Goal: Information Seeking & Learning: Learn about a topic

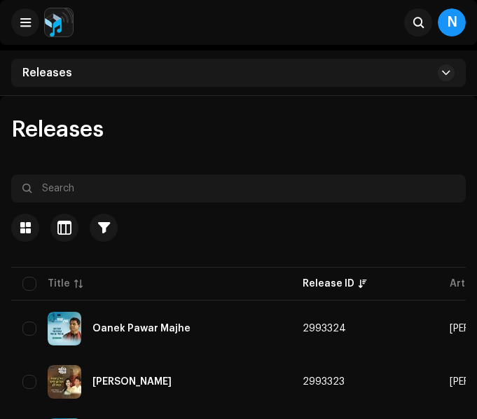
scroll to position [2033, 0]
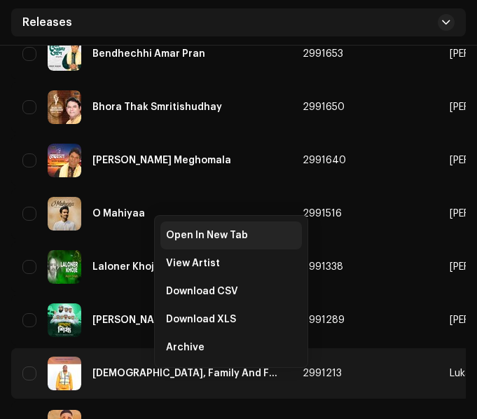
click at [190, 239] on span "Open In New Tab" at bounding box center [207, 235] width 82 height 11
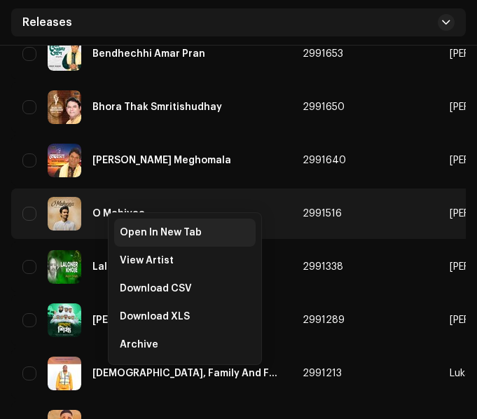
click at [133, 227] on span "Open In New Tab" at bounding box center [161, 232] width 82 height 11
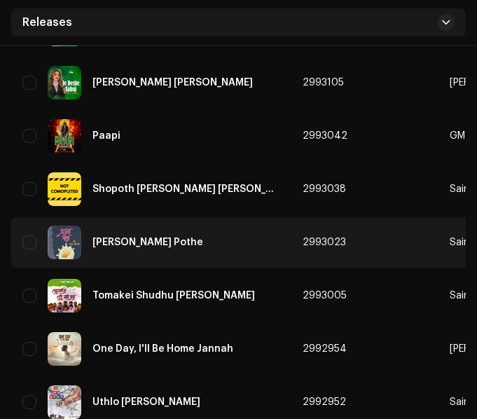
scroll to position [491, 0]
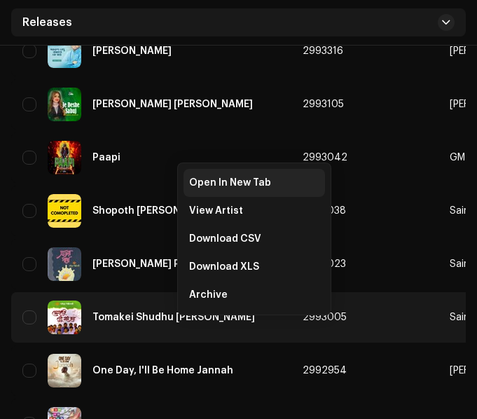
click at [215, 181] on span "Open In New Tab" at bounding box center [230, 182] width 82 height 11
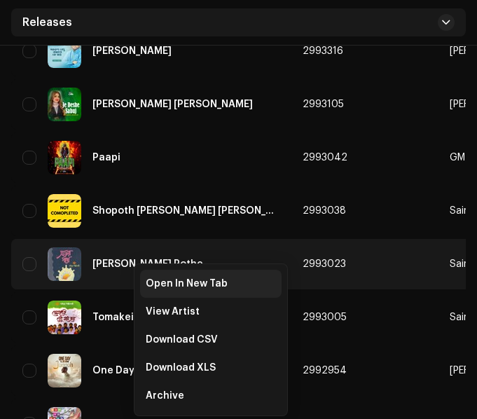
click at [151, 280] on span "Open In New Tab" at bounding box center [187, 283] width 82 height 11
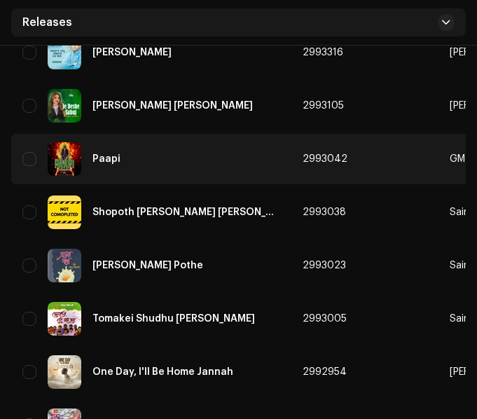
scroll to position [421, 0]
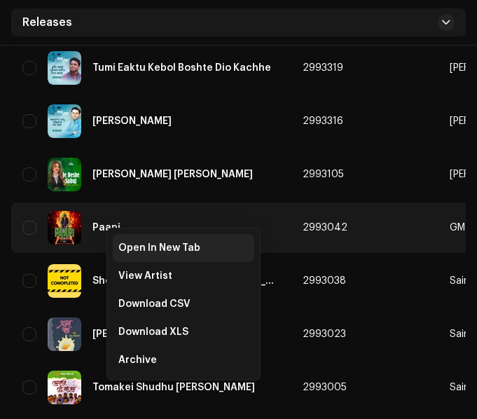
click at [125, 244] on span "Open In New Tab" at bounding box center [159, 248] width 82 height 11
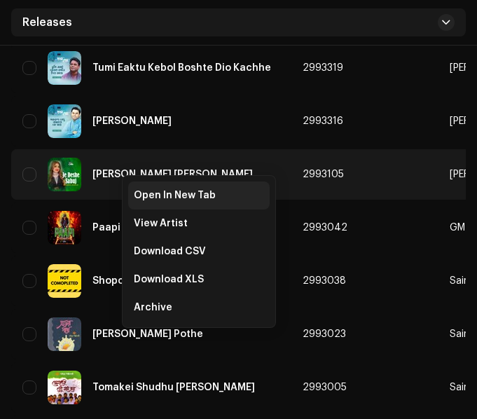
click at [143, 198] on span "Open In New Tab" at bounding box center [175, 195] width 82 height 11
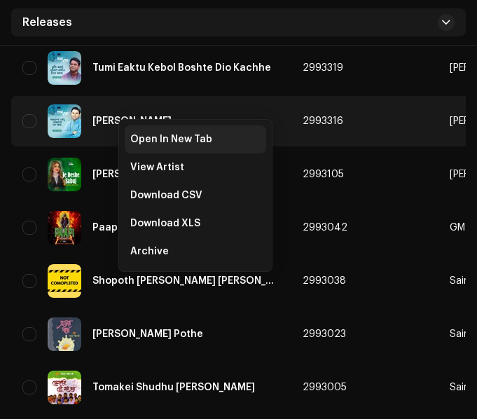
click at [138, 136] on span "Open In New Tab" at bounding box center [171, 139] width 82 height 11
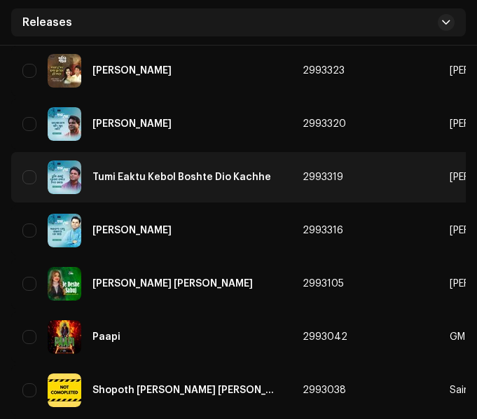
scroll to position [280, 0]
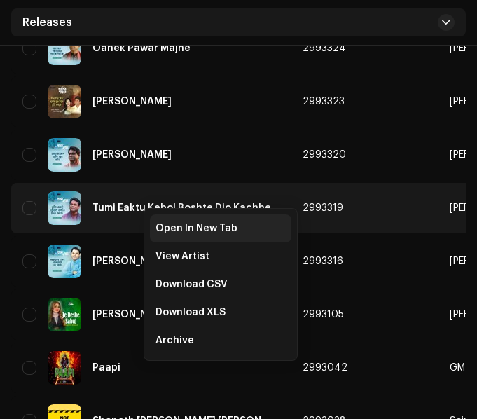
click at [156, 224] on span "Open In New Tab" at bounding box center [197, 228] width 82 height 11
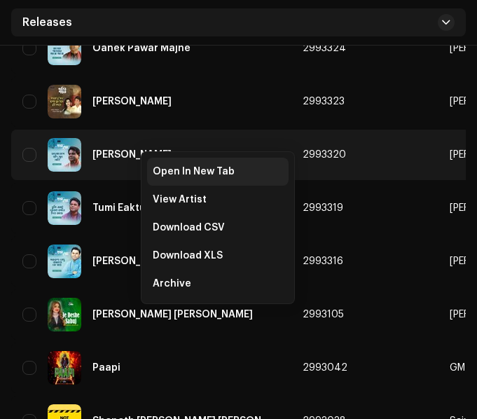
click at [158, 168] on span "Open In New Tab" at bounding box center [194, 171] width 82 height 11
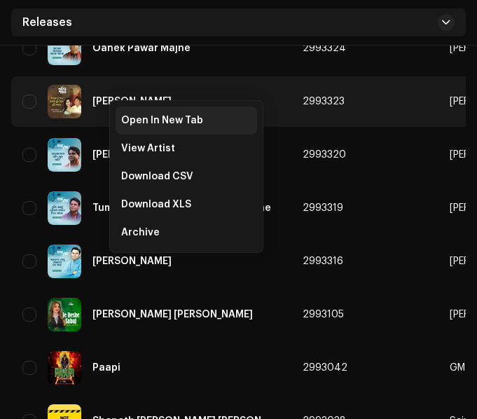
click at [132, 118] on span "Open In New Tab" at bounding box center [162, 120] width 82 height 11
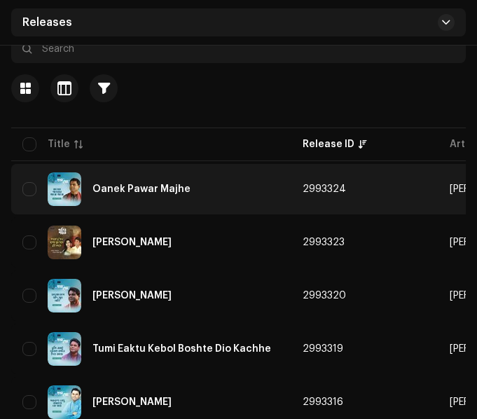
scroll to position [70, 0]
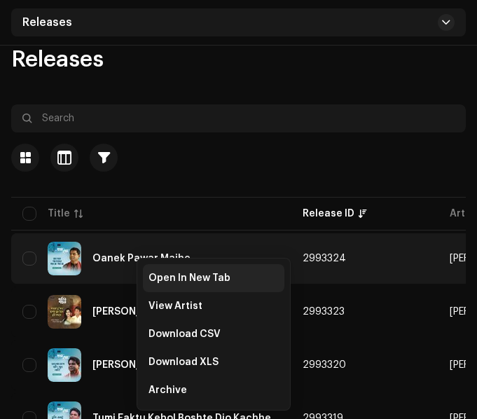
click at [155, 276] on span "Open In New Tab" at bounding box center [190, 278] width 82 height 11
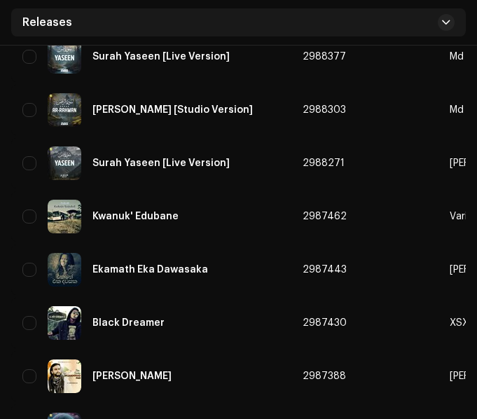
scroll to position [5269, 0]
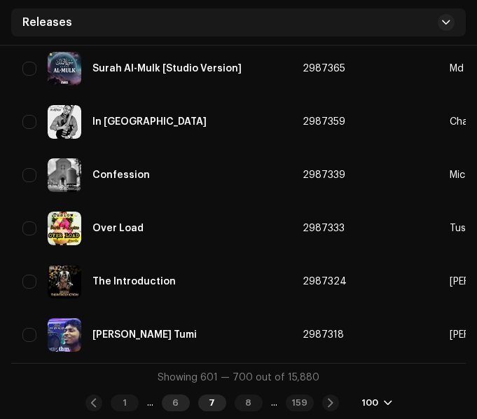
click at [177, 405] on div "6" at bounding box center [176, 403] width 28 height 17
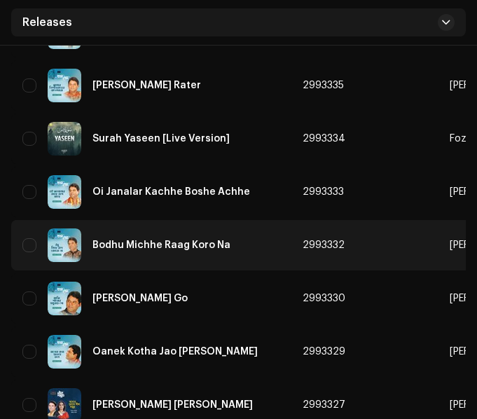
scroll to position [5269, 0]
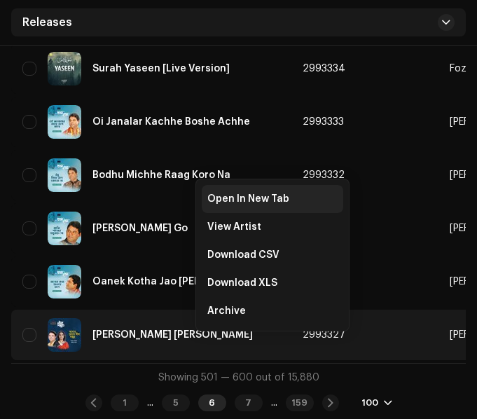
click at [219, 202] on span "Open In New Tab" at bounding box center [249, 199] width 82 height 11
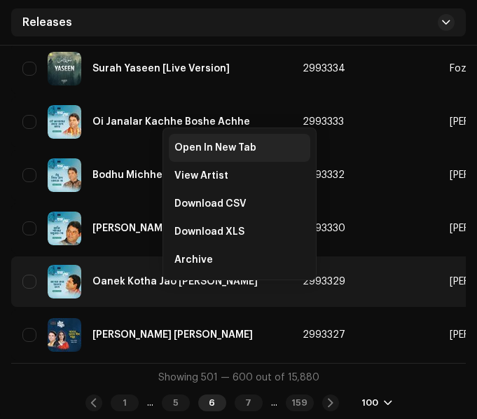
click at [208, 152] on span "Open In New Tab" at bounding box center [216, 147] width 82 height 11
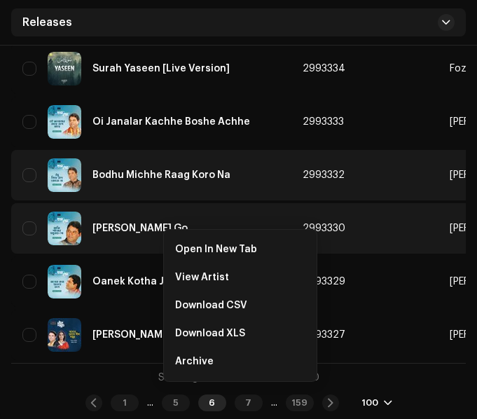
click at [207, 250] on span "Open In New Tab" at bounding box center [216, 249] width 82 height 11
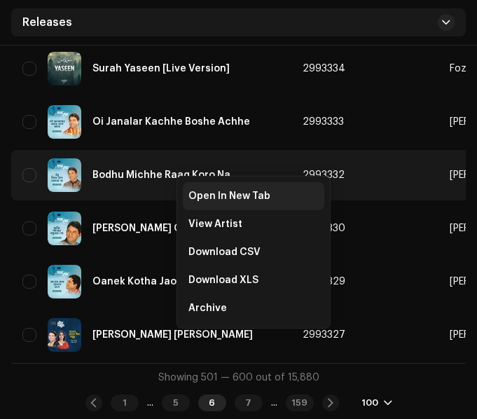
click at [187, 193] on div "Open In New Tab" at bounding box center [254, 196] width 142 height 28
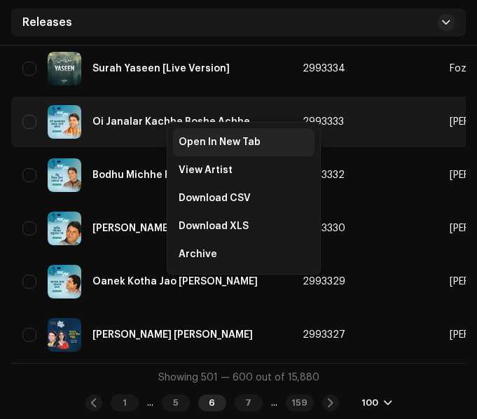
click at [182, 139] on span "Open In New Tab" at bounding box center [220, 142] width 82 height 11
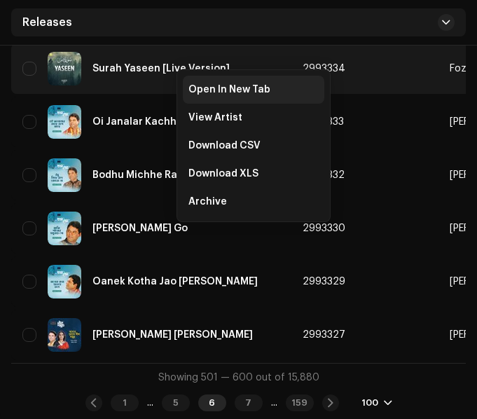
click at [196, 87] on span "Open In New Tab" at bounding box center [230, 89] width 82 height 11
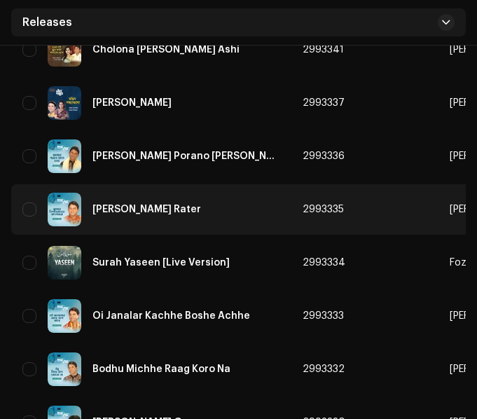
scroll to position [5058, 0]
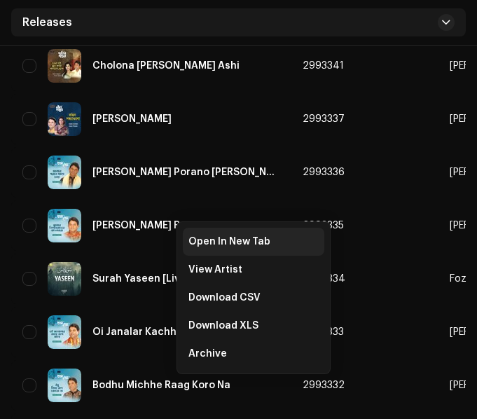
click at [192, 240] on span "Open In New Tab" at bounding box center [230, 241] width 82 height 11
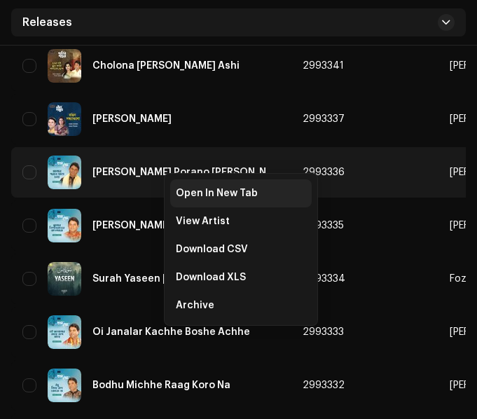
click at [181, 191] on span "Open In New Tab" at bounding box center [217, 193] width 82 height 11
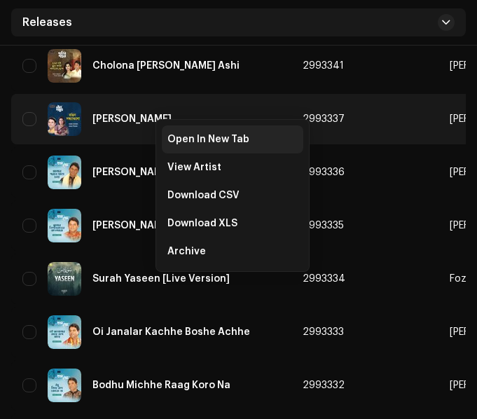
click at [178, 140] on span "Open In New Tab" at bounding box center [209, 139] width 82 height 11
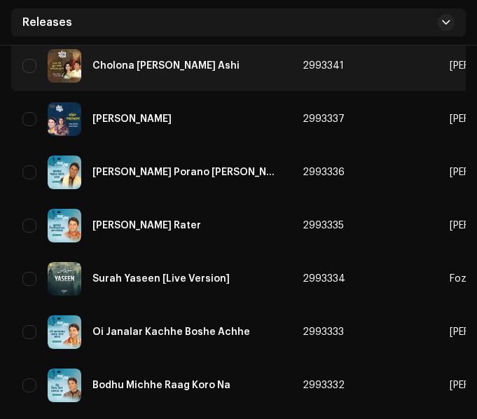
scroll to position [4848, 0]
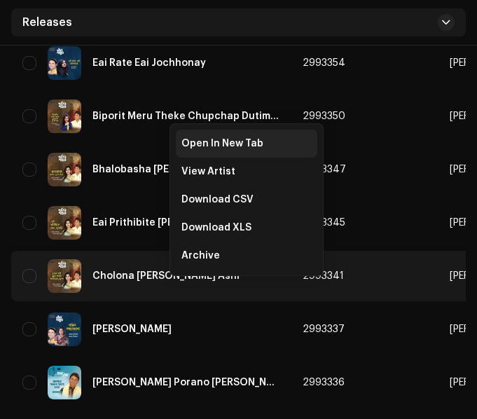
click at [221, 144] on span "Open In New Tab" at bounding box center [223, 143] width 82 height 11
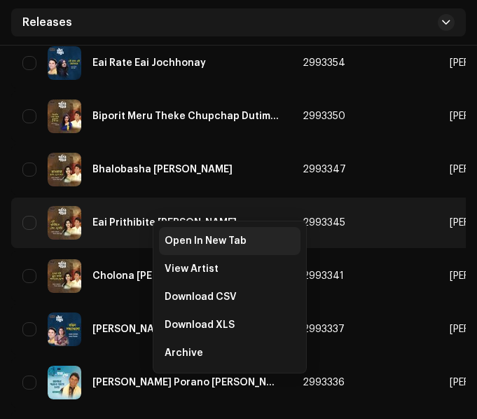
click at [177, 240] on span "Open In New Tab" at bounding box center [206, 241] width 82 height 11
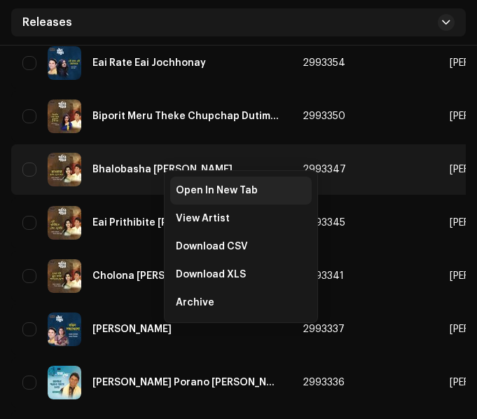
click at [180, 191] on span "Open In New Tab" at bounding box center [217, 190] width 82 height 11
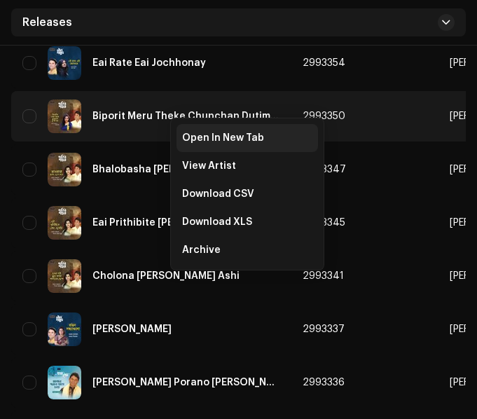
click at [186, 137] on span "Open In New Tab" at bounding box center [223, 138] width 82 height 11
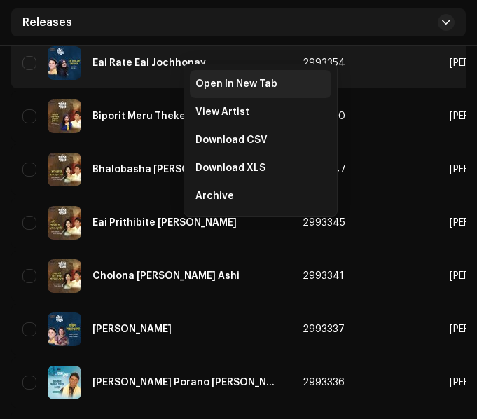
click at [209, 81] on span "Open In New Tab" at bounding box center [237, 84] width 82 height 11
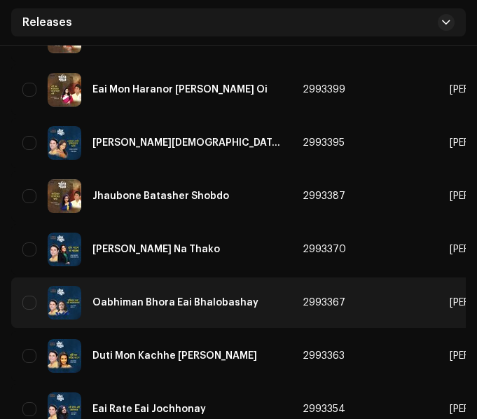
scroll to position [4498, 0]
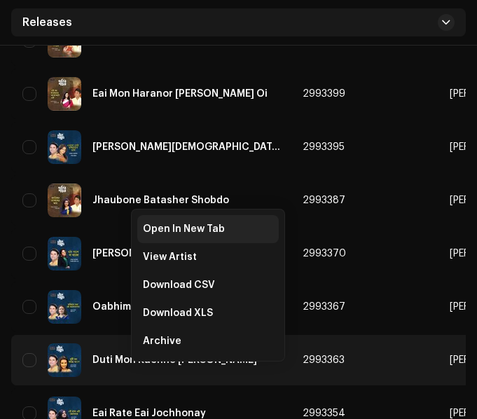
click at [181, 231] on span "Open In New Tab" at bounding box center [184, 229] width 82 height 11
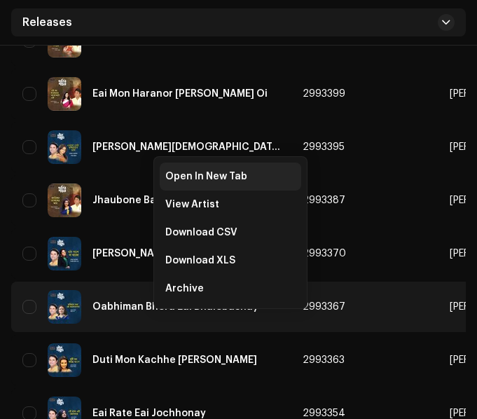
click at [197, 176] on span "Open In New Tab" at bounding box center [206, 176] width 82 height 11
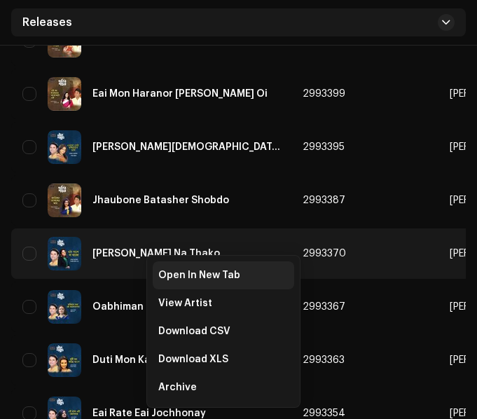
click at [179, 279] on span "Open In New Tab" at bounding box center [199, 275] width 82 height 11
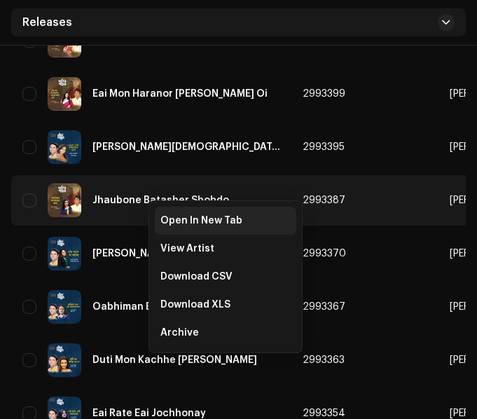
click at [179, 222] on span "Open In New Tab" at bounding box center [202, 220] width 82 height 11
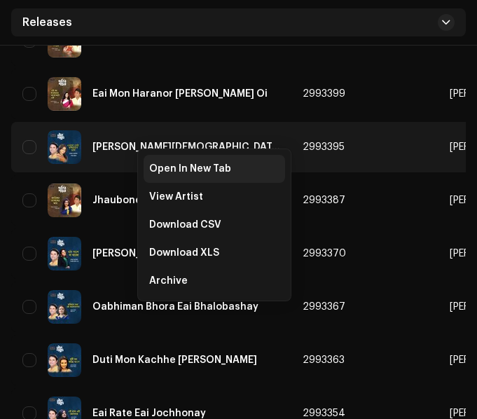
click at [172, 171] on span "Open In New Tab" at bounding box center [190, 168] width 82 height 11
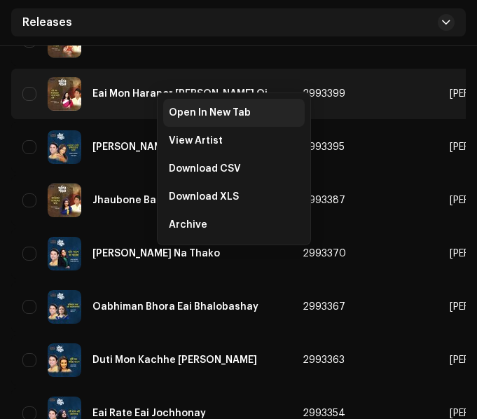
click at [180, 112] on span "Open In New Tab" at bounding box center [210, 112] width 82 height 11
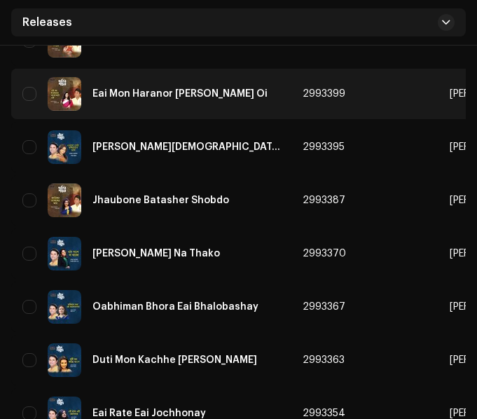
scroll to position [4427, 0]
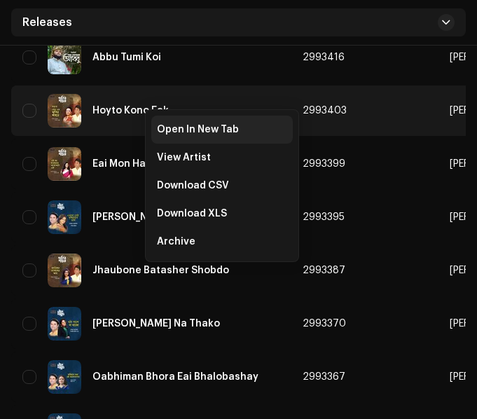
click at [171, 127] on span "Open In New Tab" at bounding box center [198, 129] width 82 height 11
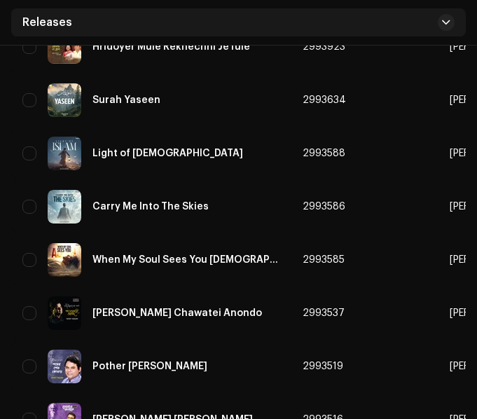
scroll to position [2534, 0]
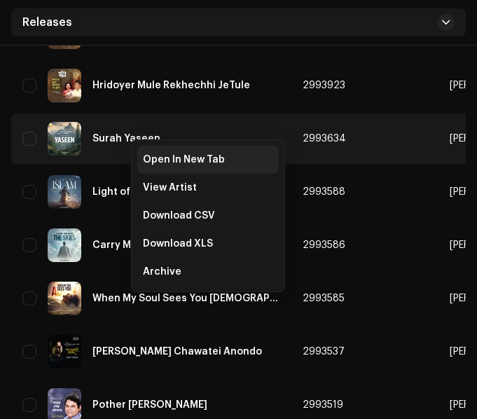
click at [154, 159] on span "Open In New Tab" at bounding box center [184, 159] width 82 height 11
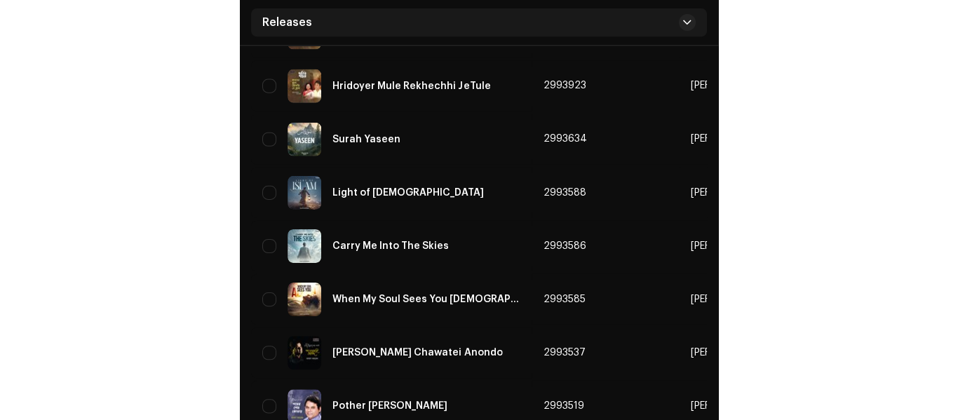
scroll to position [0, 0]
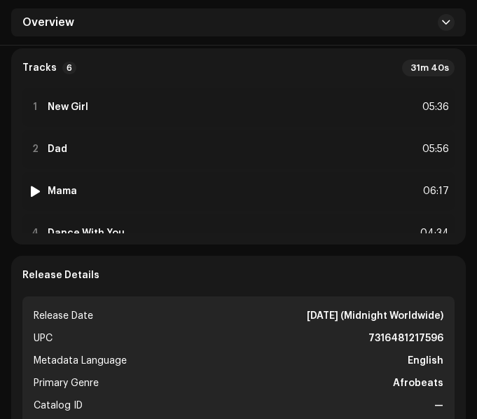
scroll to position [421, 0]
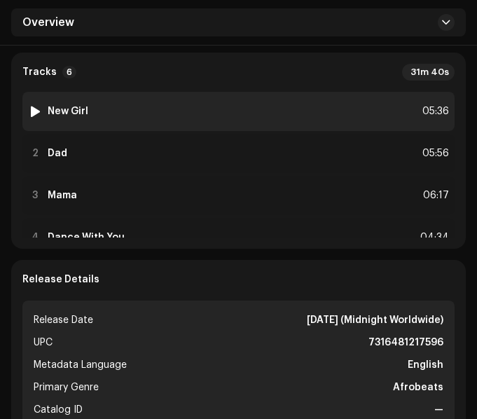
click at [245, 114] on div "1 New Girl 05:36" at bounding box center [238, 111] width 433 height 39
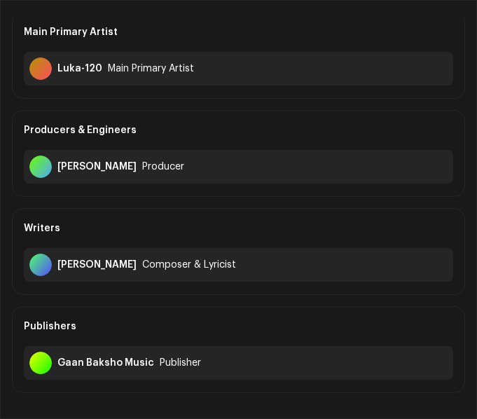
scroll to position [140, 0]
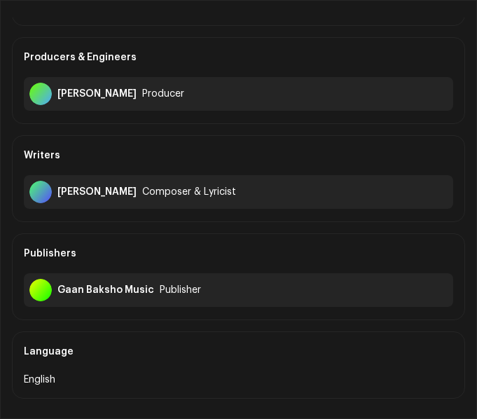
drag, startPoint x: 57, startPoint y: 191, endPoint x: 145, endPoint y: 194, distance: 87.7
click at [137, 194] on div "Mashudu Makhado" at bounding box center [96, 191] width 79 height 11
copy div "Mashudu Makhado"
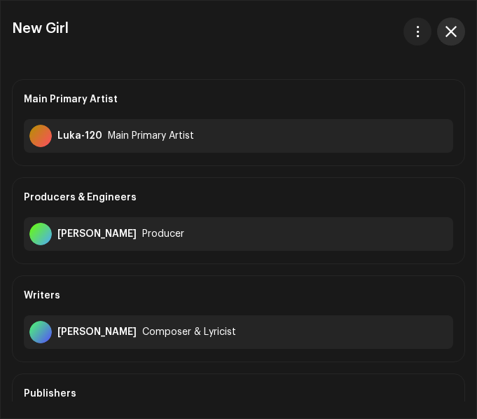
click at [449, 36] on span "button" at bounding box center [451, 31] width 11 height 11
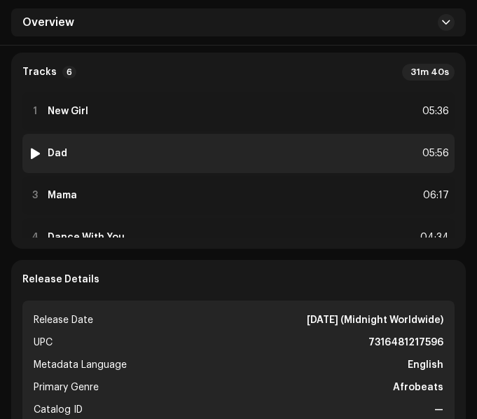
click at [211, 152] on div "2 Dad 05:56" at bounding box center [238, 153] width 433 height 39
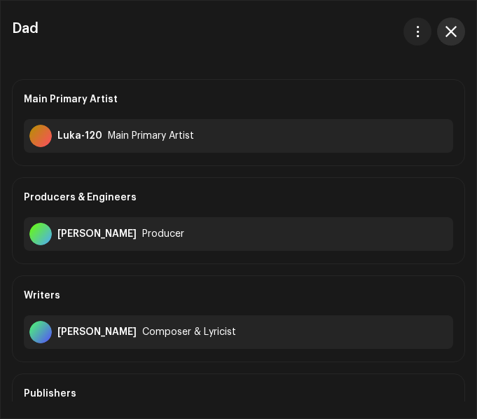
click at [452, 21] on button "button" at bounding box center [451, 32] width 28 height 28
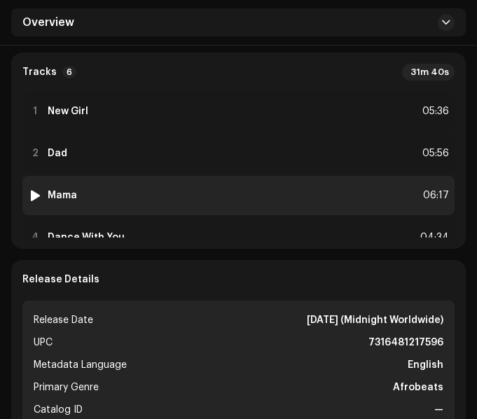
click at [206, 197] on div "3 Mama 06:17" at bounding box center [238, 195] width 433 height 39
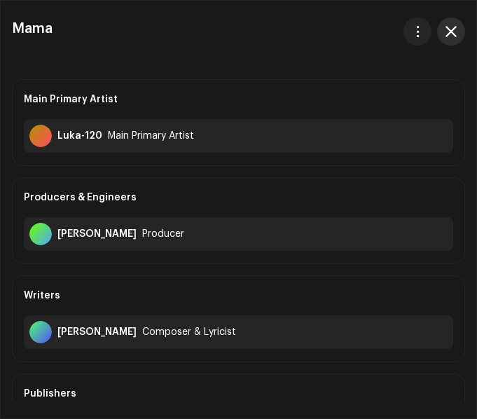
click at [452, 28] on span "button" at bounding box center [451, 31] width 11 height 11
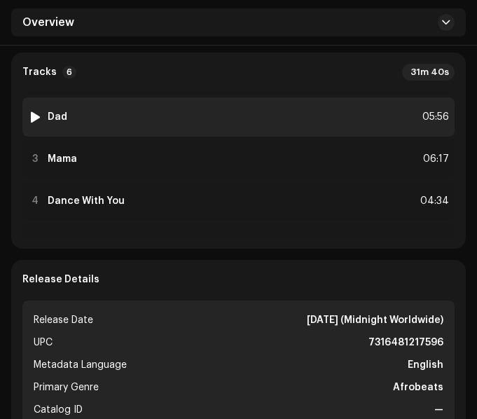
scroll to position [70, 0]
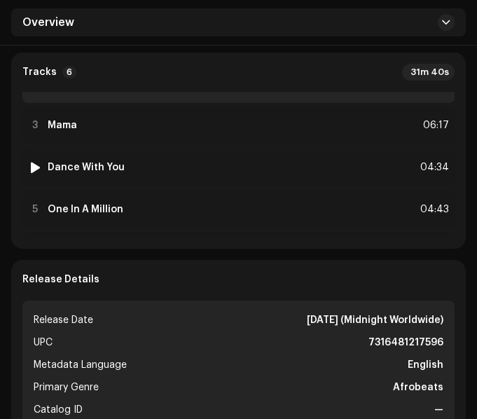
click at [261, 170] on div "4 Dance With You 04:34" at bounding box center [238, 167] width 433 height 39
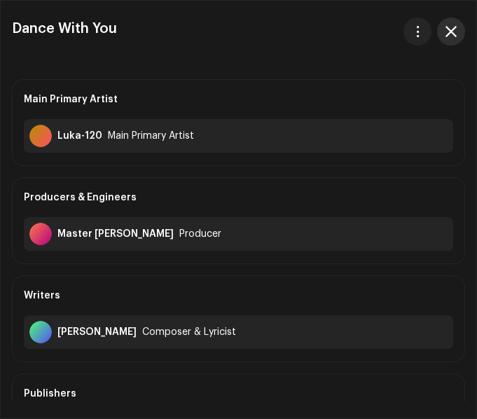
click at [456, 34] on span "button" at bounding box center [451, 31] width 11 height 11
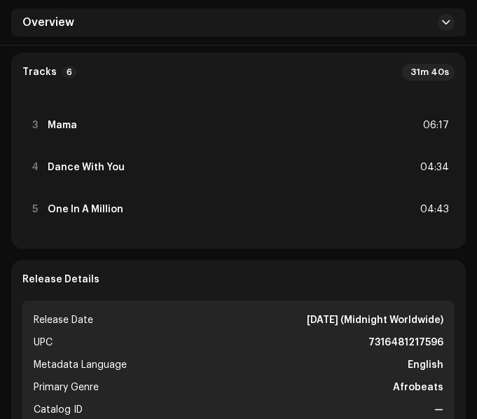
scroll to position [115, 0]
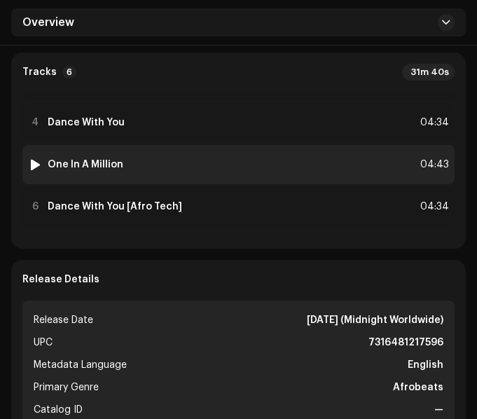
click at [208, 181] on div "5 One In A Million 04:43" at bounding box center [238, 164] width 433 height 39
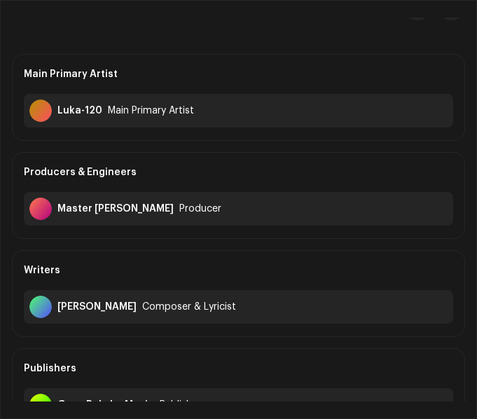
scroll to position [0, 0]
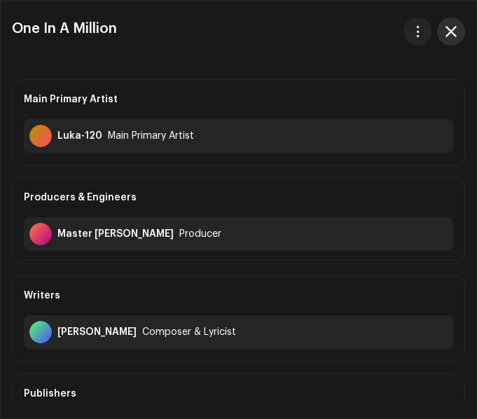
click at [450, 37] on button "button" at bounding box center [451, 32] width 28 height 28
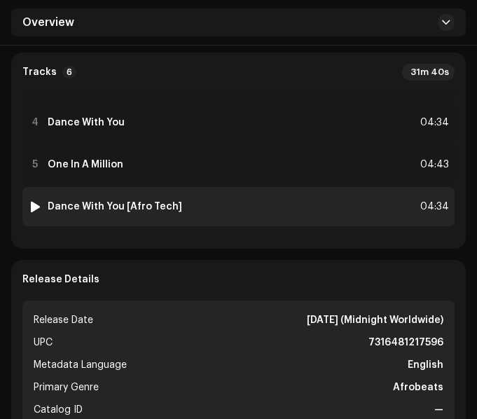
click at [196, 199] on div "6 Dance With You [Afro Tech] 04:34" at bounding box center [238, 206] width 433 height 39
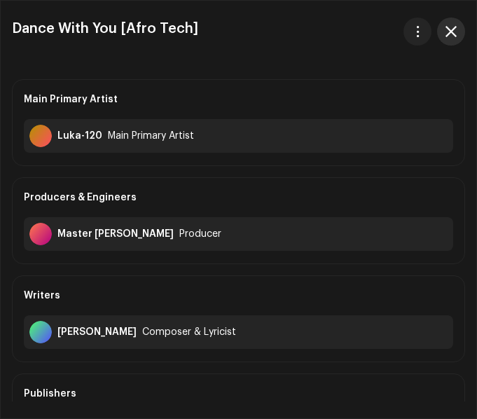
click at [444, 31] on button "button" at bounding box center [451, 32] width 28 height 28
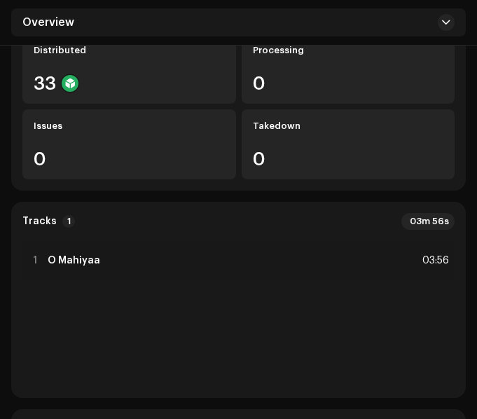
scroll to position [280, 0]
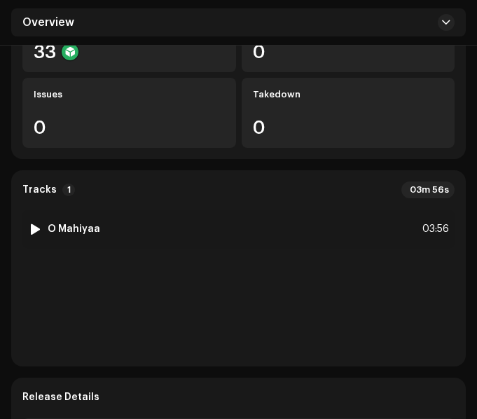
click at [206, 233] on div "1 O Mahiyaa 03:56" at bounding box center [238, 229] width 433 height 39
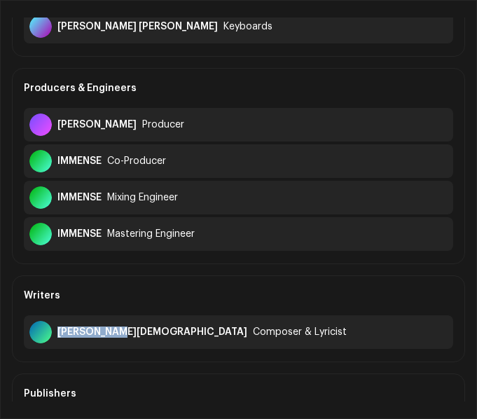
drag, startPoint x: 57, startPoint y: 334, endPoint x: 114, endPoint y: 333, distance: 56.8
click at [114, 333] on div "Munna Islam" at bounding box center [152, 332] width 190 height 11
copy div "Munna Islam"
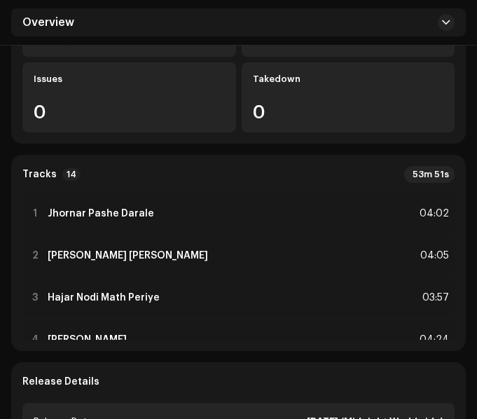
scroll to position [351, 0]
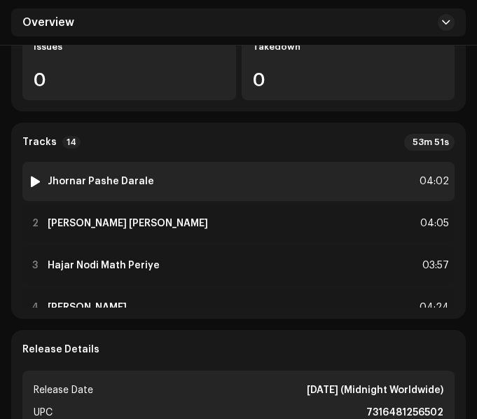
click at [210, 187] on div "1 Jhornar Pashe Darale 04:02" at bounding box center [238, 181] width 433 height 39
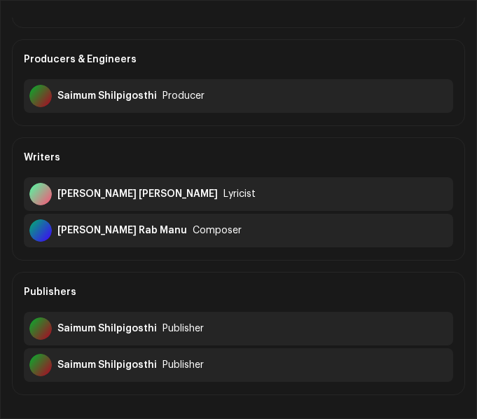
scroll to position [140, 0]
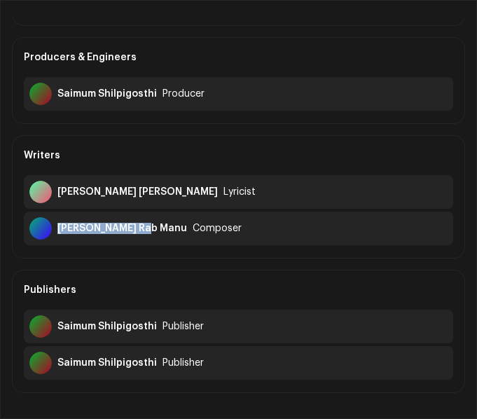
drag, startPoint x: 57, startPoint y: 230, endPoint x: 140, endPoint y: 241, distance: 83.5
click at [140, 241] on div "Hasinur Rab Manu Composer" at bounding box center [239, 229] width 430 height 34
copy div "Hasinur Rab Manu"
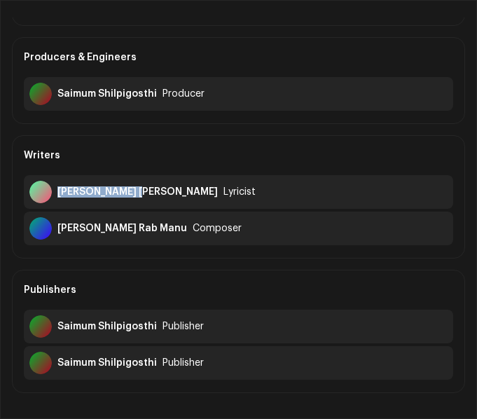
drag, startPoint x: 57, startPoint y: 190, endPoint x: 133, endPoint y: 195, distance: 75.2
click at [133, 195] on div "[PERSON_NAME] [PERSON_NAME] Lyricist" at bounding box center [239, 192] width 430 height 34
copy div "[PERSON_NAME] [PERSON_NAME]"
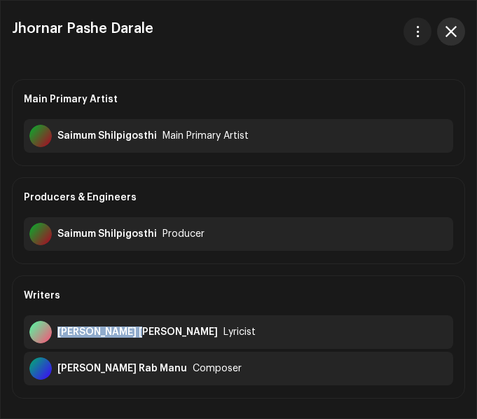
click at [452, 39] on button "button" at bounding box center [451, 32] width 28 height 28
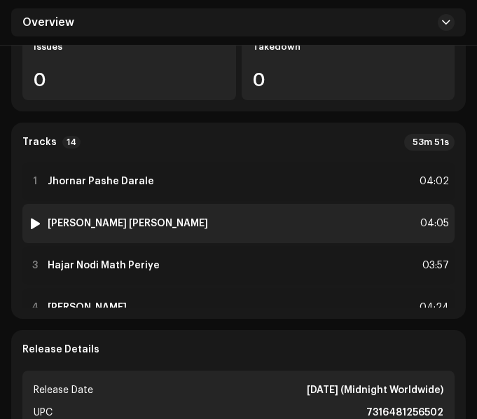
click at [229, 231] on div "2 Nil Akasher Lokkho Tara 04:05" at bounding box center [238, 223] width 433 height 39
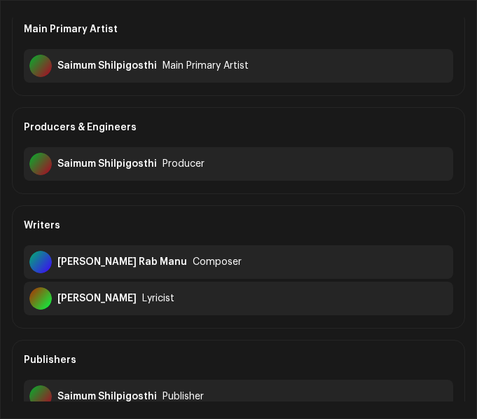
scroll to position [140, 0]
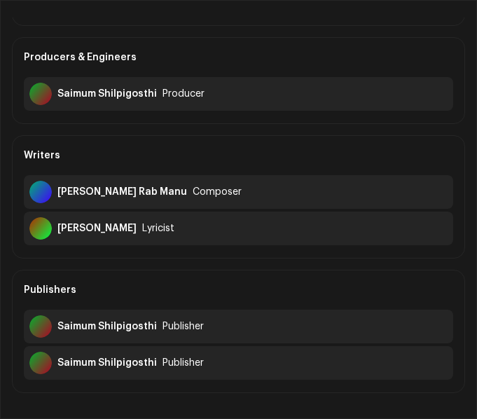
click at [57, 226] on div "Helal Uddin Lyricist" at bounding box center [239, 229] width 430 height 34
drag, startPoint x: 57, startPoint y: 230, endPoint x: 115, endPoint y: 234, distance: 57.6
click at [115, 234] on div "Helal Uddin Lyricist" at bounding box center [239, 229] width 430 height 34
copy div "Helal Uddin"
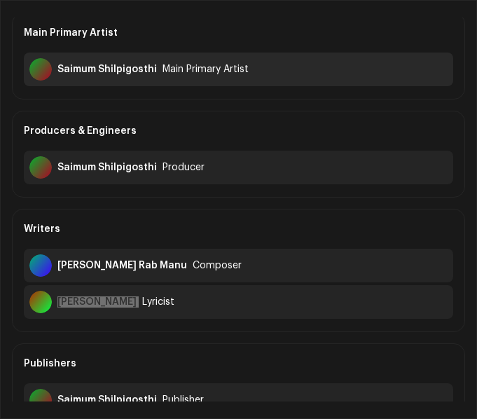
scroll to position [0, 0]
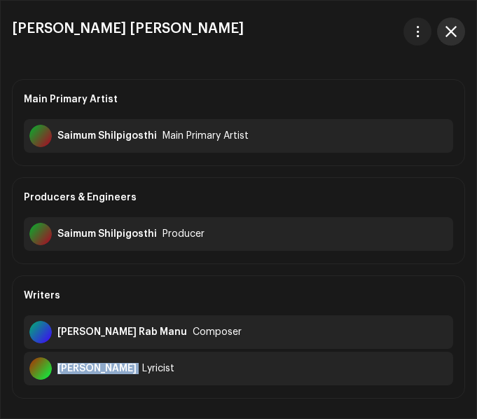
click at [449, 39] on button "button" at bounding box center [451, 32] width 28 height 28
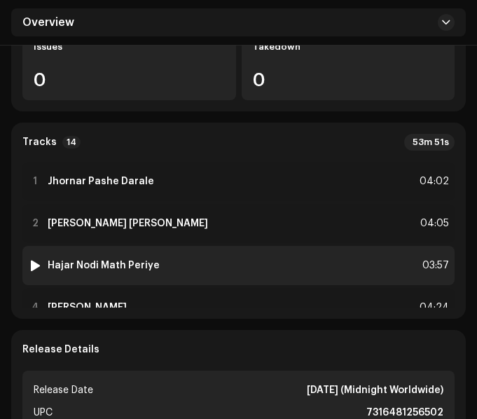
click at [166, 262] on div "3 Hajar Nodi Math Periye 03:57" at bounding box center [238, 265] width 433 height 39
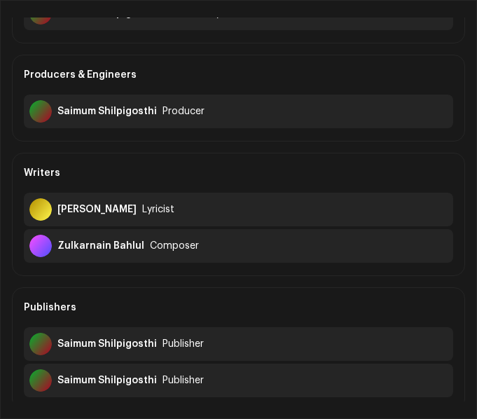
scroll to position [140, 0]
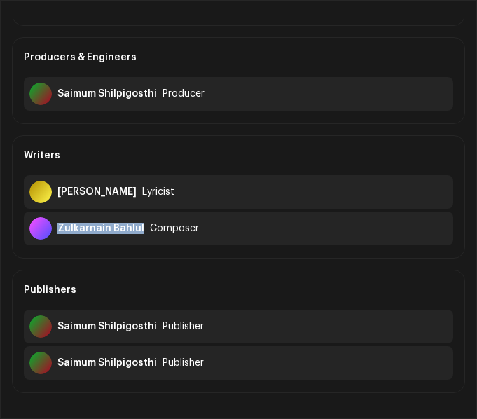
drag, startPoint x: 58, startPoint y: 229, endPoint x: 138, endPoint y: 237, distance: 80.3
click at [138, 237] on div "Zulkarnain Bahlul Composer" at bounding box center [239, 229] width 430 height 34
copy div "Zulkarnain Bahlul"
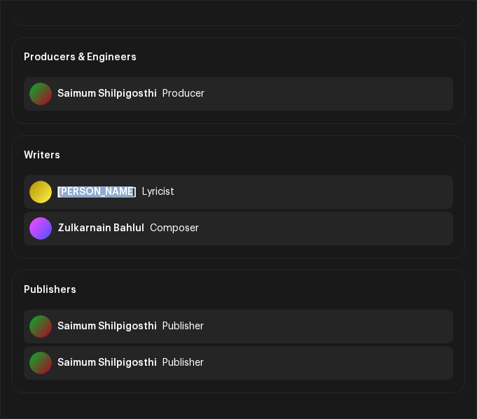
drag, startPoint x: 58, startPoint y: 193, endPoint x: 117, endPoint y: 197, distance: 59.0
click at [117, 197] on div "Rezaul Karim" at bounding box center [96, 191] width 79 height 11
copy div "Rezaul Karim"
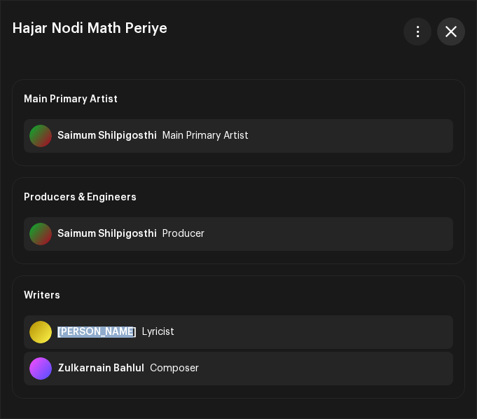
click at [453, 32] on span "button" at bounding box center [451, 31] width 11 height 11
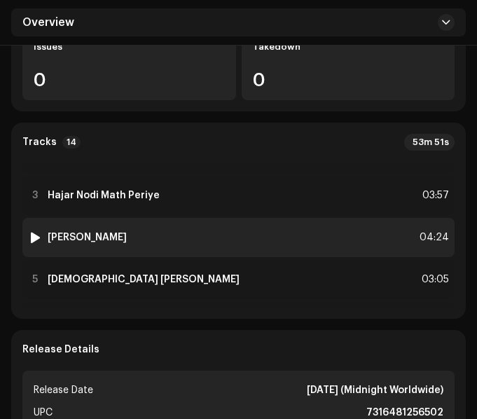
scroll to position [140, 0]
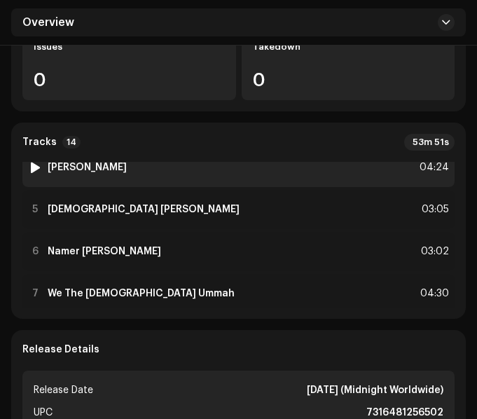
click at [195, 172] on div "4 Lokkho Tarar Majhe 04:24" at bounding box center [238, 167] width 433 height 39
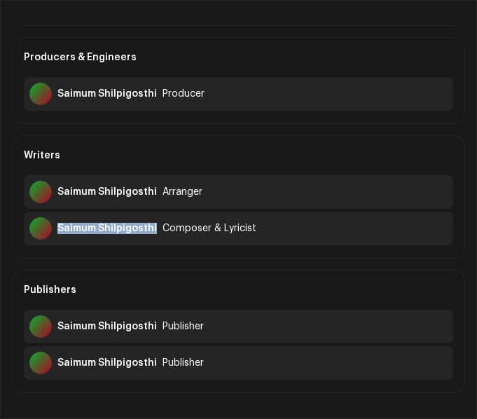
drag, startPoint x: 57, startPoint y: 226, endPoint x: 153, endPoint y: 236, distance: 95.9
click at [153, 236] on div "Saimum Shilpigosthi Composer & Lyricist" at bounding box center [239, 229] width 430 height 34
copy div "Saimum Shilpigosthi"
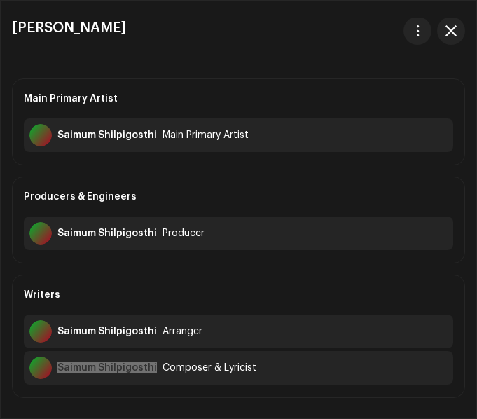
scroll to position [0, 0]
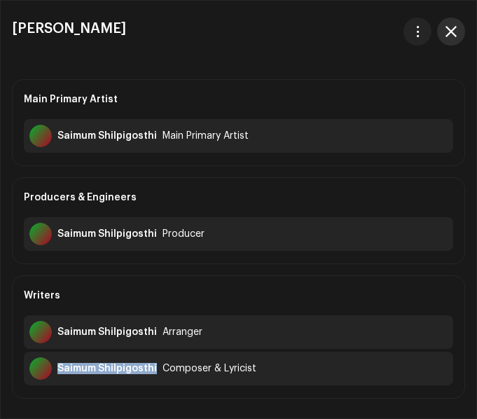
click at [456, 35] on span "button" at bounding box center [451, 31] width 11 height 11
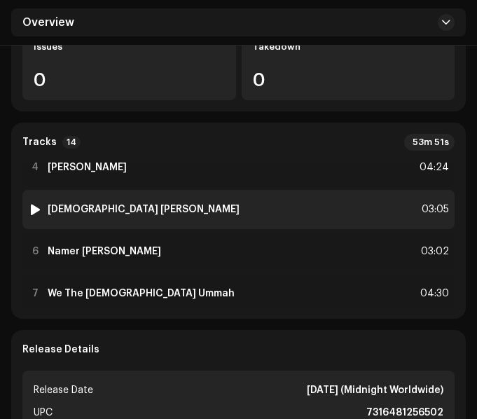
click at [212, 209] on div "5 Al Quraner Poth 03:05" at bounding box center [238, 209] width 433 height 39
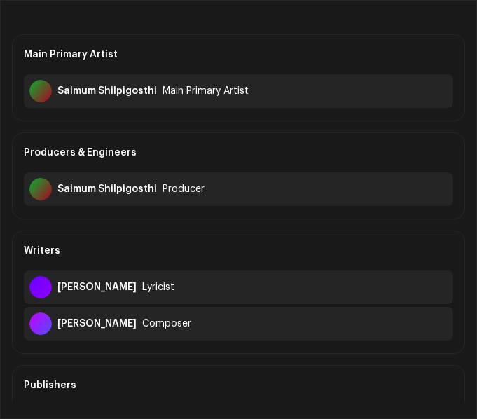
scroll to position [70, 0]
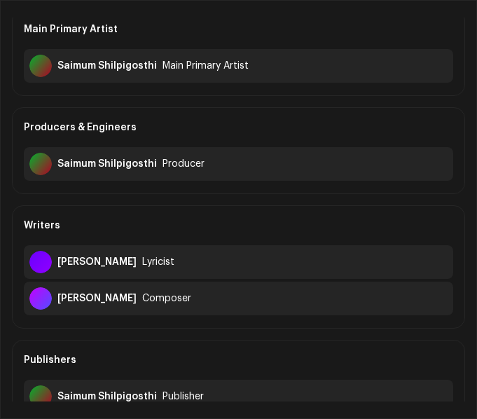
drag, startPoint x: 58, startPoint y: 296, endPoint x: 158, endPoint y: 311, distance: 101.4
click at [158, 311] on div "Tafazzal Hossain Khan Composer" at bounding box center [239, 299] width 430 height 34
copy div "Tafazzal Hossain Khan"
drag, startPoint x: 58, startPoint y: 261, endPoint x: 159, endPoint y: 269, distance: 101.3
click at [159, 269] on div "Motiur Rahman Mollik Lyricist" at bounding box center [239, 262] width 430 height 34
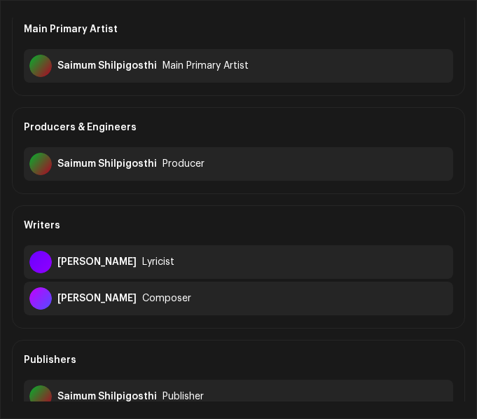
copy div "Motiur Rahman Mollik"
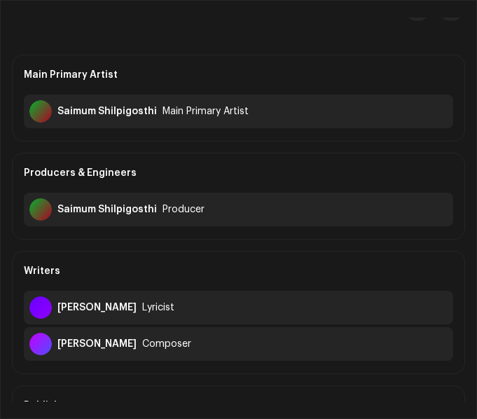
scroll to position [0, 0]
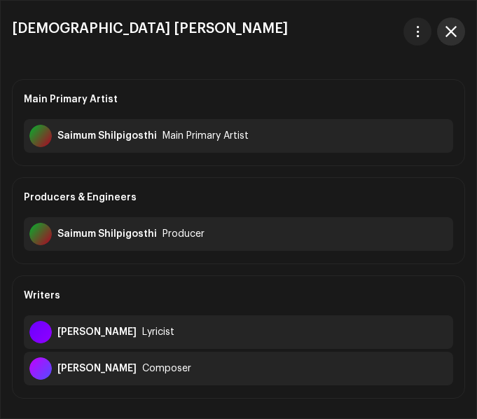
click at [447, 32] on span "button" at bounding box center [451, 31] width 11 height 11
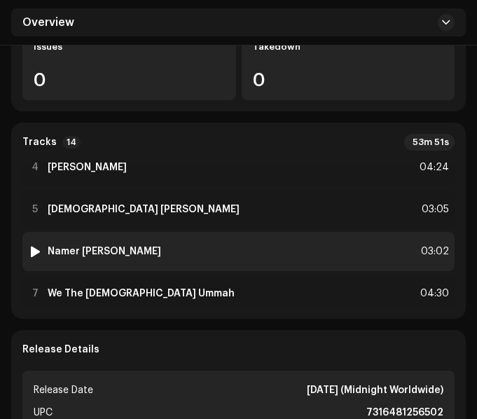
click at [227, 250] on div "6 Namer Borai Koro Nako 03:02" at bounding box center [238, 251] width 433 height 39
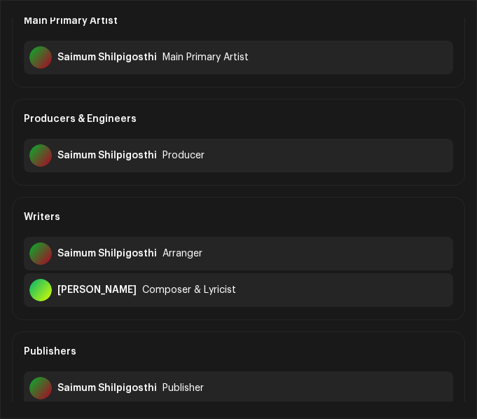
scroll to position [70, 0]
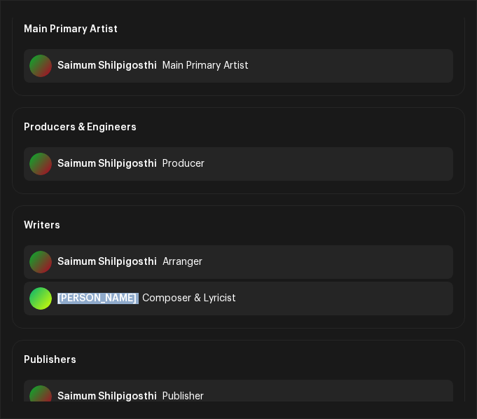
drag, startPoint x: 57, startPoint y: 299, endPoint x: 116, endPoint y: 309, distance: 59.0
click at [116, 309] on div "Satya Saha Composer & Lyricist" at bounding box center [239, 299] width 430 height 34
copy div "Satya Saha"
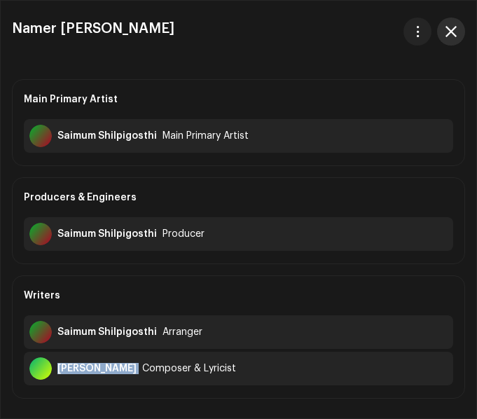
click at [453, 42] on button "button" at bounding box center [451, 32] width 28 height 28
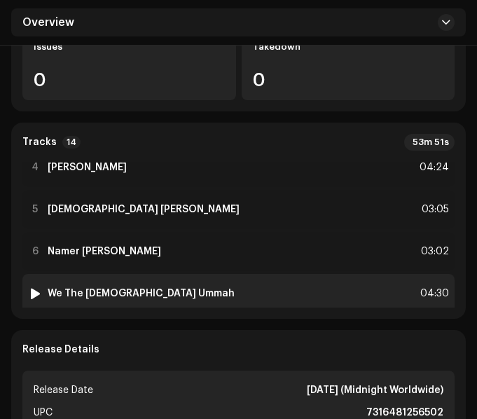
click at [208, 292] on div "7 We The Muslim Ummah 04:30" at bounding box center [238, 293] width 433 height 39
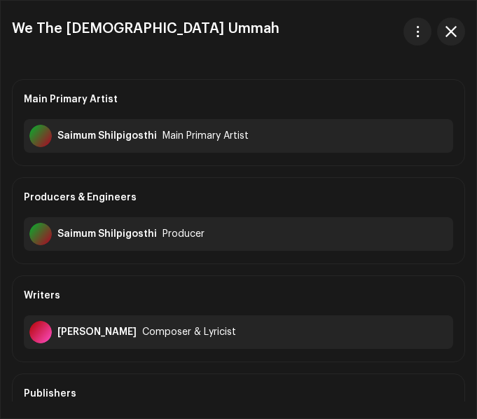
scroll to position [70, 0]
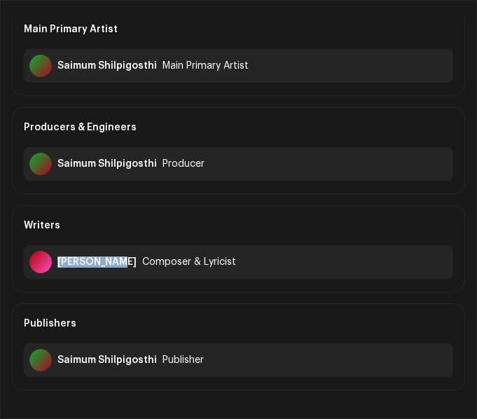
drag, startPoint x: 59, startPoint y: 264, endPoint x: 121, endPoint y: 266, distance: 62.4
click at [121, 266] on div "Abul Kashem Composer & Lyricist" at bounding box center [239, 262] width 430 height 34
copy div "Abul Kashem"
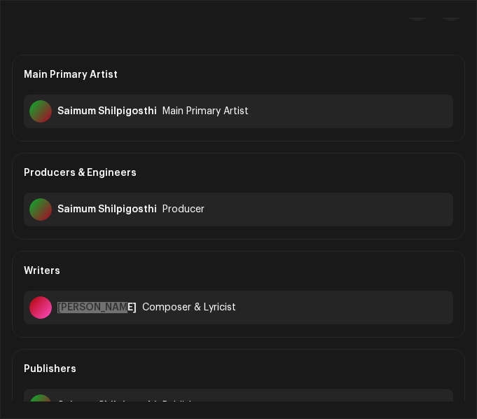
scroll to position [0, 0]
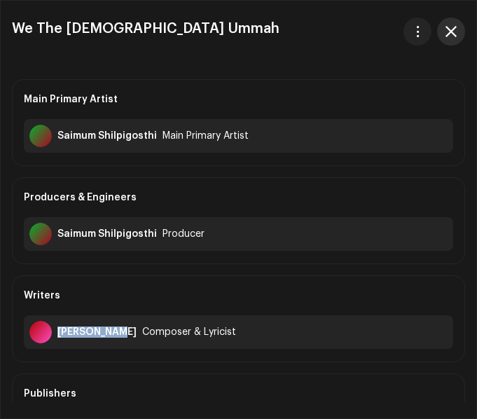
click at [449, 33] on span "button" at bounding box center [451, 31] width 11 height 11
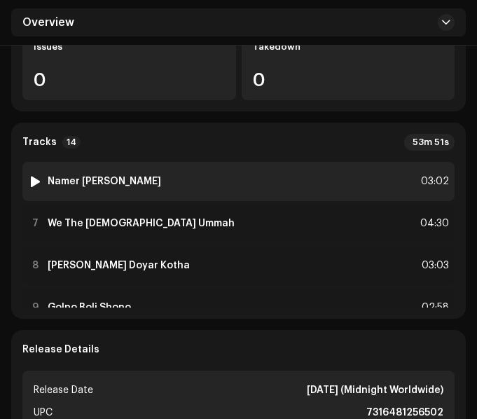
scroll to position [280, 0]
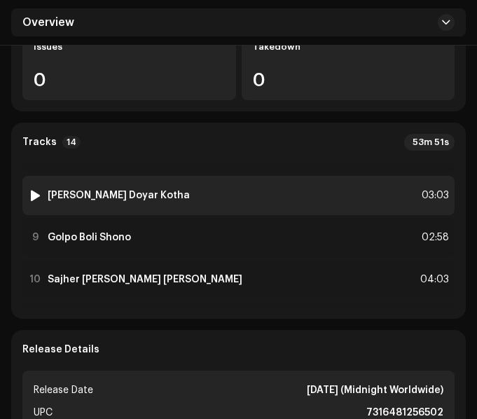
click at [189, 197] on div "8 Amar Rober Doyar Kotha 03:03" at bounding box center [238, 195] width 433 height 39
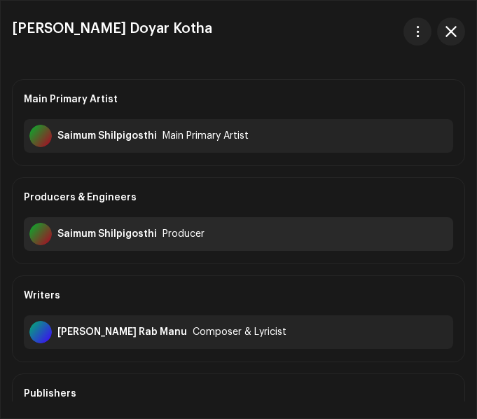
scroll to position [70, 0]
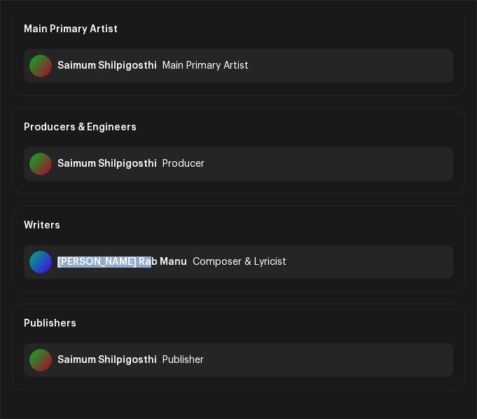
drag, startPoint x: 58, startPoint y: 262, endPoint x: 140, endPoint y: 271, distance: 82.5
click at [140, 271] on div "Hasinur Rab Manu Composer & Lyricist" at bounding box center [239, 262] width 430 height 34
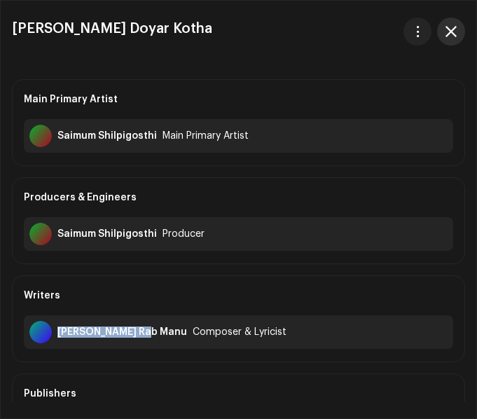
click at [459, 30] on button "button" at bounding box center [451, 32] width 28 height 28
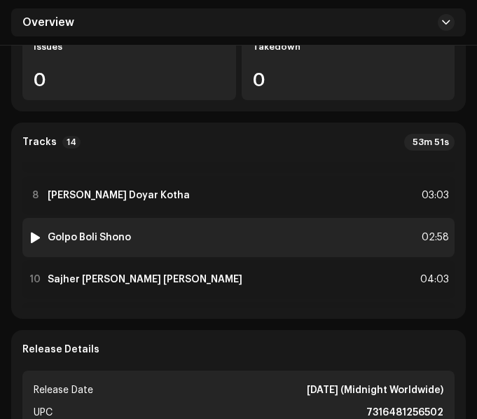
click at [233, 242] on div "9 Golpo Boli Shono 02:58" at bounding box center [238, 237] width 433 height 39
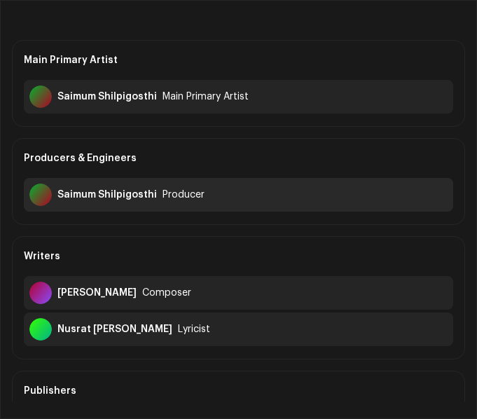
scroll to position [70, 0]
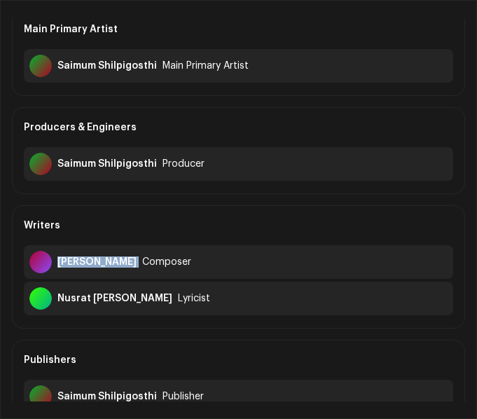
drag, startPoint x: 58, startPoint y: 258, endPoint x: 157, endPoint y: 269, distance: 99.5
click at [157, 269] on div "Hasnat Abdul Kader Composer" at bounding box center [239, 262] width 430 height 34
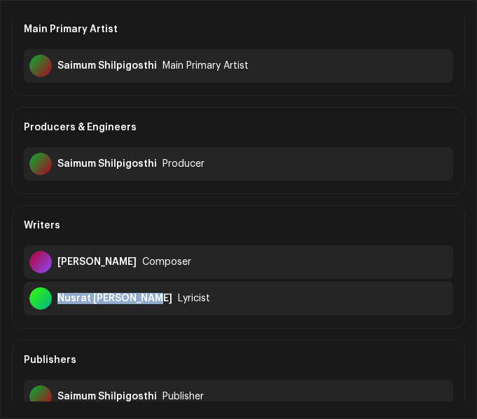
drag, startPoint x: 57, startPoint y: 296, endPoint x: 150, endPoint y: 303, distance: 92.8
click at [150, 303] on div "Nusrat Nurun Nahar" at bounding box center [114, 298] width 115 height 11
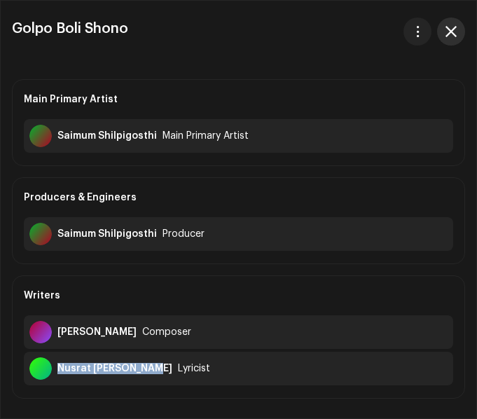
click at [449, 27] on span "button" at bounding box center [451, 31] width 11 height 11
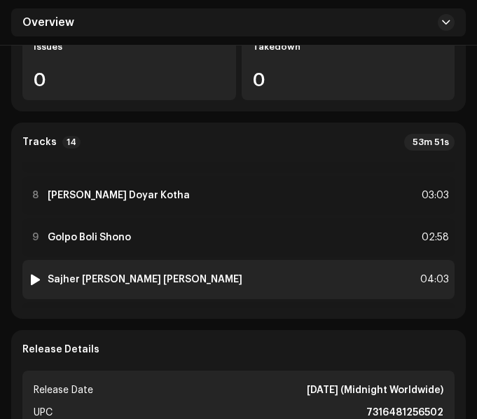
click at [172, 273] on div "10 Sajher Bela Pakhi 04:03" at bounding box center [238, 279] width 433 height 39
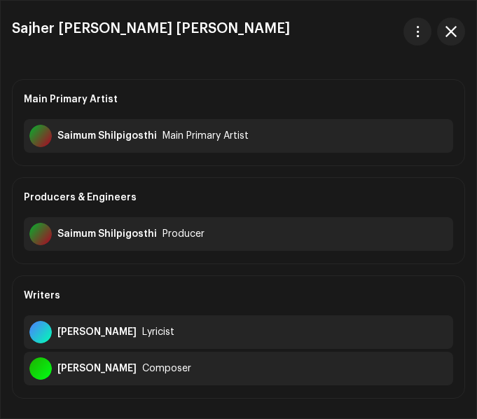
scroll to position [70, 0]
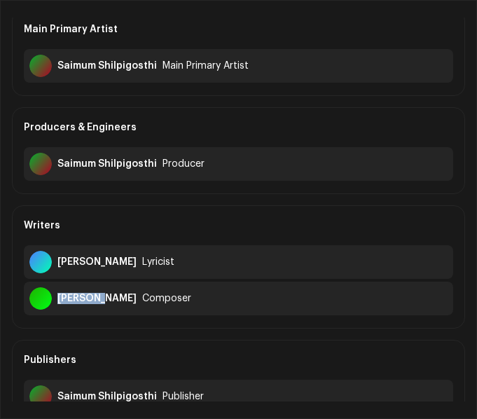
drag, startPoint x: 57, startPoint y: 298, endPoint x: 98, endPoint y: 308, distance: 42.5
click at [98, 308] on div "HM Rofik Composer" at bounding box center [239, 299] width 430 height 34
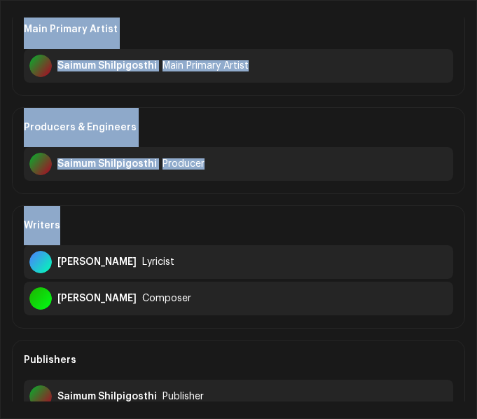
click at [247, 222] on div "Writers" at bounding box center [239, 225] width 430 height 39
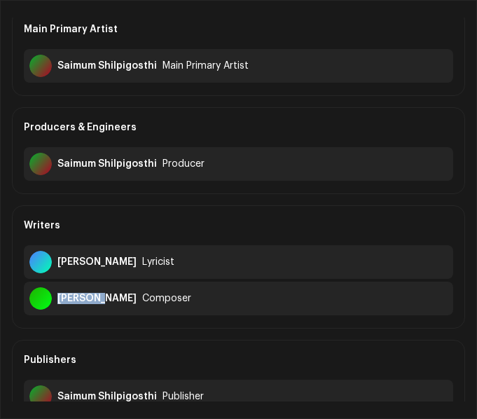
drag, startPoint x: 59, startPoint y: 295, endPoint x: 101, endPoint y: 301, distance: 42.5
click at [101, 301] on div "HM Rofik Composer" at bounding box center [239, 299] width 430 height 34
click at [56, 262] on div "Munshi Wadud Lyricist" at bounding box center [239, 262] width 430 height 34
drag, startPoint x: 58, startPoint y: 262, endPoint x: 125, endPoint y: 267, distance: 67.5
click at [125, 267] on div "Munshi Wadud" at bounding box center [96, 262] width 79 height 11
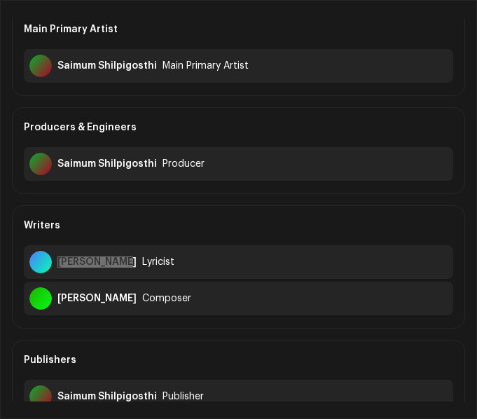
scroll to position [0, 0]
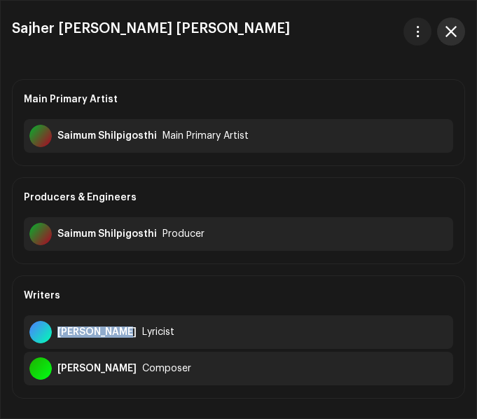
click at [453, 34] on span "button" at bounding box center [451, 31] width 11 height 11
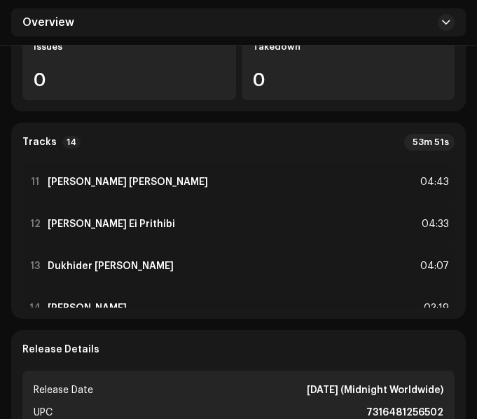
scroll to position [421, 0]
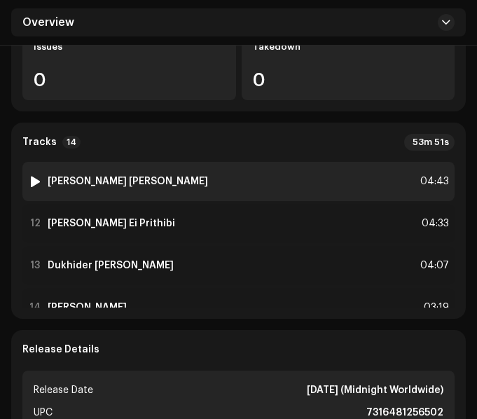
click at [250, 186] on div "11 Aj Noy Kal Asbe 04:43" at bounding box center [238, 181] width 433 height 39
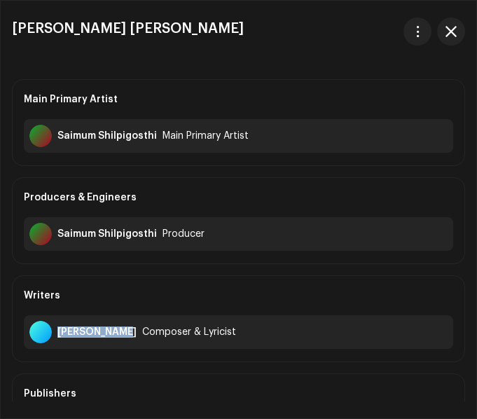
drag, startPoint x: 57, startPoint y: 330, endPoint x: 117, endPoint y: 339, distance: 60.3
click at [117, 339] on div "Monirul Alam Composer & Lyricist" at bounding box center [239, 332] width 430 height 34
click at [453, 27] on span "button" at bounding box center [451, 31] width 11 height 11
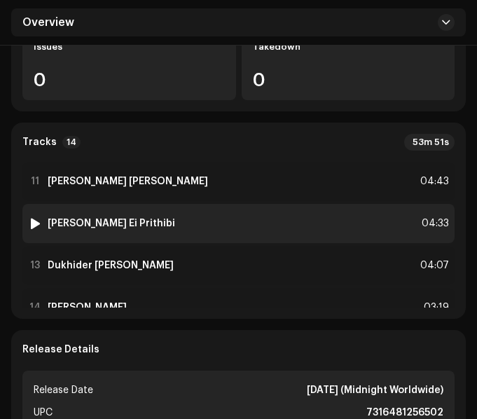
click at [262, 224] on div "12 Hajar Desher Ei Prithibi 04:33" at bounding box center [238, 223] width 433 height 39
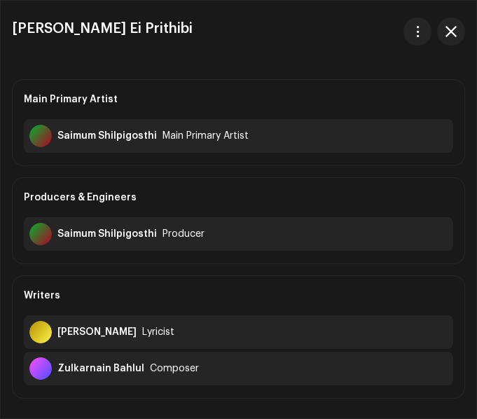
scroll to position [70, 0]
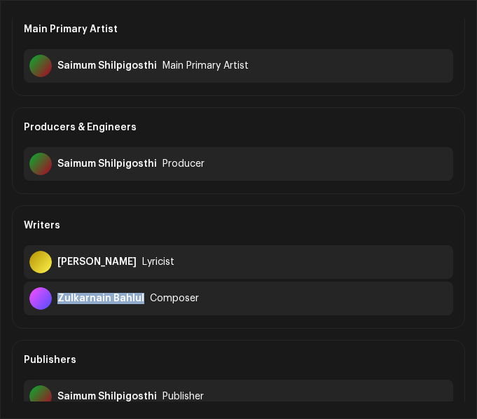
drag, startPoint x: 60, startPoint y: 298, endPoint x: 140, endPoint y: 313, distance: 82.0
click at [140, 313] on div "Zulkarnain Bahlul Composer" at bounding box center [239, 299] width 430 height 34
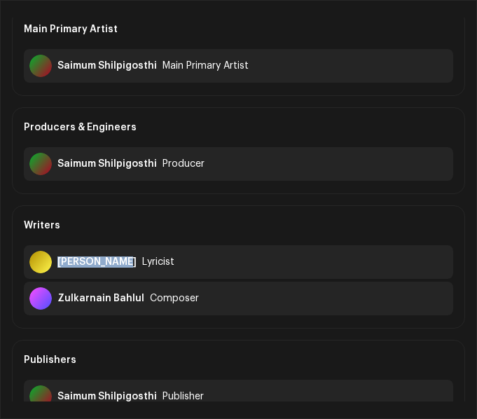
drag, startPoint x: 57, startPoint y: 262, endPoint x: 117, endPoint y: 270, distance: 60.9
click at [117, 270] on div "Rezaul Karim Lyricist" at bounding box center [239, 262] width 430 height 34
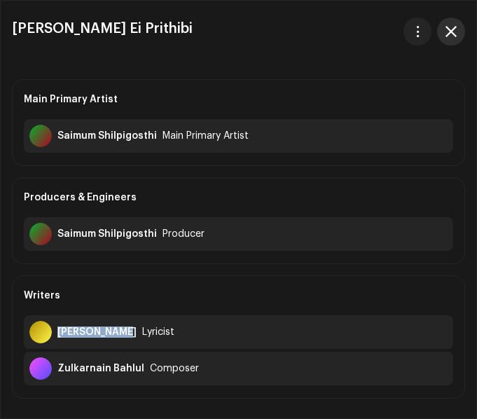
click at [456, 30] on span "button" at bounding box center [451, 31] width 11 height 11
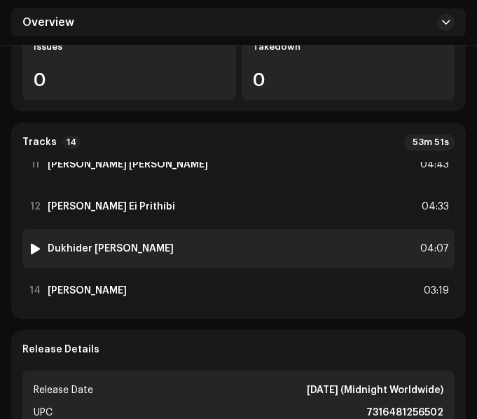
scroll to position [452, 0]
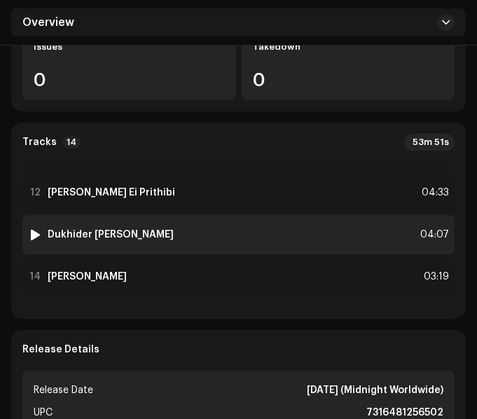
click at [237, 232] on div "13 Dukhider Priyojon Tumi 04:07" at bounding box center [238, 234] width 433 height 39
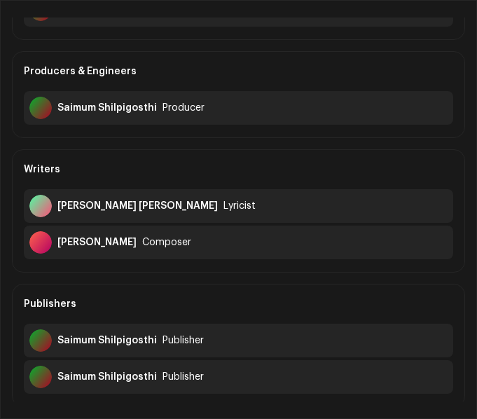
scroll to position [140, 0]
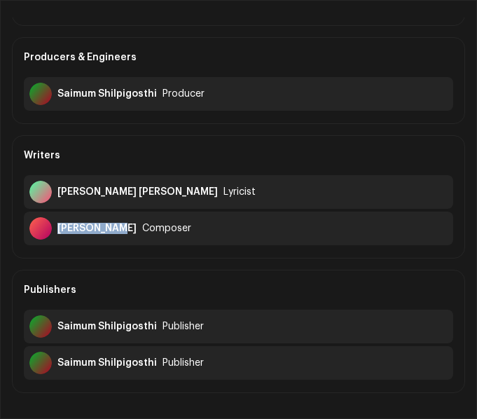
drag, startPoint x: 57, startPoint y: 229, endPoint x: 119, endPoint y: 231, distance: 61.7
click at [119, 231] on div "Golam Mowla" at bounding box center [96, 228] width 79 height 11
drag, startPoint x: 58, startPoint y: 189, endPoint x: 130, endPoint y: 198, distance: 72.1
click at [130, 198] on div "Abu Taher Belal Lyricist" at bounding box center [239, 192] width 430 height 34
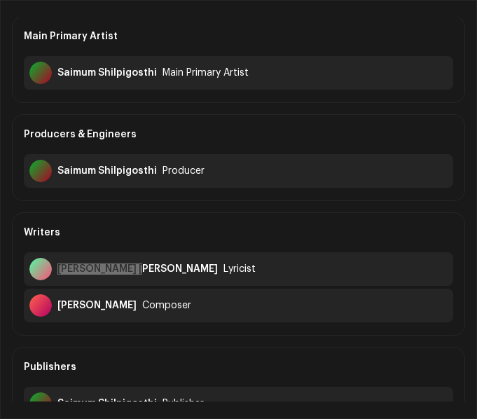
scroll to position [0, 0]
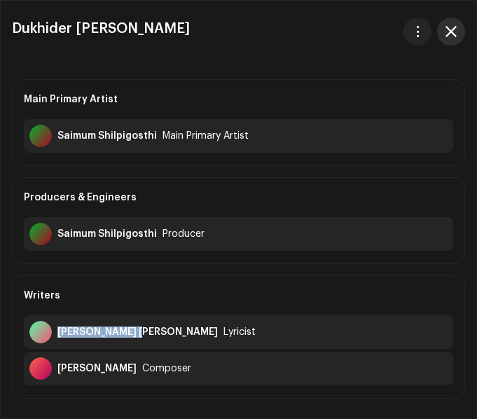
click at [449, 32] on span "button" at bounding box center [451, 31] width 11 height 11
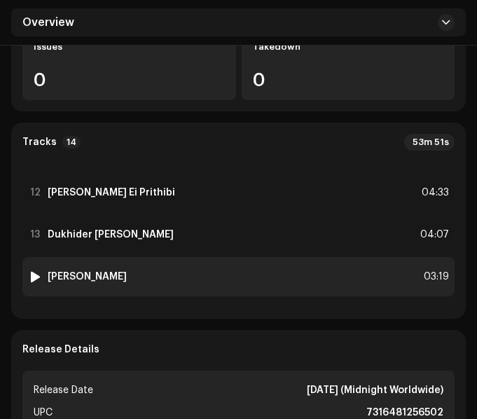
click at [187, 271] on div "14 Tawakkul Ya Akhi Adnan 03:19" at bounding box center [238, 276] width 433 height 39
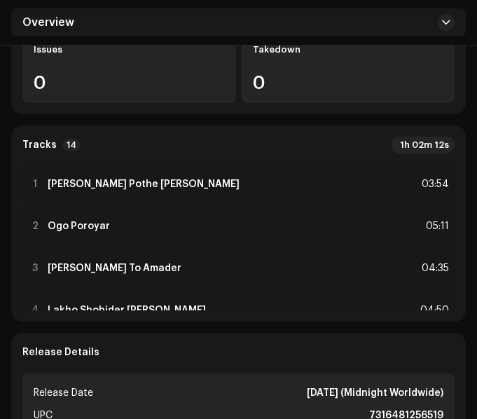
scroll to position [351, 0]
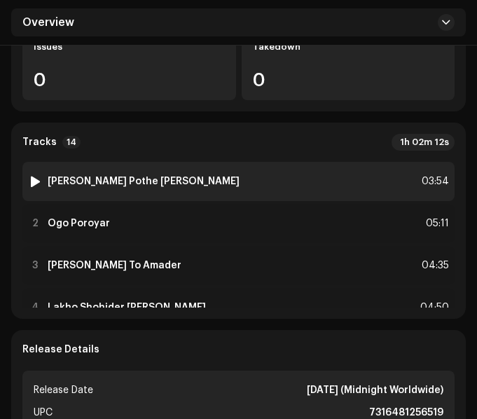
click at [222, 162] on div "1 [PERSON_NAME] Pothe [PERSON_NAME] 03:54" at bounding box center [238, 181] width 433 height 39
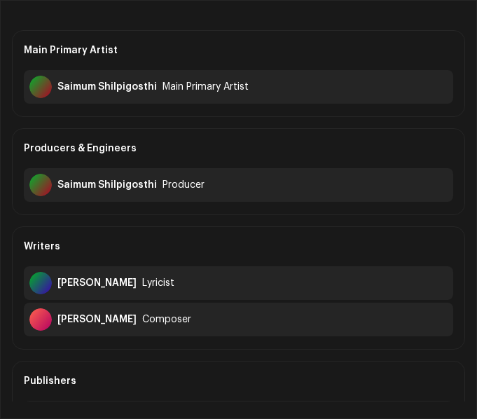
scroll to position [70, 0]
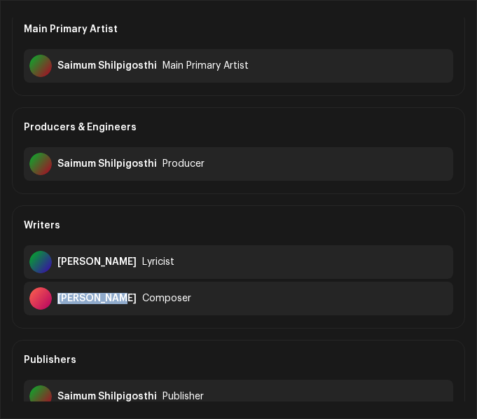
drag, startPoint x: 58, startPoint y: 298, endPoint x: 121, endPoint y: 313, distance: 64.8
click at [121, 313] on div "[PERSON_NAME] Composer" at bounding box center [239, 299] width 430 height 34
copy div "[PERSON_NAME]"
drag, startPoint x: 59, startPoint y: 261, endPoint x: 120, endPoint y: 267, distance: 61.3
click at [120, 267] on div "[PERSON_NAME]" at bounding box center [96, 262] width 79 height 11
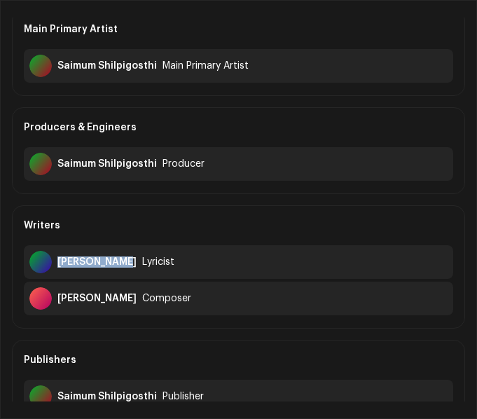
copy div "[PERSON_NAME]"
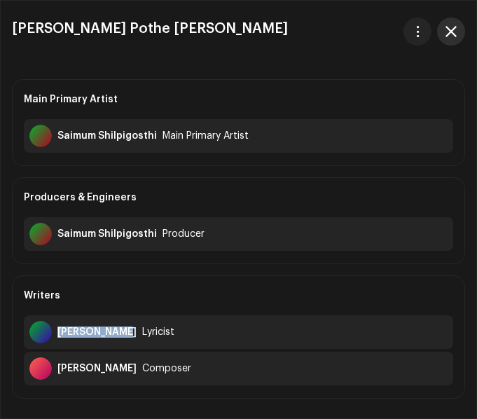
click at [455, 35] on span "button" at bounding box center [451, 31] width 11 height 11
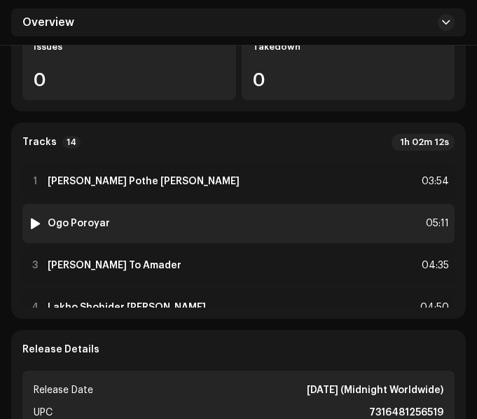
click at [211, 204] on div "2 Ogo Poroyar 05:11" at bounding box center [238, 223] width 433 height 39
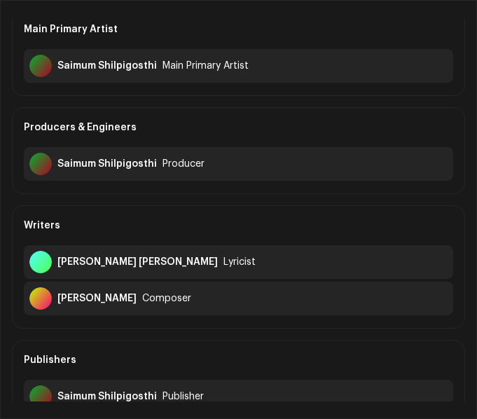
scroll to position [140, 0]
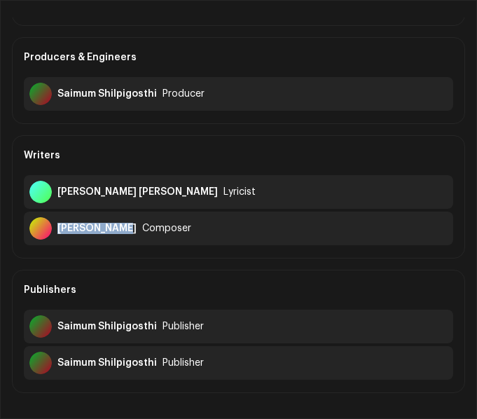
drag, startPoint x: 58, startPoint y: 231, endPoint x: 119, endPoint y: 241, distance: 61.9
click at [119, 241] on div "[PERSON_NAME] Composer" at bounding box center [239, 229] width 430 height 34
copy div "[PERSON_NAME]"
drag, startPoint x: 57, startPoint y: 191, endPoint x: 125, endPoint y: 199, distance: 68.4
click at [125, 199] on div "[PERSON_NAME] [PERSON_NAME] Lyricist" at bounding box center [239, 192] width 430 height 34
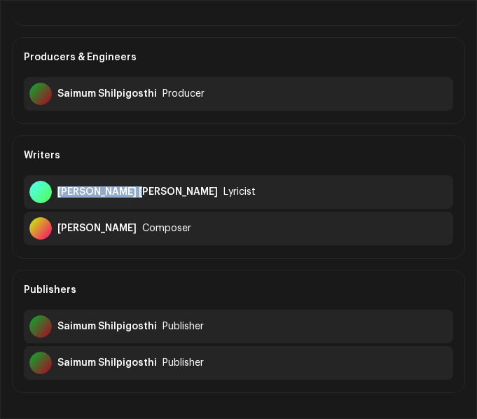
copy div "[PERSON_NAME] [PERSON_NAME]"
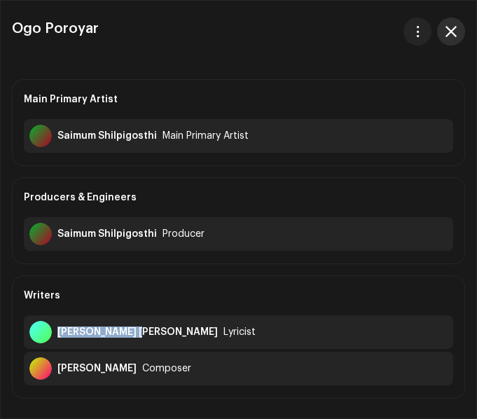
click at [452, 36] on span "button" at bounding box center [451, 31] width 11 height 11
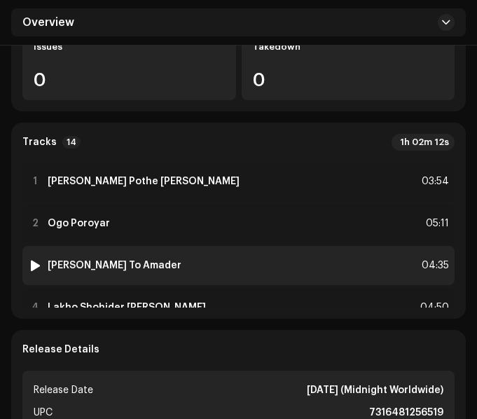
click at [205, 246] on div "3 [PERSON_NAME] To Amader 04:35" at bounding box center [238, 265] width 433 height 39
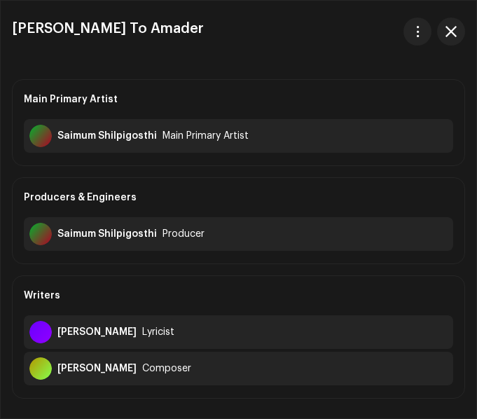
scroll to position [70, 0]
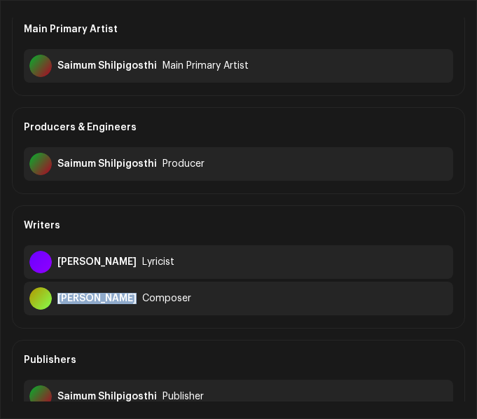
drag, startPoint x: 59, startPoint y: 297, endPoint x: 132, endPoint y: 306, distance: 73.6
click at [132, 306] on div "[PERSON_NAME] Composer" at bounding box center [239, 299] width 430 height 34
copy div "[PERSON_NAME]"
drag, startPoint x: 59, startPoint y: 262, endPoint x: 163, endPoint y: 273, distance: 104.4
click at [163, 273] on div "Motiur Rahman Mollik Lyricist" at bounding box center [239, 262] width 430 height 34
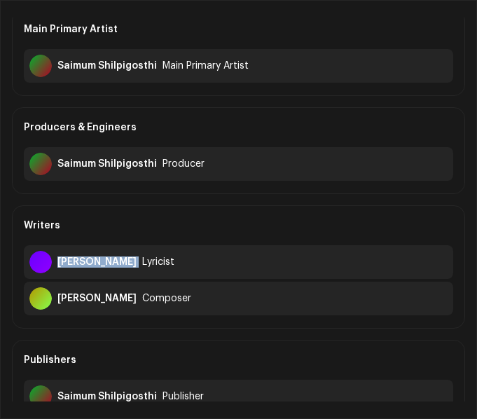
copy div "Motiur Rahman Mollik"
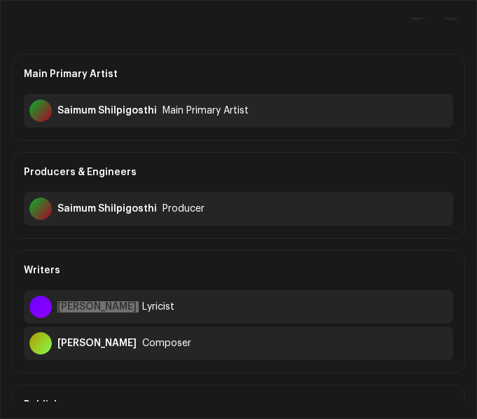
scroll to position [0, 0]
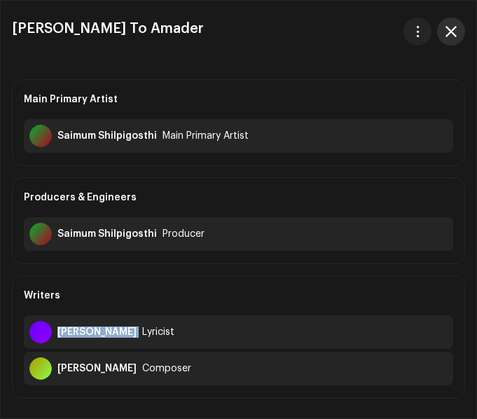
click at [447, 27] on span "button" at bounding box center [451, 31] width 11 height 11
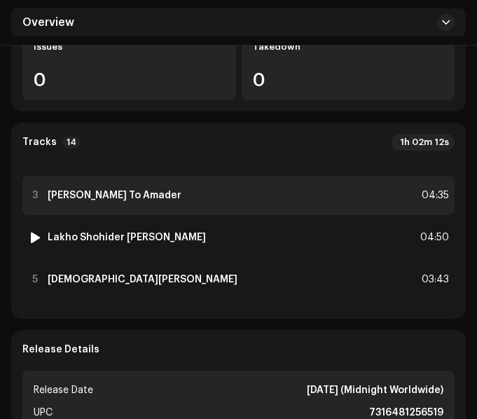
scroll to position [140, 0]
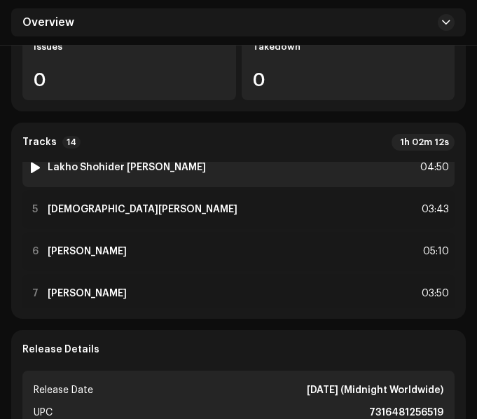
click at [234, 150] on div "4 Lakho Shohider Rokter Binimoye 04:50" at bounding box center [238, 167] width 433 height 39
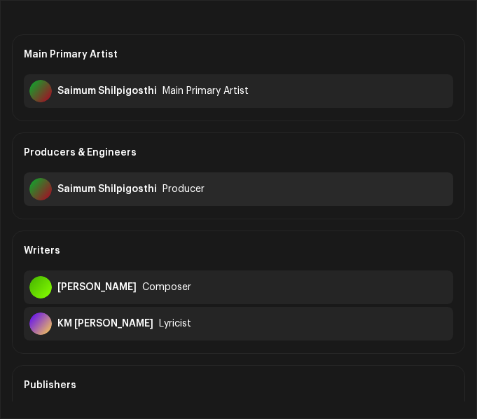
scroll to position [70, 0]
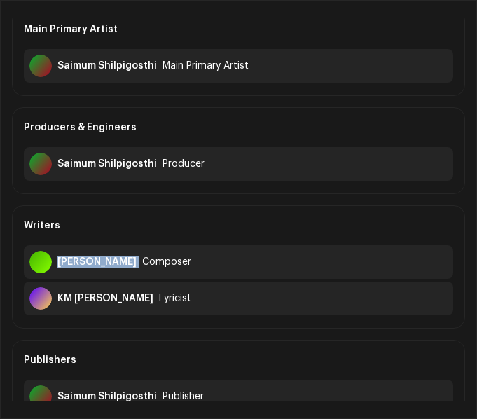
drag, startPoint x: 59, startPoint y: 263, endPoint x: 124, endPoint y: 270, distance: 65.6
click at [124, 270] on div "Mehraj Mithu Composer" at bounding box center [239, 262] width 430 height 34
copy div "Mehraj Mithu"
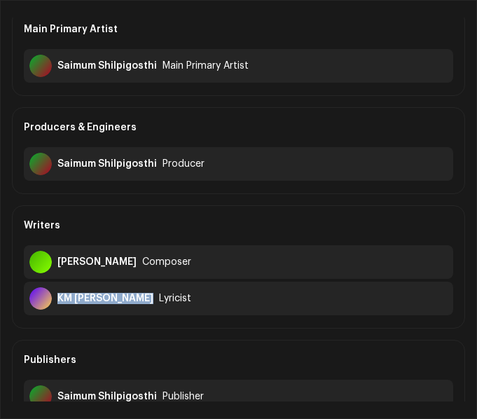
drag, startPoint x: 57, startPoint y: 299, endPoint x: 142, endPoint y: 308, distance: 85.3
click at [142, 308] on div "KM Munir Hossain Lyricist" at bounding box center [239, 299] width 430 height 34
copy div "KM Munir Hossain"
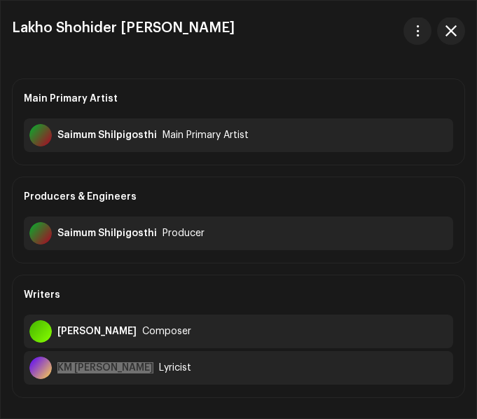
scroll to position [0, 0]
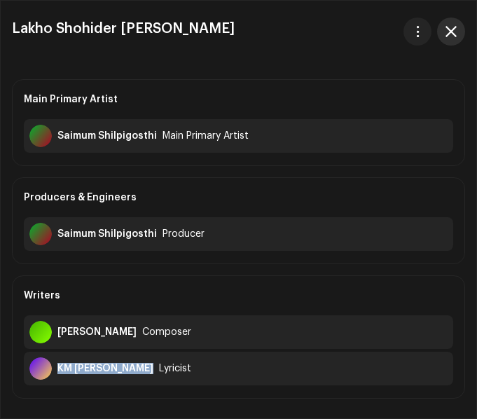
click at [454, 32] on span "button" at bounding box center [451, 31] width 11 height 11
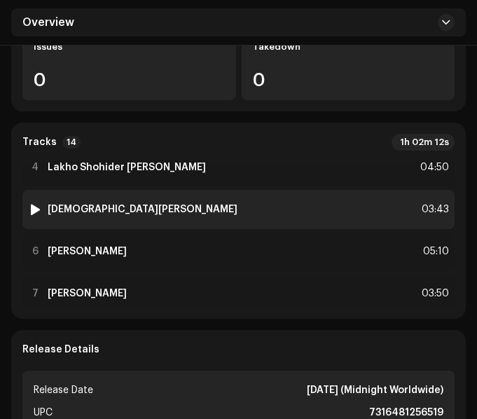
click at [222, 191] on div "5 Allah Rahmanur Rahim 03:43" at bounding box center [238, 209] width 433 height 39
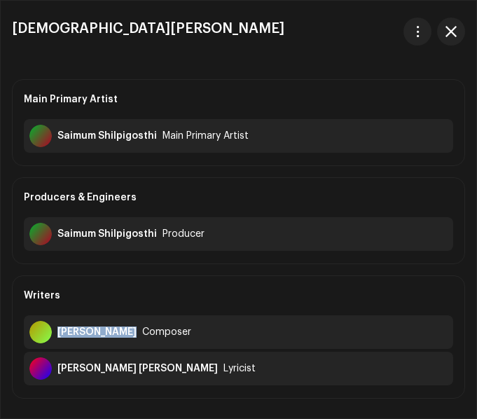
drag, startPoint x: 59, startPoint y: 331, endPoint x: 130, endPoint y: 339, distance: 71.3
click at [130, 339] on div "Mosiur Rahman Composer" at bounding box center [239, 332] width 430 height 34
copy div "Mosiur Rahman"
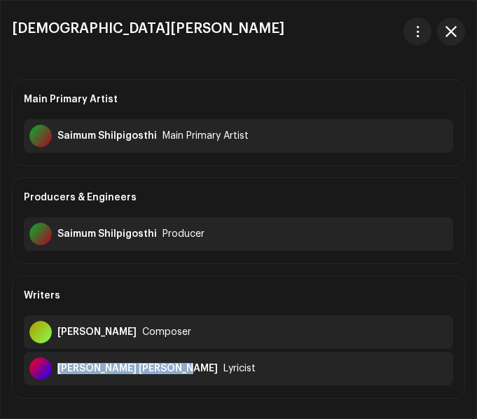
drag, startPoint x: 58, startPoint y: 365, endPoint x: 178, endPoint y: 372, distance: 120.1
click at [178, 372] on div "Khandaker Saidur Rahman" at bounding box center [137, 368] width 161 height 11
copy div "Khandaker Saidur Rahman"
click at [454, 34] on span "button" at bounding box center [451, 31] width 11 height 11
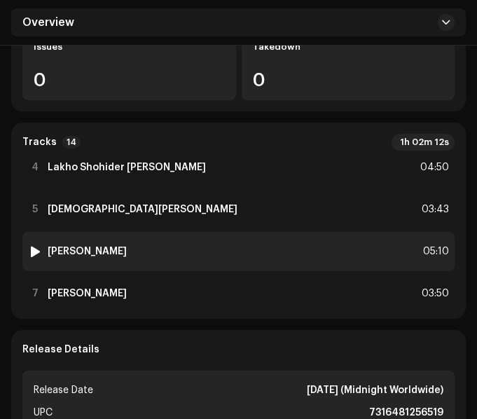
click at [199, 232] on div "6 Desher Mati Rokkha Korar 05:10" at bounding box center [238, 251] width 433 height 39
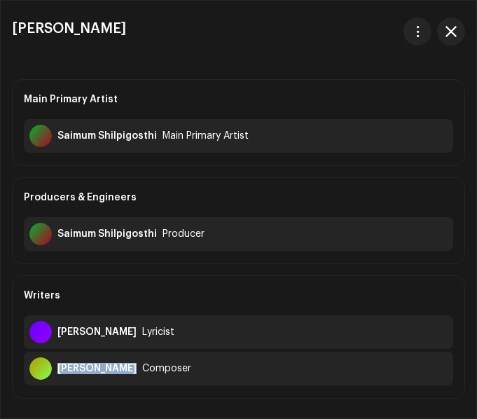
drag, startPoint x: 57, startPoint y: 368, endPoint x: 128, endPoint y: 376, distance: 71.2
click at [128, 376] on div "Mosiur Rahman Composer" at bounding box center [239, 369] width 430 height 34
click at [455, 39] on button "button" at bounding box center [451, 32] width 28 height 28
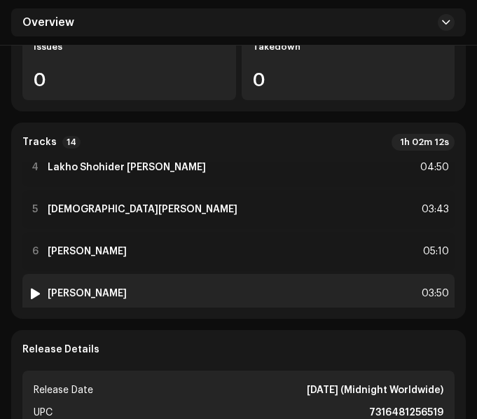
click at [206, 274] on div "7 Khaibar Joyi Ali Haider 03:50" at bounding box center [238, 293] width 433 height 39
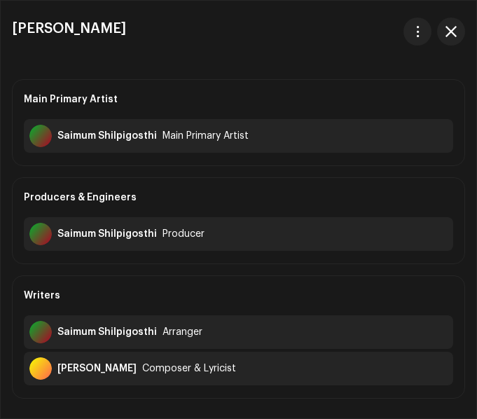
drag, startPoint x: 57, startPoint y: 367, endPoint x: 137, endPoint y: 379, distance: 80.8
click at [137, 379] on div "Kazi Nazrul Islam Composer & Lyricist" at bounding box center [239, 369] width 430 height 34
click at [454, 34] on span "button" at bounding box center [451, 31] width 11 height 11
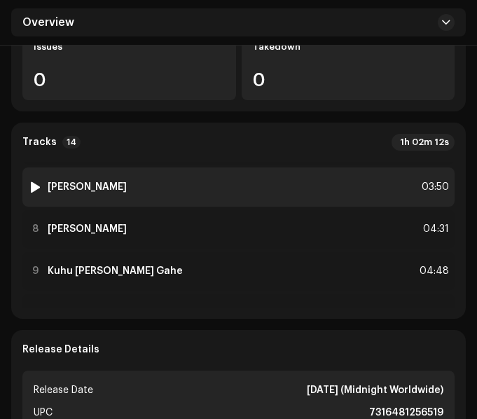
scroll to position [280, 0]
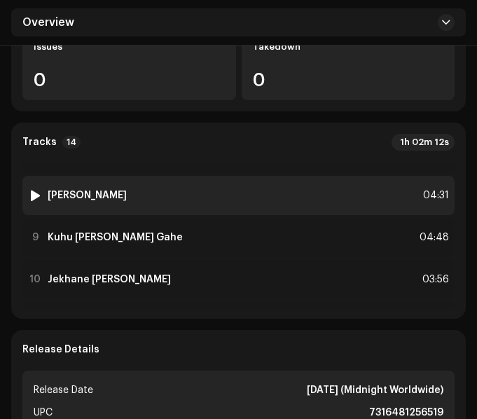
click at [212, 177] on div "8 Khoda Amay Koro Maf 04:31" at bounding box center [238, 195] width 433 height 39
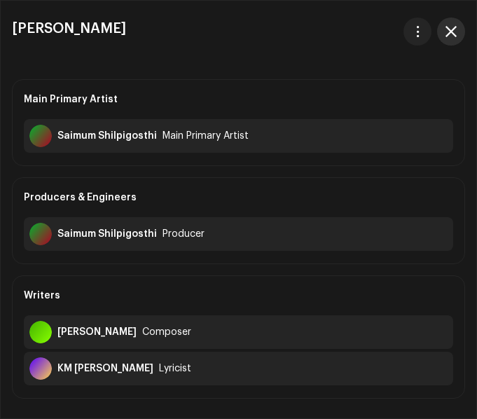
click at [454, 34] on span "button" at bounding box center [451, 31] width 11 height 11
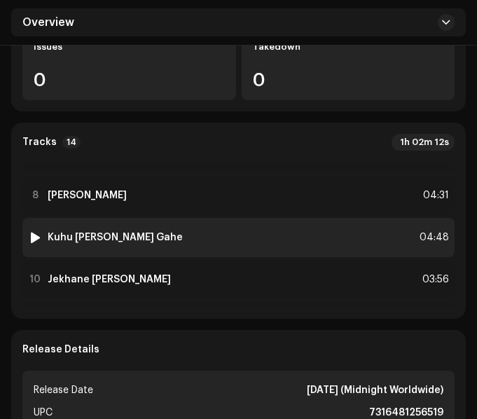
click at [166, 218] on div "9 Kuhu Kuhu Kokil Gahe 04:48" at bounding box center [238, 237] width 433 height 39
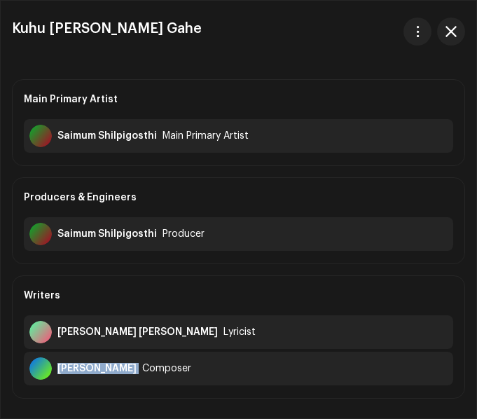
drag, startPoint x: 57, startPoint y: 369, endPoint x: 128, endPoint y: 379, distance: 70.8
click at [128, 379] on div "Mohan Bairagi Composer" at bounding box center [239, 369] width 430 height 34
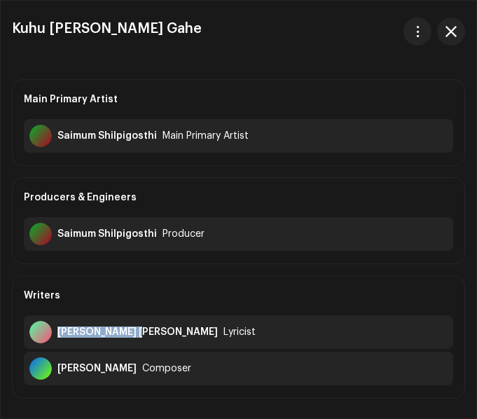
drag, startPoint x: 57, startPoint y: 328, endPoint x: 130, endPoint y: 339, distance: 73.8
click at [130, 339] on div "Abu Taher Belal Lyricist" at bounding box center [239, 332] width 430 height 34
drag, startPoint x: 411, startPoint y: 67, endPoint x: 446, endPoint y: 97, distance: 46.2
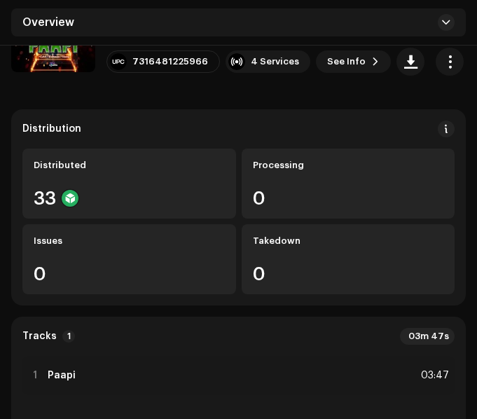
scroll to position [280, 0]
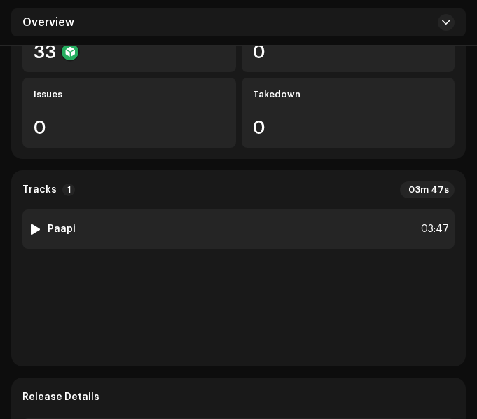
click at [233, 236] on div "1 Paapi 03:47" at bounding box center [238, 229] width 433 height 39
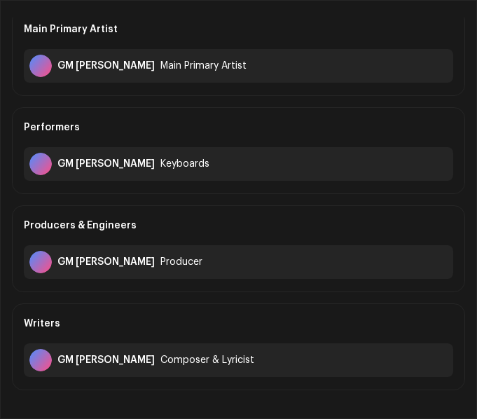
scroll to position [140, 0]
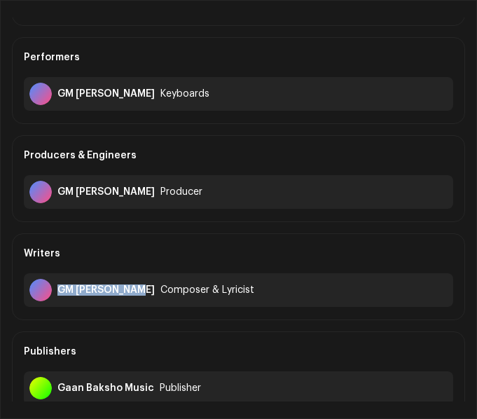
drag, startPoint x: 59, startPoint y: 287, endPoint x: 140, endPoint y: 293, distance: 81.6
click at [140, 293] on div "GM [PERSON_NAME] Composer & Lyricist" at bounding box center [239, 290] width 430 height 34
copy div "GM [PERSON_NAME]"
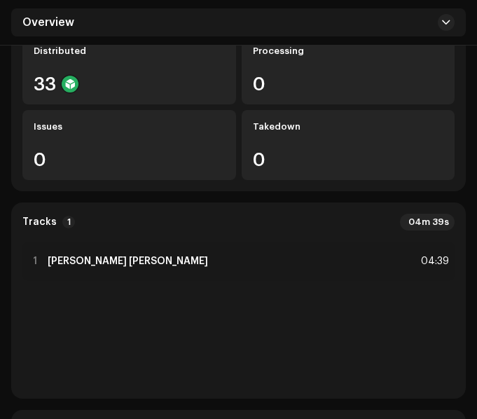
scroll to position [280, 0]
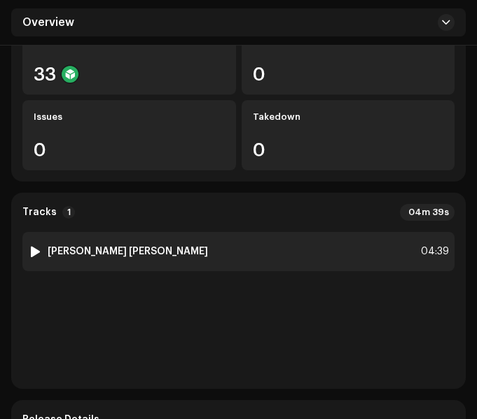
click at [206, 232] on div "1 [PERSON_NAME] [PERSON_NAME] 04:39" at bounding box center [238, 251] width 433 height 39
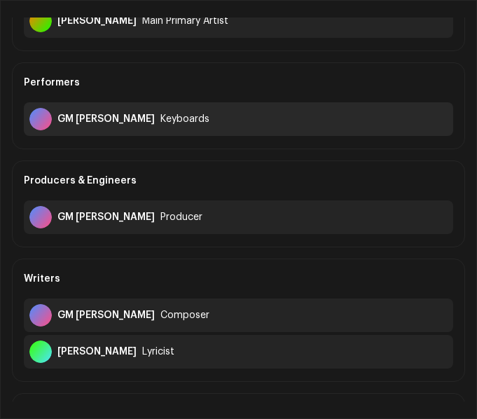
scroll to position [140, 0]
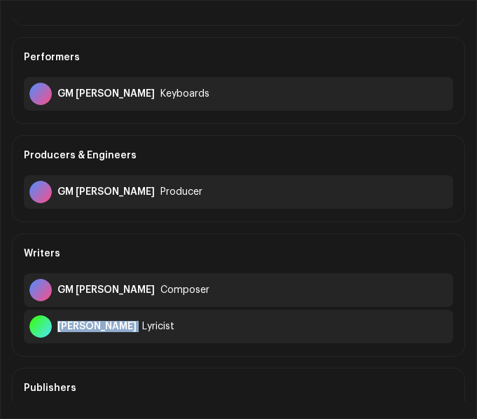
drag, startPoint x: 57, startPoint y: 329, endPoint x: 151, endPoint y: 336, distance: 93.5
click at [151, 336] on div "[PERSON_NAME] Lyricist" at bounding box center [239, 327] width 430 height 34
copy div "[PERSON_NAME]"
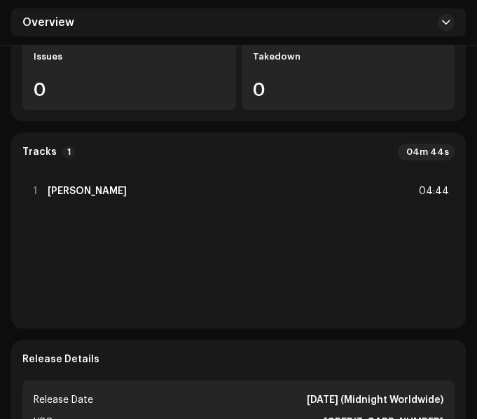
scroll to position [351, 0]
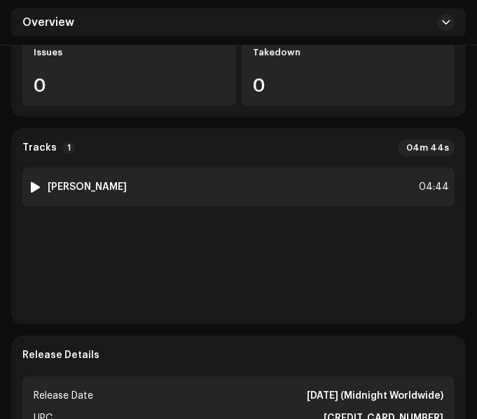
click at [224, 168] on div "1 [PERSON_NAME] 04:44" at bounding box center [238, 187] width 433 height 39
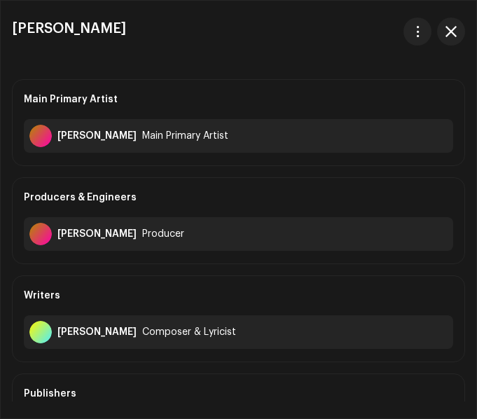
drag, startPoint x: 59, startPoint y: 332, endPoint x: 154, endPoint y: 338, distance: 95.5
click at [154, 338] on div "[PERSON_NAME] Composer & Lyricist" at bounding box center [239, 332] width 430 height 34
copy div "[PERSON_NAME]"
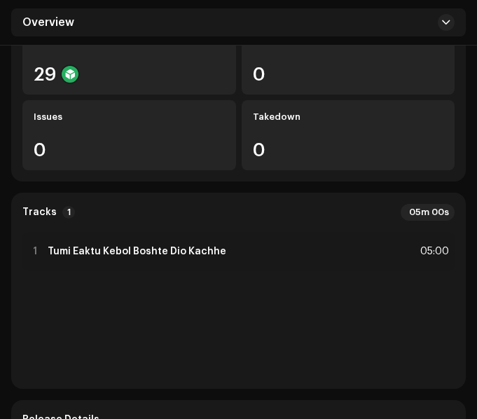
scroll to position [351, 0]
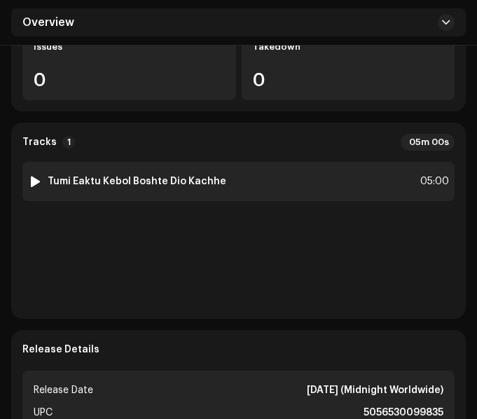
click at [243, 179] on div "1 Tumi Eaktu Kebol Boshte Dio Kachhe 05:00" at bounding box center [238, 181] width 433 height 39
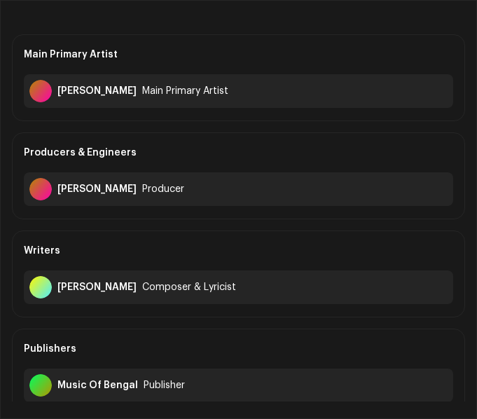
scroll to position [70, 0]
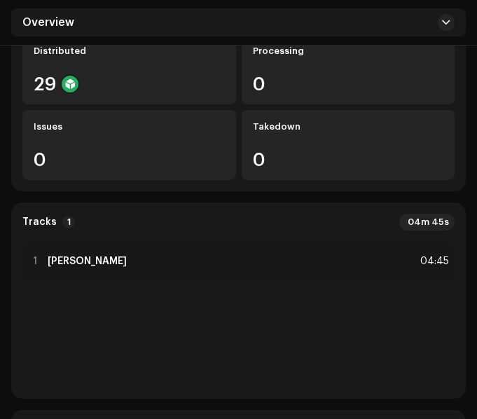
scroll to position [280, 0]
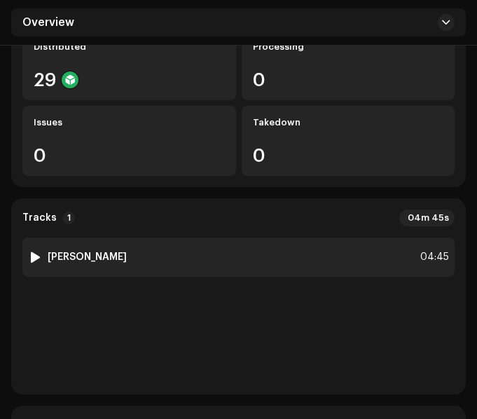
click at [254, 253] on div "1 [PERSON_NAME] 04:45" at bounding box center [238, 257] width 433 height 39
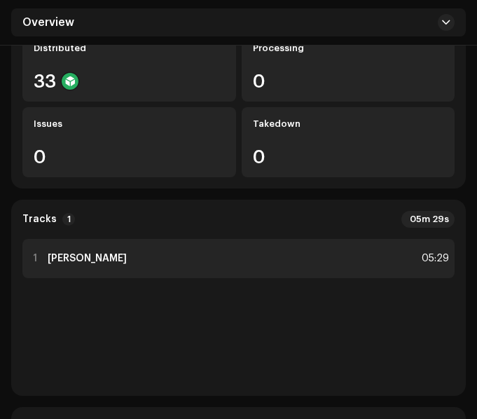
scroll to position [280, 0]
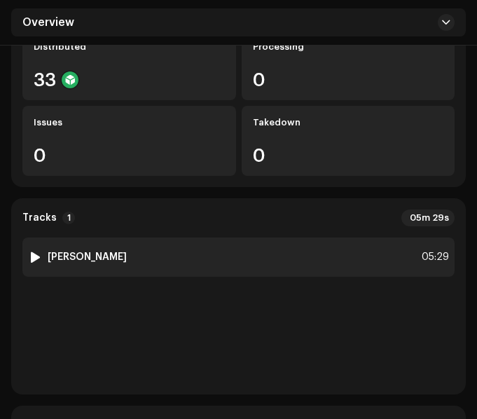
click at [227, 238] on div "1 [PERSON_NAME] 05:29" at bounding box center [238, 257] width 433 height 39
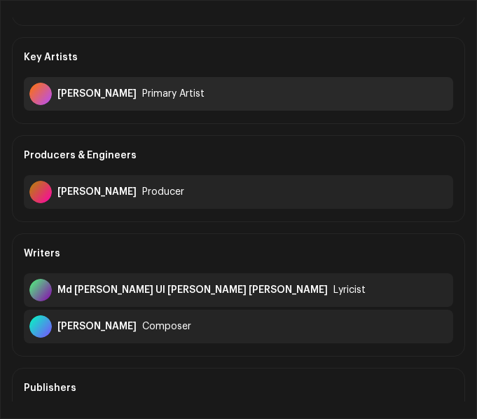
scroll to position [210, 0]
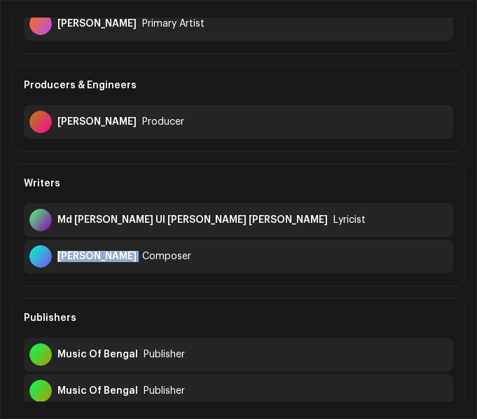
drag, startPoint x: 57, startPoint y: 257, endPoint x: 169, endPoint y: 268, distance: 112.0
click at [169, 268] on div "Jamiur Rahman Lemon Composer" at bounding box center [239, 257] width 430 height 34
copy div "Jamiur Rahman Lemon"
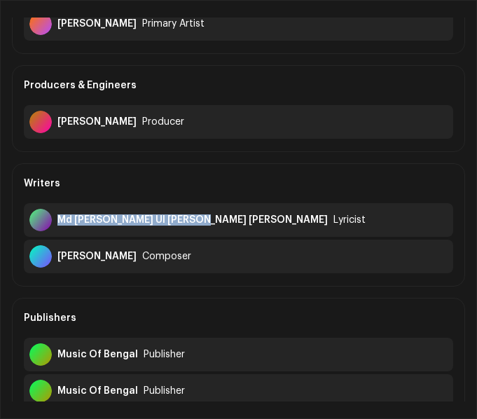
drag, startPoint x: 58, startPoint y: 219, endPoint x: 201, endPoint y: 229, distance: 143.3
click at [201, 229] on div "Md Monjur Ul Alam Chowdhury Lyricist" at bounding box center [239, 220] width 430 height 34
copy div "Md Monjur Ul Alam Chowdhury"
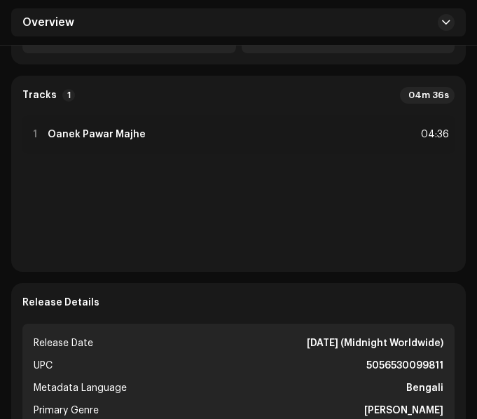
scroll to position [351, 0]
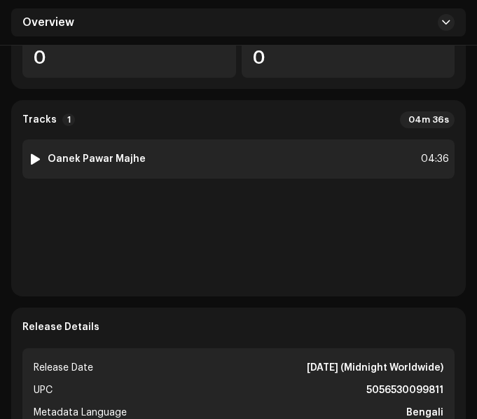
click at [205, 152] on div "1 Oanek Pawar Majhe 04:36" at bounding box center [238, 159] width 433 height 39
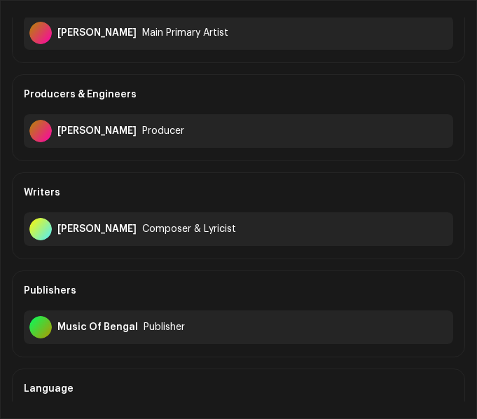
scroll to position [140, 0]
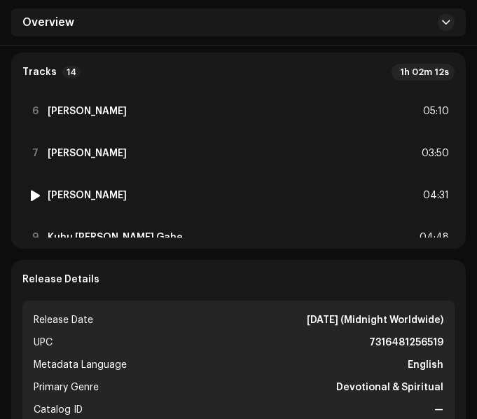
scroll to position [280, 0]
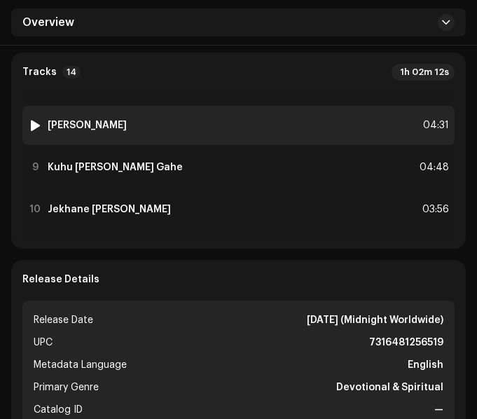
click at [196, 106] on div "8 [PERSON_NAME] Maf 04:31" at bounding box center [238, 125] width 433 height 39
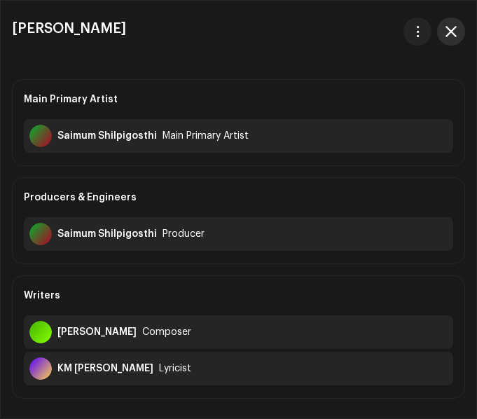
click at [445, 32] on button "button" at bounding box center [451, 32] width 28 height 28
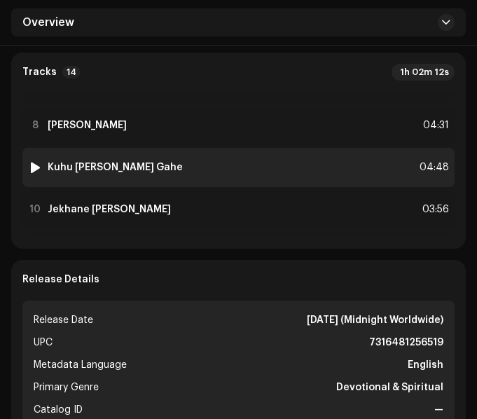
click at [200, 148] on div "9 Kuhu [PERSON_NAME] Gahe 04:48" at bounding box center [238, 167] width 433 height 39
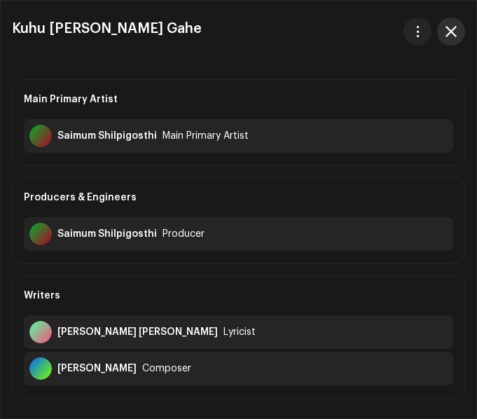
click at [456, 28] on span "button" at bounding box center [451, 31] width 11 height 11
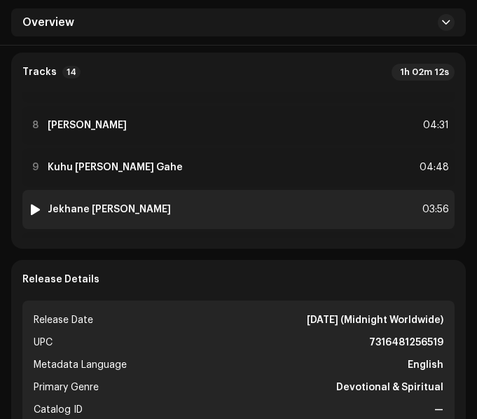
click at [211, 190] on div "10 Jekhane [PERSON_NAME] 03:56" at bounding box center [238, 209] width 433 height 39
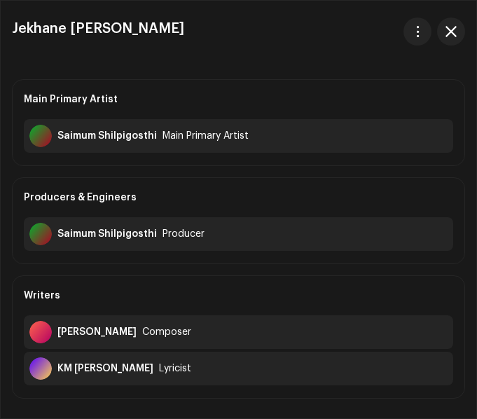
scroll to position [70, 0]
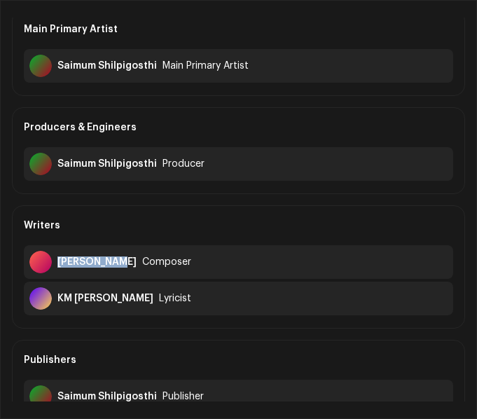
drag, startPoint x: 58, startPoint y: 261, endPoint x: 123, endPoint y: 265, distance: 64.6
click at [123, 265] on div "[PERSON_NAME] Composer" at bounding box center [239, 262] width 430 height 34
copy div "[PERSON_NAME]"
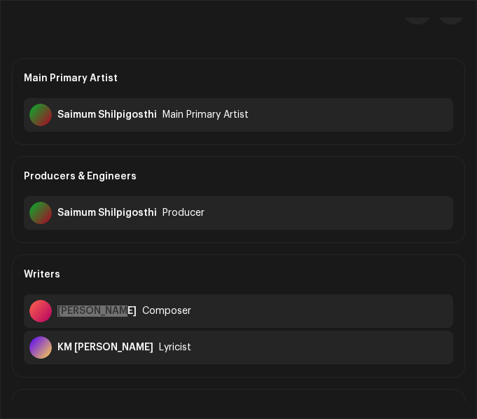
scroll to position [0, 0]
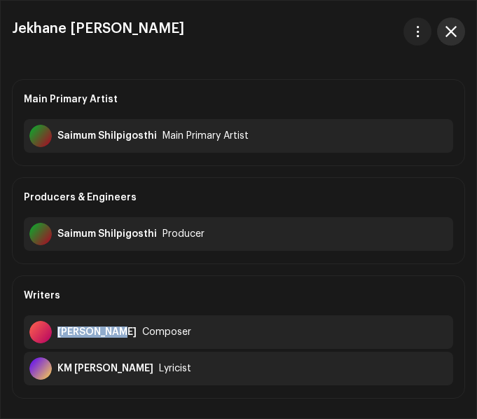
click at [447, 32] on span "button" at bounding box center [451, 31] width 11 height 11
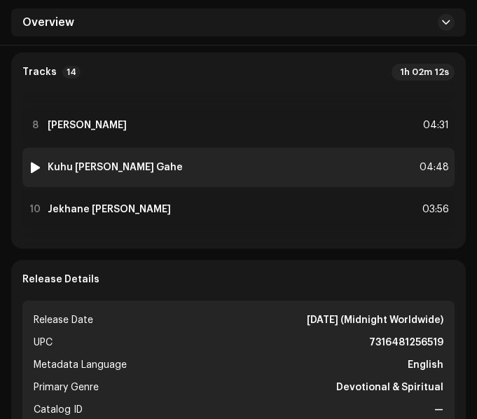
scroll to position [351, 0]
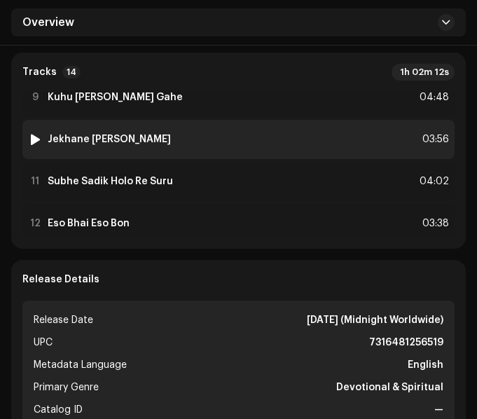
click at [209, 120] on div "10 Jekhane [PERSON_NAME] 03:56" at bounding box center [238, 139] width 433 height 39
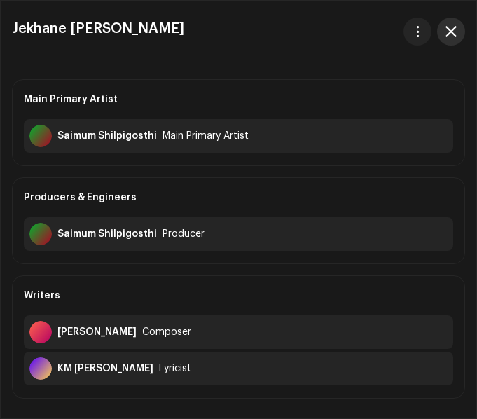
click at [454, 26] on span "button" at bounding box center [451, 31] width 11 height 11
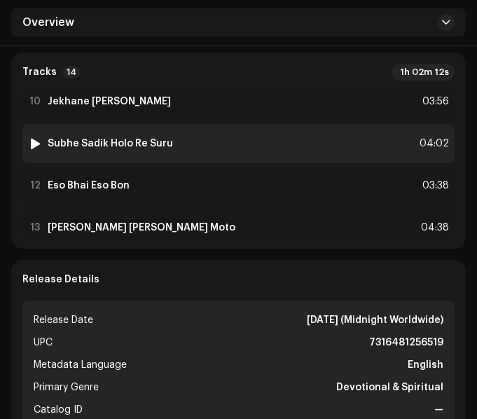
scroll to position [421, 0]
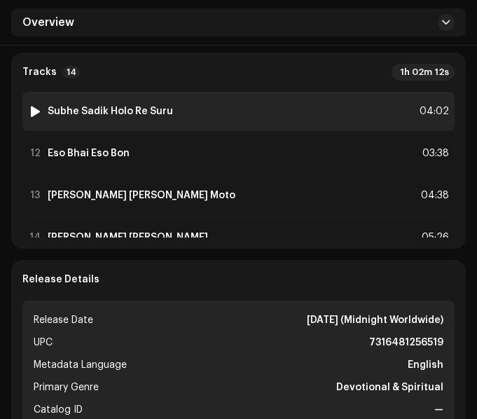
click at [231, 93] on div "11 Subhe [PERSON_NAME] Re Suru 04:02" at bounding box center [238, 111] width 433 height 39
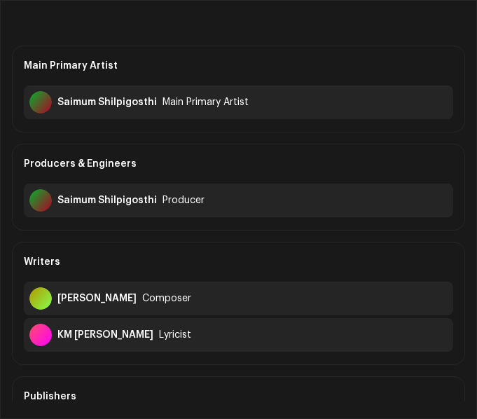
scroll to position [0, 0]
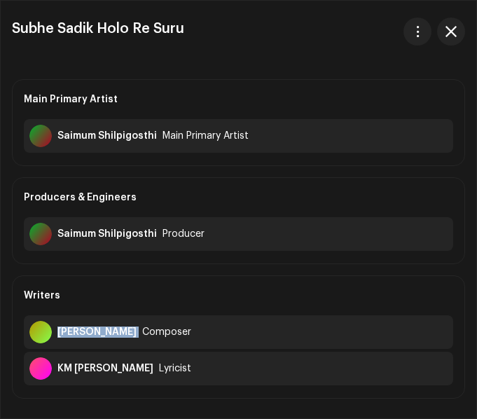
drag, startPoint x: 57, startPoint y: 332, endPoint x: 135, endPoint y: 341, distance: 78.4
click at [135, 341] on div "[PERSON_NAME] Composer" at bounding box center [239, 332] width 430 height 34
copy div "[PERSON_NAME]"
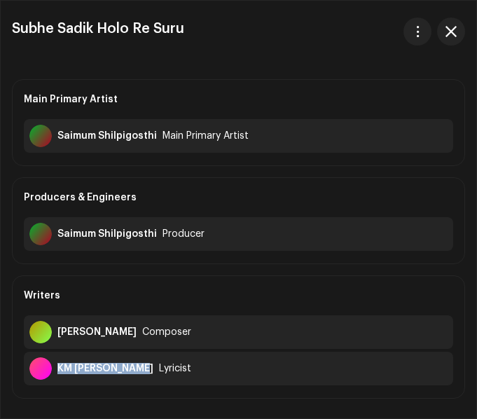
drag, startPoint x: 58, startPoint y: 366, endPoint x: 133, endPoint y: 374, distance: 75.4
click at [133, 374] on div "KM [PERSON_NAME]" at bounding box center [105, 368] width 96 height 11
copy div "KM [PERSON_NAME]"
click at [450, 36] on span "button" at bounding box center [451, 31] width 11 height 11
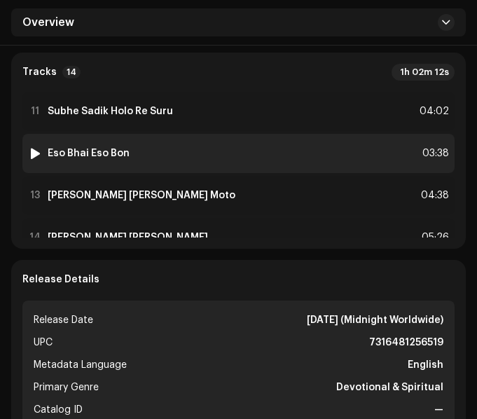
click at [212, 134] on div "12 Eso Bhai Eso Bon 03:38" at bounding box center [238, 153] width 433 height 39
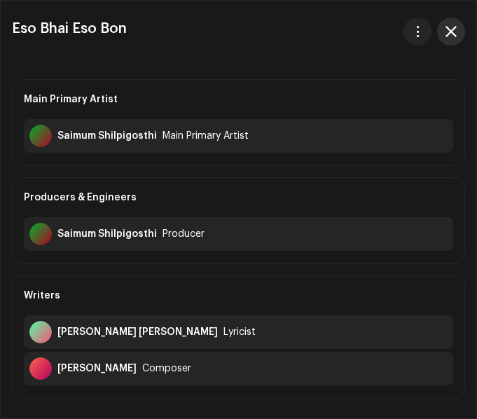
click at [454, 34] on span "button" at bounding box center [451, 31] width 11 height 11
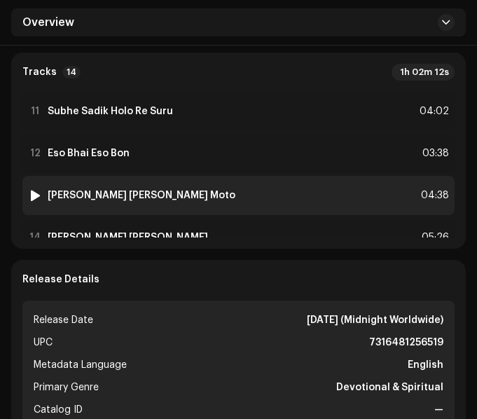
click at [193, 176] on div "13 [PERSON_NAME] [PERSON_NAME] Moto 04:38" at bounding box center [238, 195] width 433 height 39
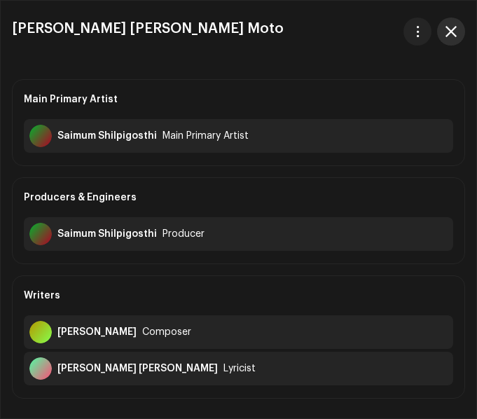
click at [449, 31] on span "button" at bounding box center [451, 31] width 11 height 11
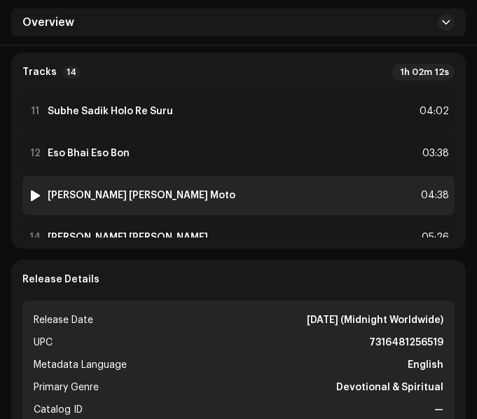
scroll to position [452, 0]
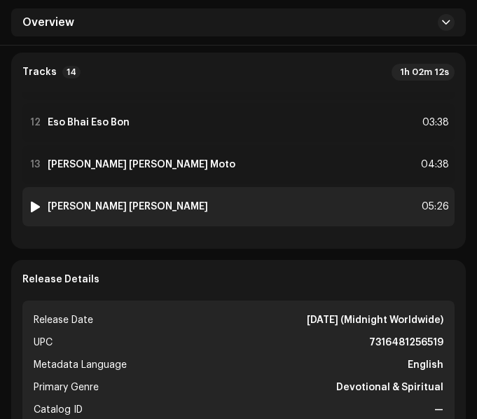
click at [127, 191] on div "14 [PERSON_NAME] [PERSON_NAME] 05:26" at bounding box center [238, 206] width 433 height 39
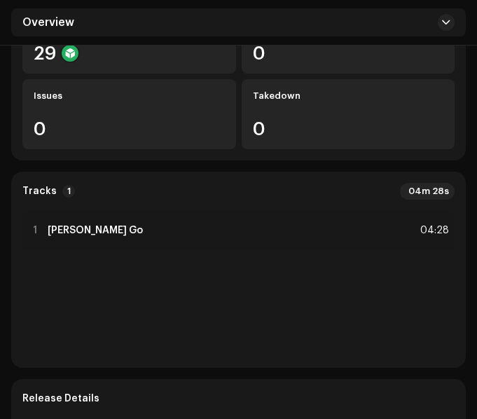
scroll to position [280, 0]
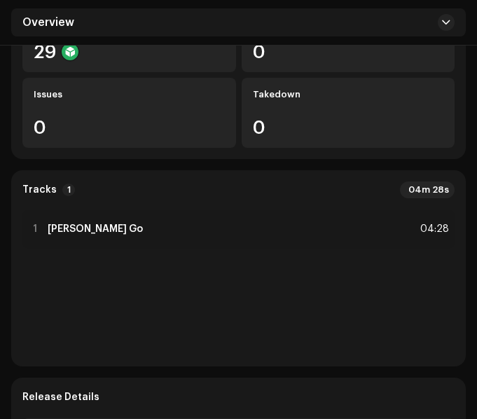
click at [246, 249] on div "1 Aaji Shanjher Jamunay Go 04:28" at bounding box center [238, 229] width 433 height 39
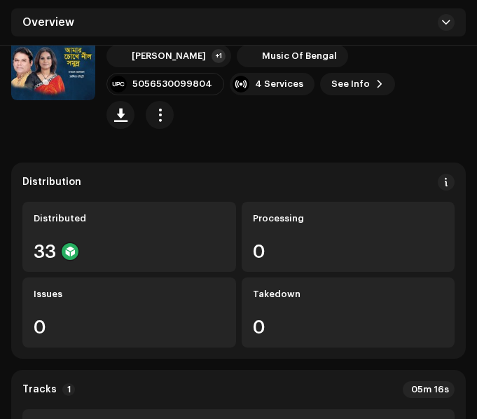
scroll to position [280, 0]
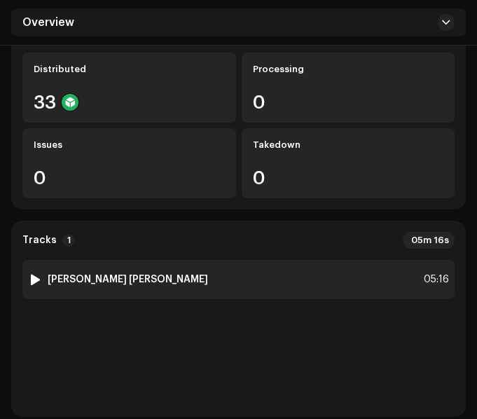
click at [242, 260] on div "1 Amar Chokhe Neel Shomudra 05:16" at bounding box center [238, 279] width 433 height 39
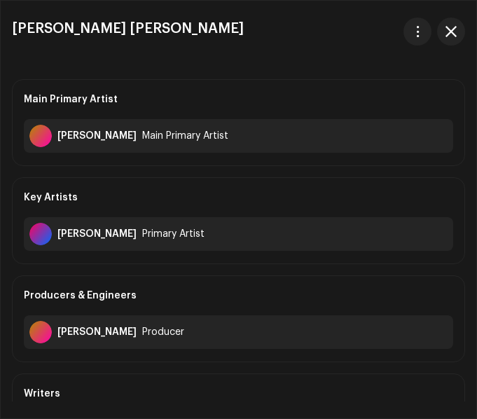
scroll to position [70, 0]
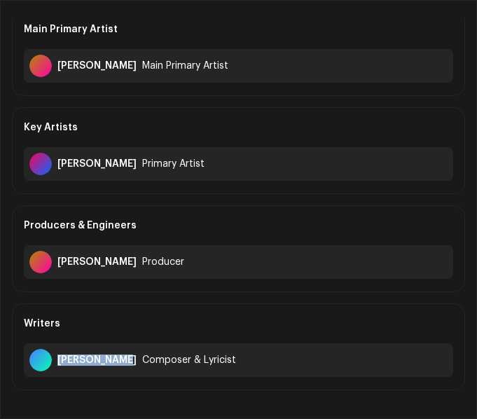
drag, startPoint x: 58, startPoint y: 360, endPoint x: 126, endPoint y: 366, distance: 68.3
click at [126, 366] on div "Munshi Wadud Composer & Lyricist" at bounding box center [239, 361] width 430 height 34
copy div "Munshi Wadud"
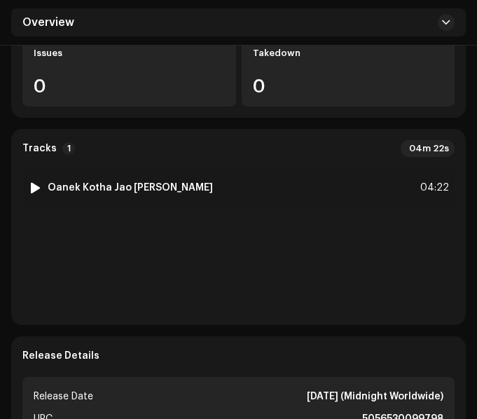
scroll to position [351, 0]
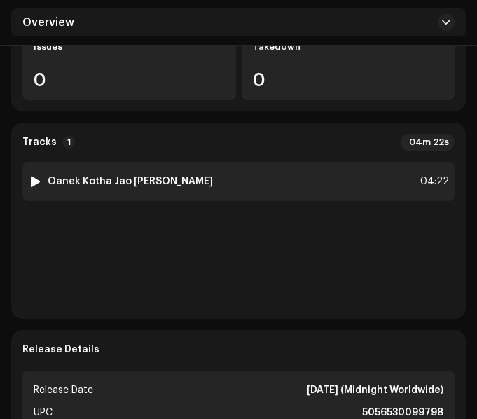
click at [214, 180] on div "1 Oanek Kotha Jao Je Bole 04:22" at bounding box center [238, 181] width 433 height 39
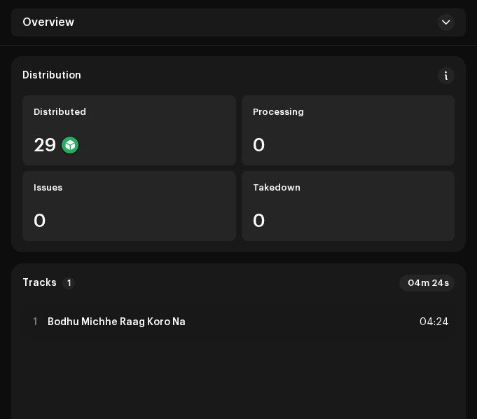
scroll to position [210, 0]
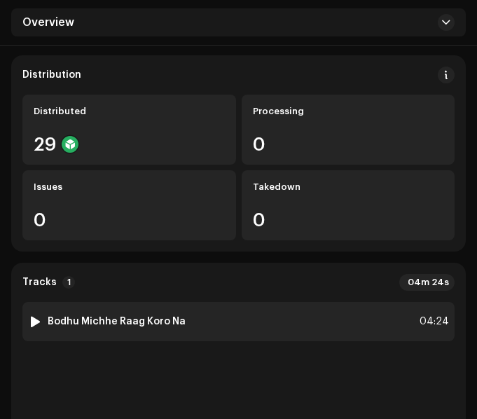
click at [217, 315] on div "1 Bodhu Michhe Raag Koro Na 04:24" at bounding box center [238, 321] width 433 height 39
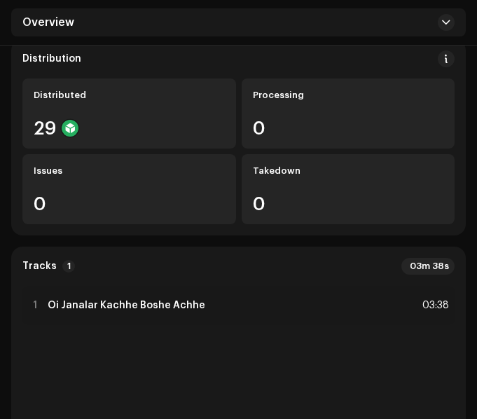
scroll to position [280, 0]
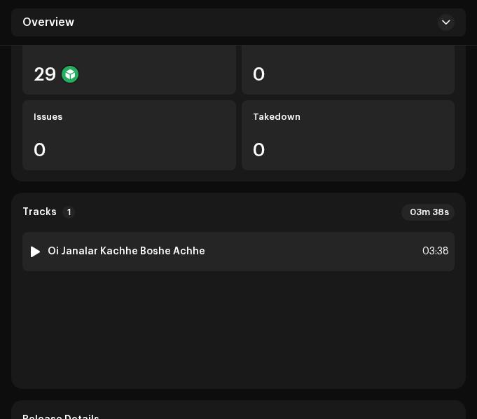
click at [250, 257] on div "1 Oi Janalar Kachhe Boshe Achhe 03:38" at bounding box center [238, 251] width 433 height 39
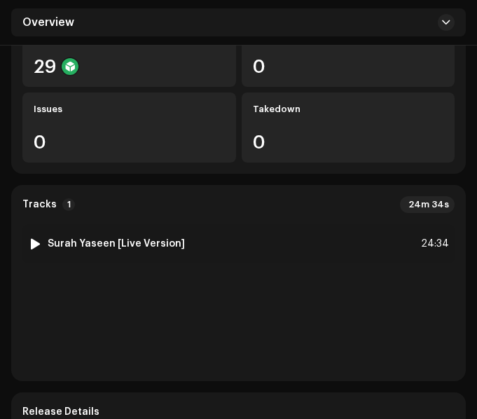
scroll to position [351, 0]
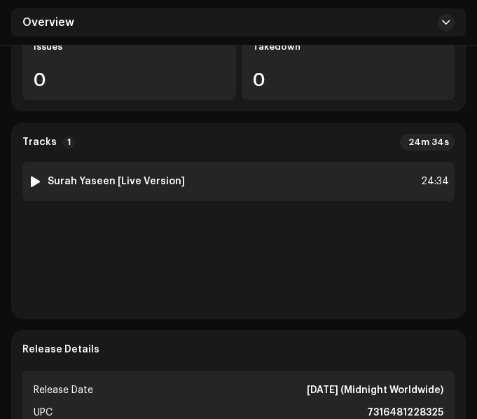
click at [228, 184] on div "1 Surah Yaseen [Live Version] 24:34" at bounding box center [238, 181] width 433 height 39
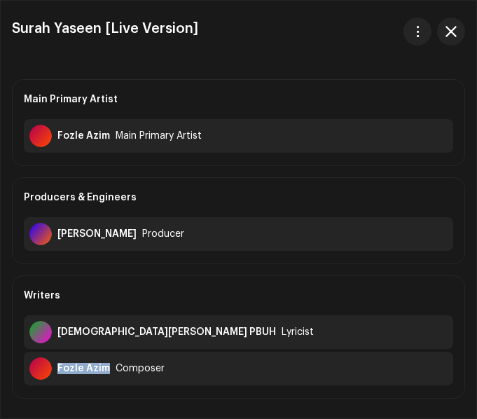
drag, startPoint x: 58, startPoint y: 367, endPoint x: 105, endPoint y: 372, distance: 47.2
click at [105, 372] on div "Fozle Azim" at bounding box center [83, 368] width 53 height 11
copy div "Fozle Azim"
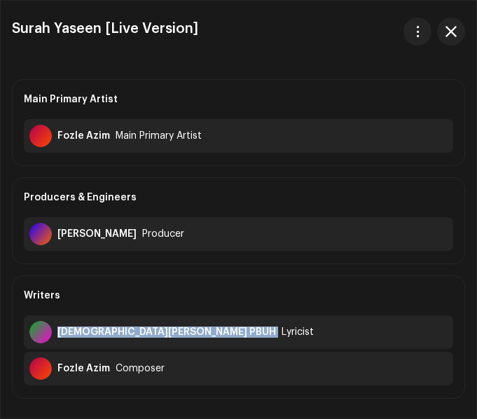
drag, startPoint x: 57, startPoint y: 332, endPoint x: 188, endPoint y: 329, distance: 130.5
click at [188, 329] on div "Prophet Muhammad PBUH Lyricist" at bounding box center [239, 332] width 430 height 34
copy div "Prophet Muhammad PBUH"
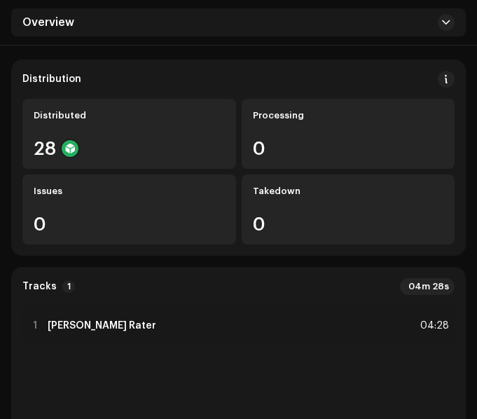
scroll to position [280, 0]
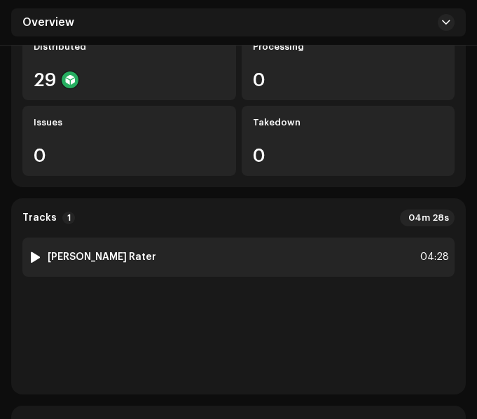
click at [242, 238] on div "1 [PERSON_NAME] Rater 04:28" at bounding box center [238, 257] width 433 height 39
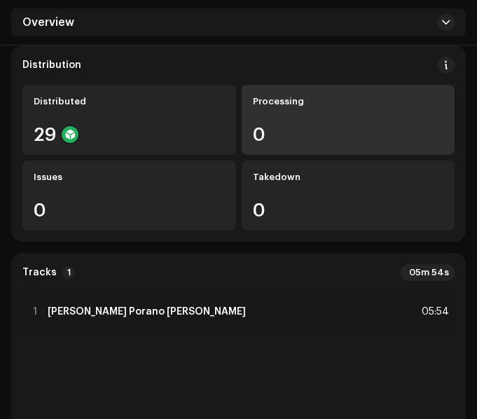
scroll to position [280, 0]
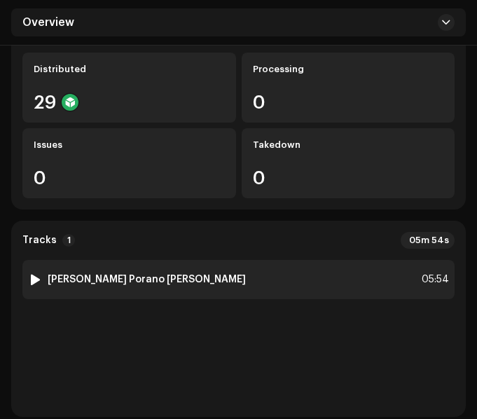
click at [212, 260] on div "1 [PERSON_NAME] Porano [PERSON_NAME] 05:54" at bounding box center [238, 279] width 433 height 39
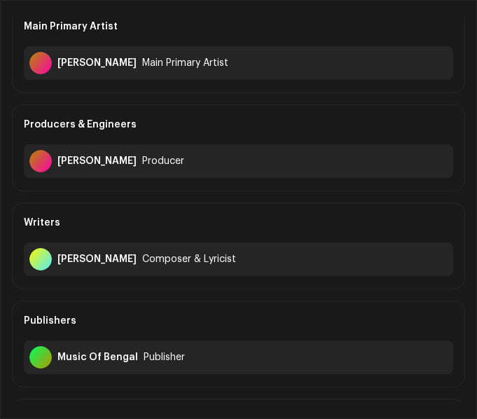
scroll to position [0, 0]
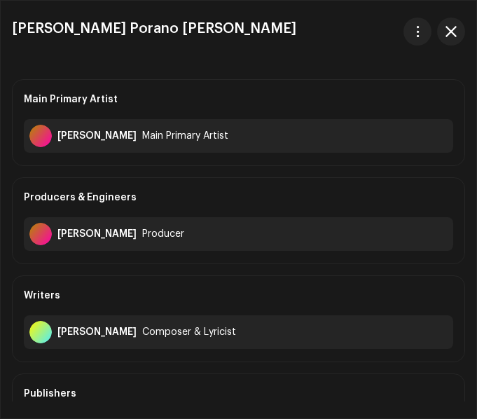
click at [459, 34] on button "button" at bounding box center [451, 32] width 28 height 28
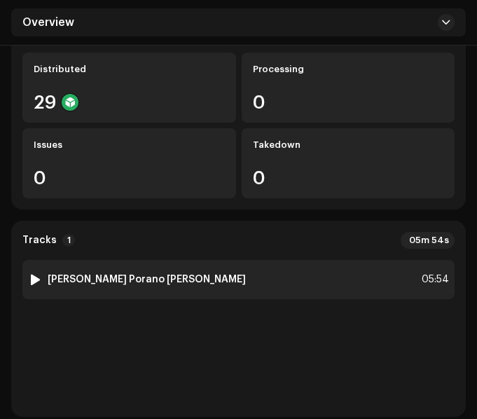
click at [34, 274] on div at bounding box center [35, 279] width 11 height 11
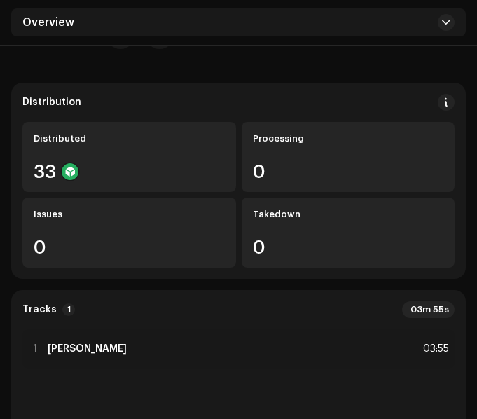
scroll to position [351, 0]
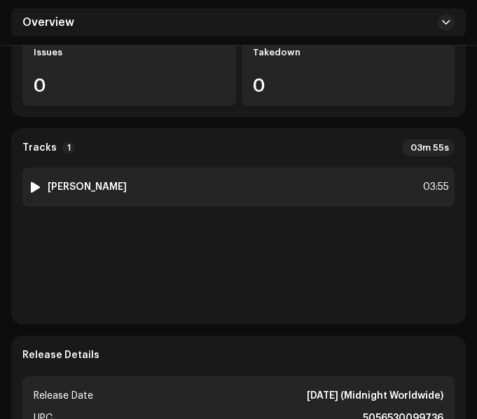
click at [249, 168] on div "1 [PERSON_NAME] 03:55" at bounding box center [238, 187] width 433 height 39
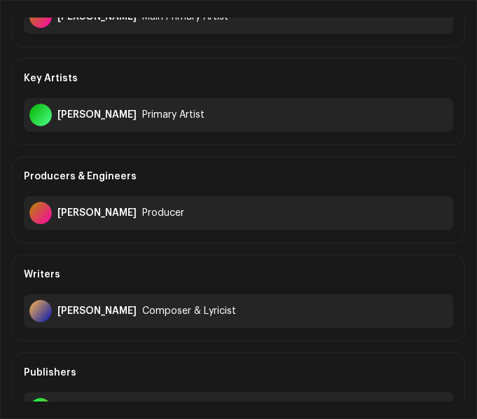
scroll to position [140, 0]
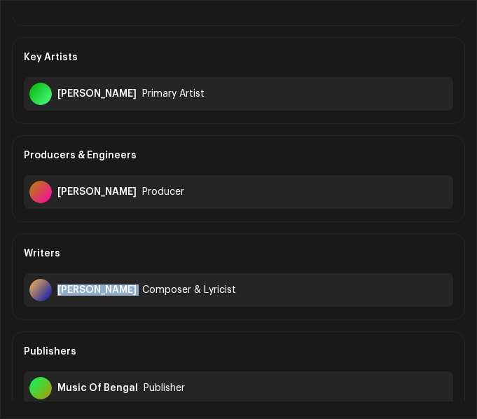
drag, startPoint x: 57, startPoint y: 290, endPoint x: 128, endPoint y: 299, distance: 70.8
click at [128, 299] on div "[PERSON_NAME] Composer & Lyricist" at bounding box center [239, 290] width 430 height 34
copy div "[PERSON_NAME]"
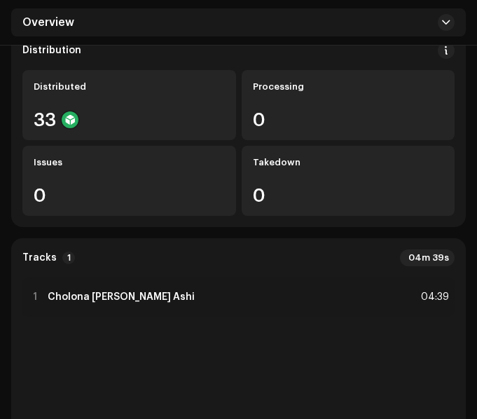
scroll to position [280, 0]
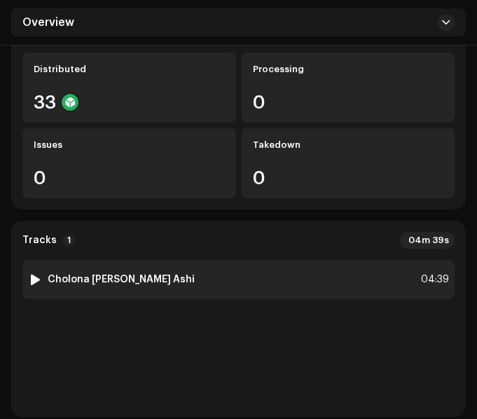
click at [220, 260] on div "1 Cholona Jai Ghure Ashi 04:39" at bounding box center [238, 279] width 433 height 39
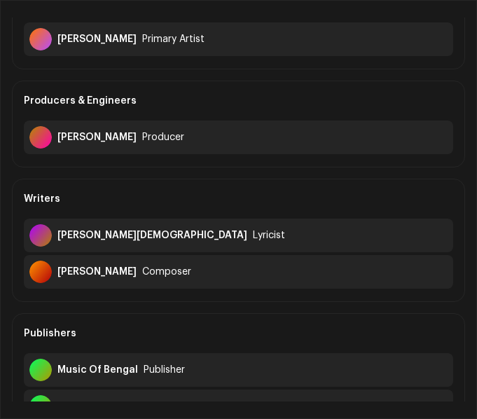
scroll to position [210, 0]
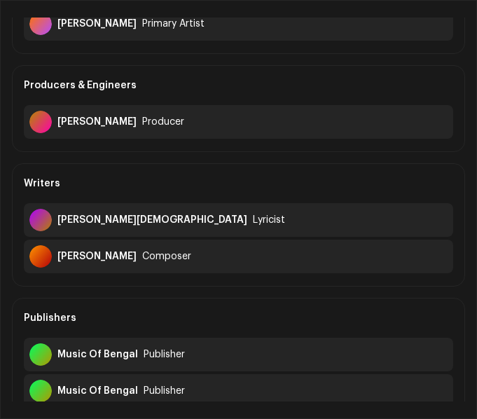
drag, startPoint x: 58, startPoint y: 257, endPoint x: 127, endPoint y: 266, distance: 69.3
click at [127, 266] on div "Biswajit Sarkar Composer" at bounding box center [239, 257] width 430 height 34
copy div "Biswajit Sarkar"
drag, startPoint x: 57, startPoint y: 219, endPoint x: 110, endPoint y: 228, distance: 53.4
click at [110, 228] on div "Hena Islam Lyricist" at bounding box center [239, 220] width 430 height 34
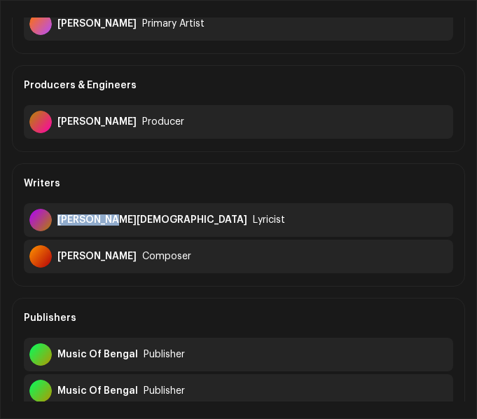
copy div "Hena Islam"
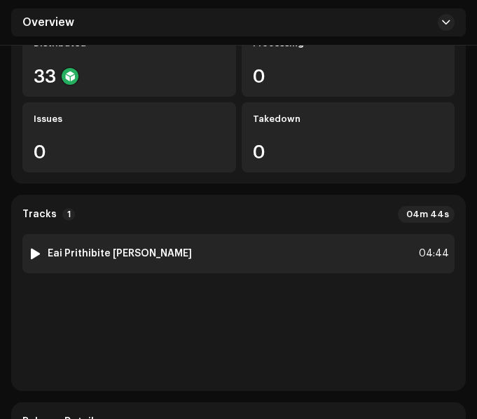
scroll to position [280, 0]
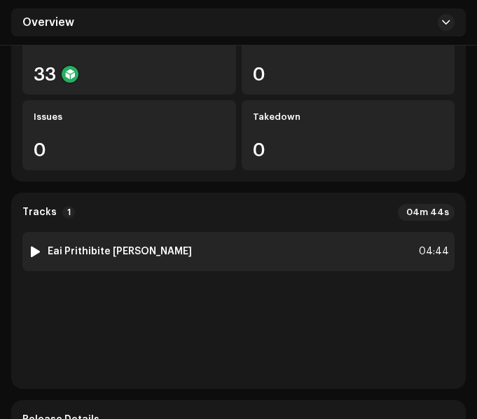
click at [219, 252] on div "1 Eai Prithibite [PERSON_NAME] 04:44" at bounding box center [238, 251] width 433 height 39
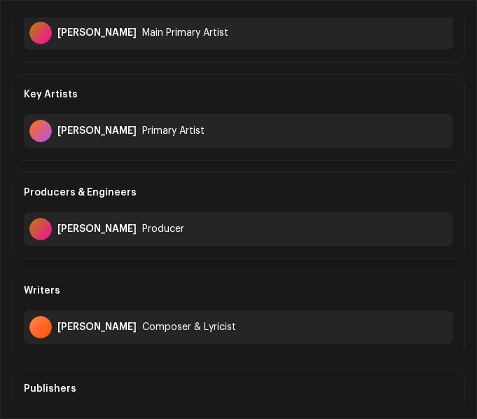
scroll to position [140, 0]
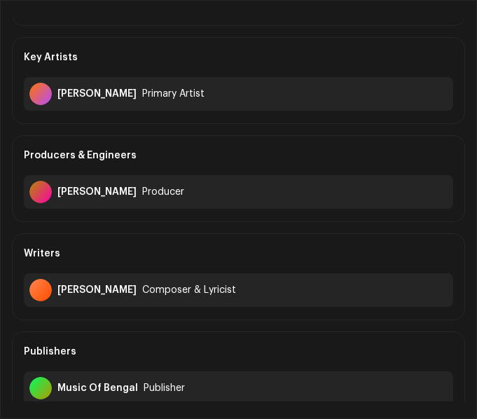
drag, startPoint x: 57, startPoint y: 291, endPoint x: 140, endPoint y: 301, distance: 84.1
click at [140, 301] on div "[PERSON_NAME] Composer & Lyricist" at bounding box center [239, 290] width 430 height 34
copy div "[PERSON_NAME]"
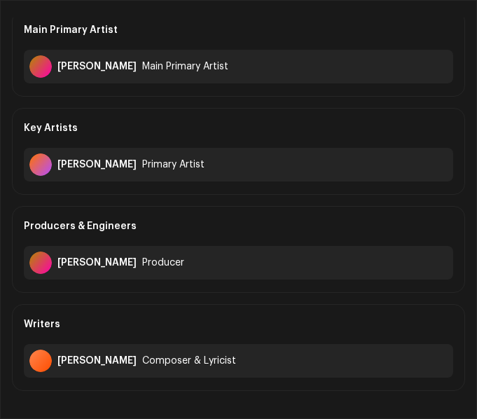
scroll to position [0, 0]
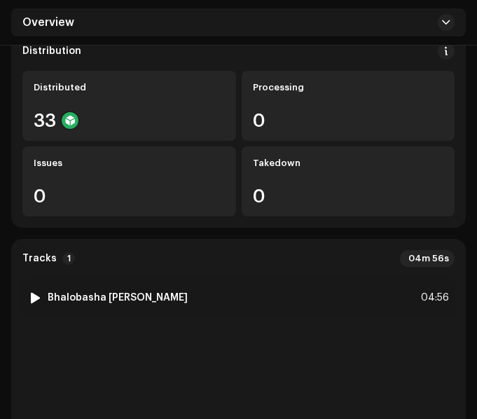
scroll to position [280, 0]
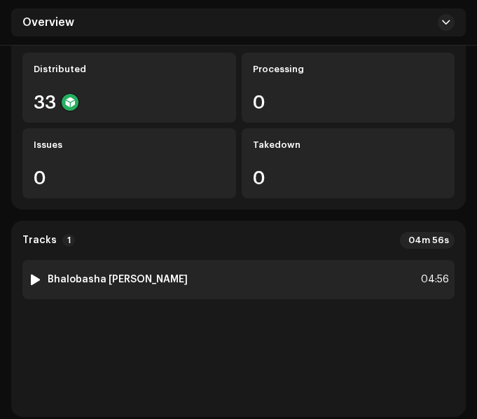
click at [256, 260] on div "1 Bhalobasha Shorger Eto Kachhe 04:56" at bounding box center [238, 279] width 433 height 39
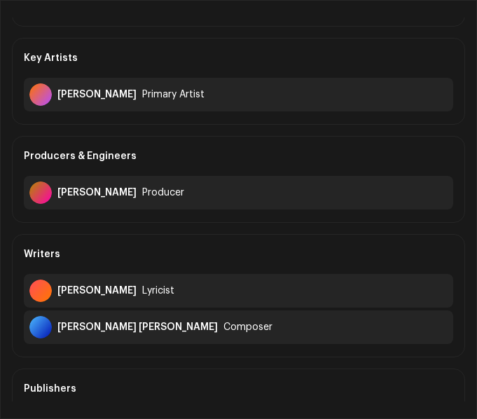
scroll to position [140, 0]
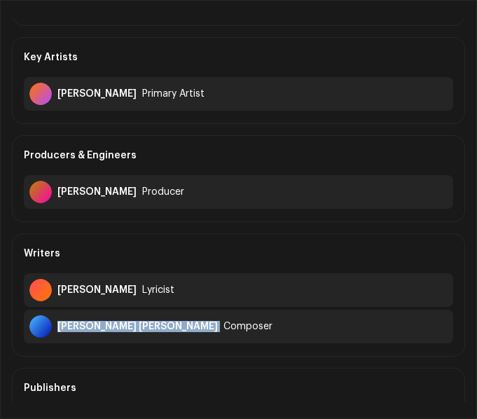
drag, startPoint x: 58, startPoint y: 327, endPoint x: 128, endPoint y: 333, distance: 69.6
click at [128, 333] on div "[PERSON_NAME] [PERSON_NAME] Composer" at bounding box center [239, 327] width 430 height 34
copy div "[PERSON_NAME] [PERSON_NAME]"
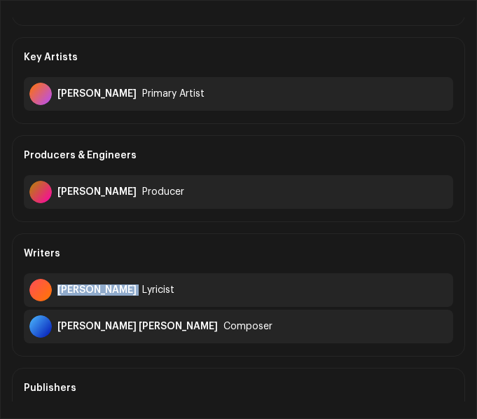
drag, startPoint x: 57, startPoint y: 290, endPoint x: 142, endPoint y: 301, distance: 85.6
click at [142, 301] on div "[PERSON_NAME] Lyricist" at bounding box center [239, 290] width 430 height 34
copy div "[PERSON_NAME]"
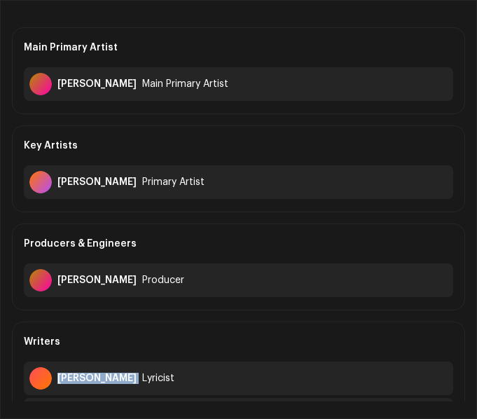
scroll to position [0, 0]
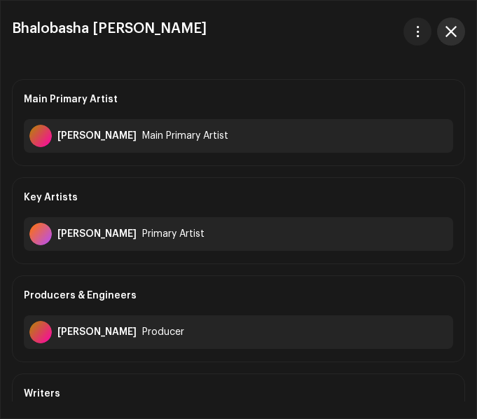
click at [457, 31] on button "button" at bounding box center [451, 32] width 28 height 28
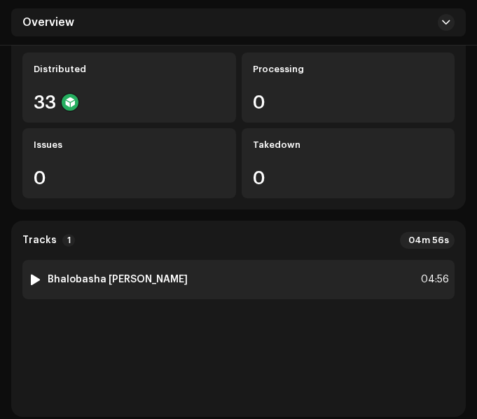
click at [35, 274] on div at bounding box center [35, 279] width 11 height 11
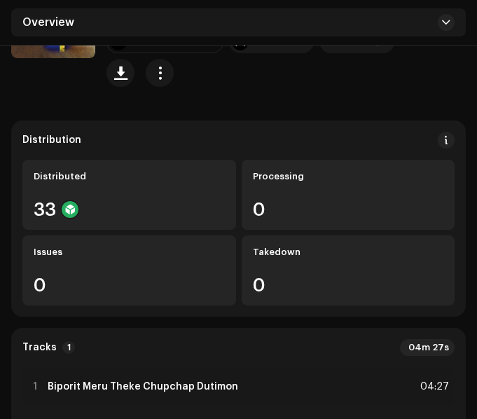
scroll to position [210, 0]
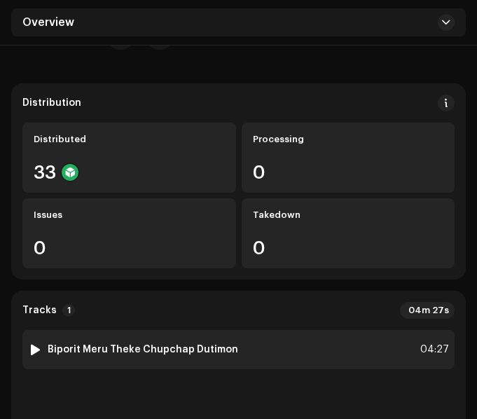
click at [260, 330] on div "1 Biporit Meru Theke Chupchap Dutimon 04:27" at bounding box center [238, 349] width 433 height 39
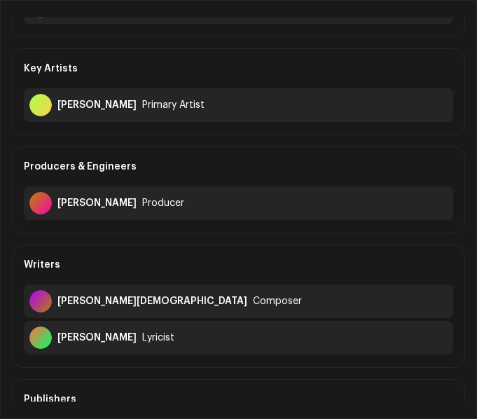
scroll to position [140, 0]
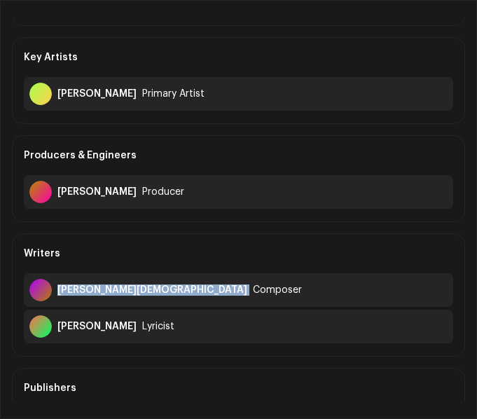
drag, startPoint x: 58, startPoint y: 288, endPoint x: 112, endPoint y: 304, distance: 56.1
click at [112, 304] on div "Hena Islam Composer" at bounding box center [239, 290] width 430 height 34
copy div "Hena Islam"
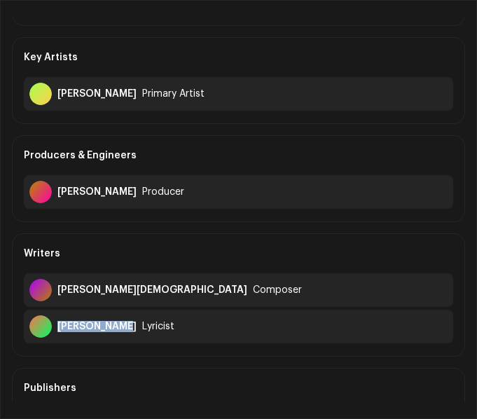
drag, startPoint x: 59, startPoint y: 328, endPoint x: 130, endPoint y: 334, distance: 71.0
click at [130, 334] on div "Rummon Hayat Lyricist" at bounding box center [239, 327] width 430 height 34
copy div "Rummon Hayat"
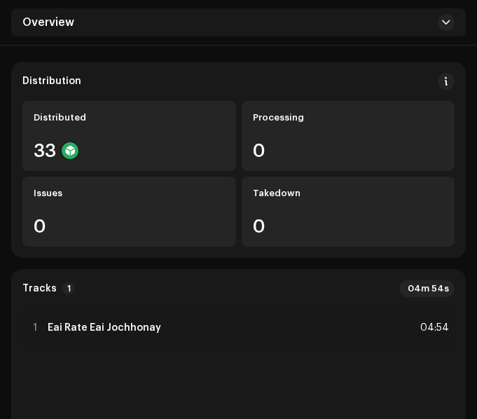
scroll to position [210, 0]
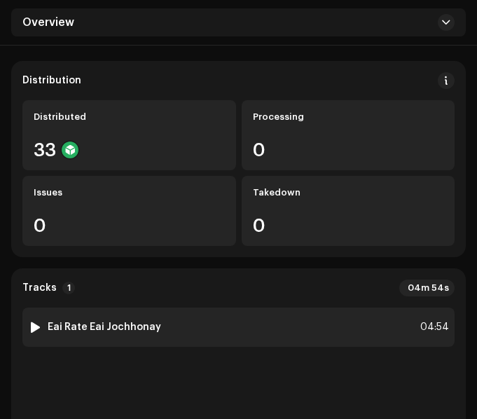
click at [231, 308] on div "1 Eai Rate Eai Jochhonay 04:54" at bounding box center [238, 327] width 433 height 39
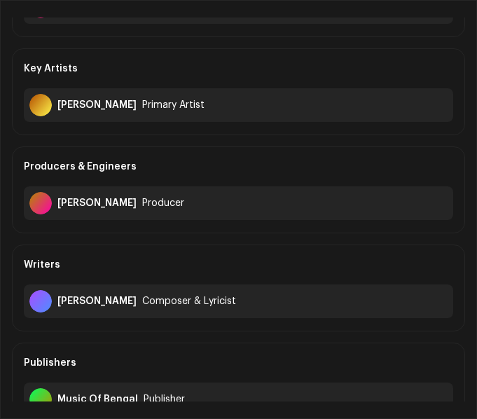
scroll to position [140, 0]
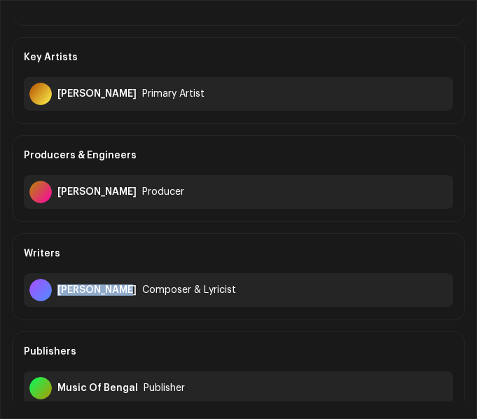
drag, startPoint x: 57, startPoint y: 289, endPoint x: 130, endPoint y: 301, distance: 74.0
click at [130, 301] on div "[PERSON_NAME] Composer & Lyricist" at bounding box center [239, 290] width 430 height 34
copy div "[PERSON_NAME]"
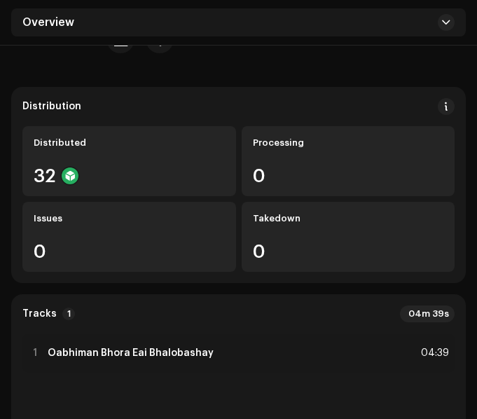
scroll to position [210, 0]
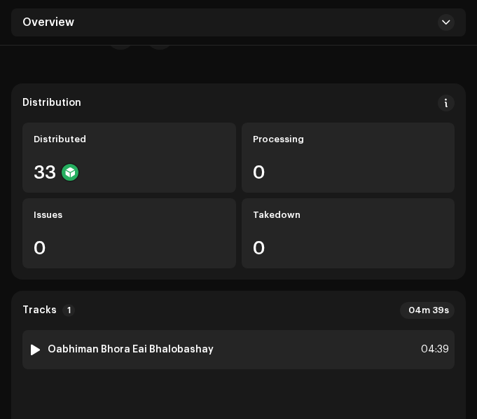
click at [228, 330] on div "1 Oabhiman Bhora Eai Bhalobashay 04:39" at bounding box center [238, 349] width 433 height 39
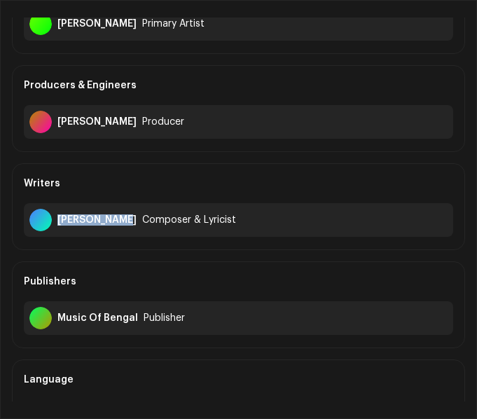
drag, startPoint x: 57, startPoint y: 219, endPoint x: 128, endPoint y: 224, distance: 70.2
click at [128, 224] on div "[PERSON_NAME] Composer & Lyricist" at bounding box center [239, 220] width 430 height 34
copy div "[PERSON_NAME]"
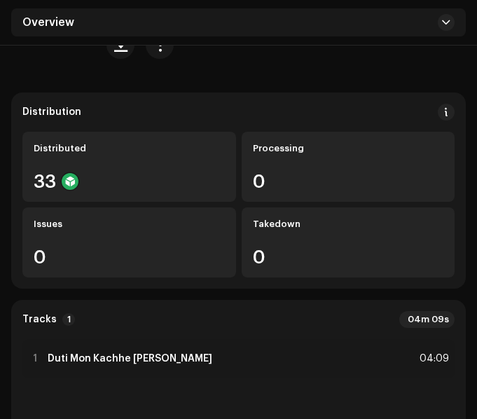
scroll to position [210, 0]
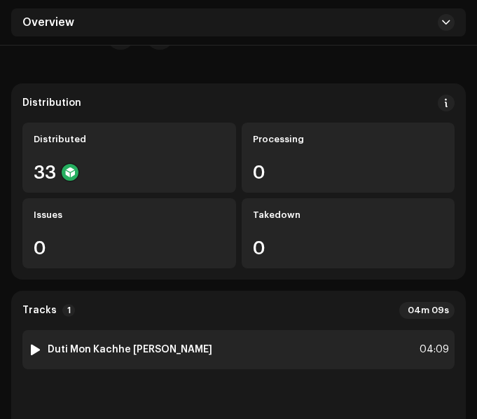
click at [214, 330] on div "1 Duti Mon Kachhe Ashe 04:09" at bounding box center [238, 349] width 433 height 39
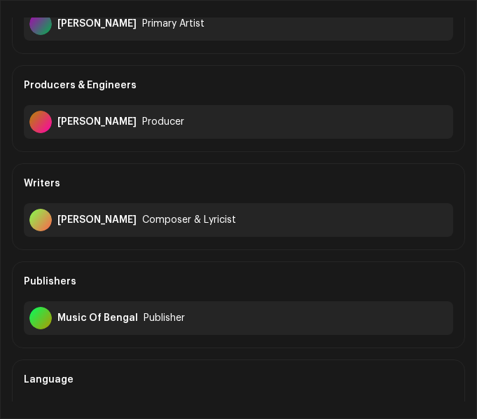
drag, startPoint x: 57, startPoint y: 218, endPoint x: 172, endPoint y: 230, distance: 115.6
click at [172, 230] on div "Ferdous Hossen Bhuiyan Composer & Lyricist" at bounding box center [239, 220] width 430 height 34
copy div "Ferdous Hossen Bhuiyan"
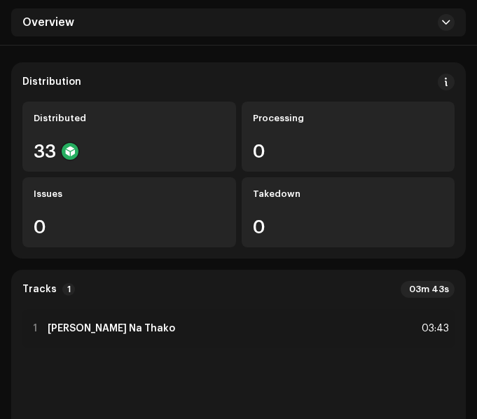
scroll to position [280, 0]
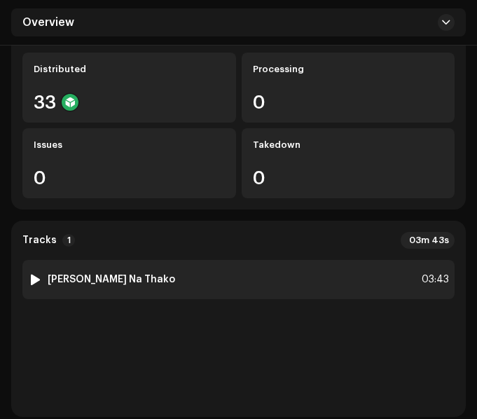
click at [219, 260] on div "1 Jodi Pashe Na Thako 03:43" at bounding box center [238, 279] width 433 height 39
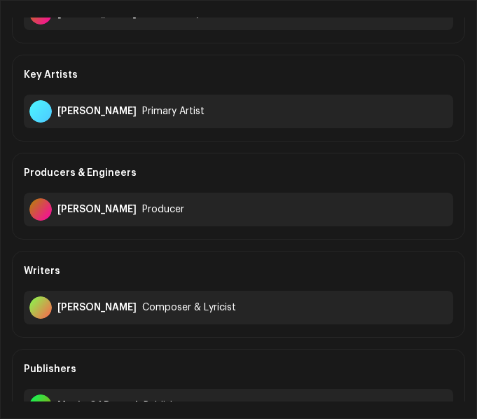
scroll to position [140, 0]
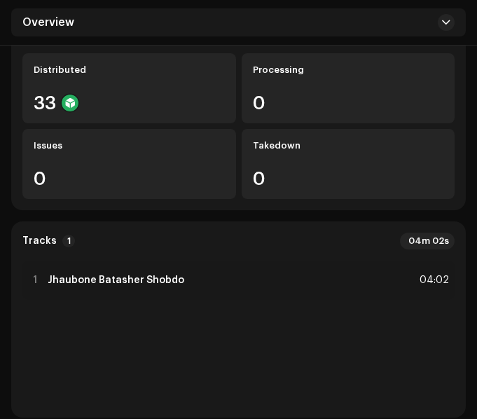
scroll to position [280, 0]
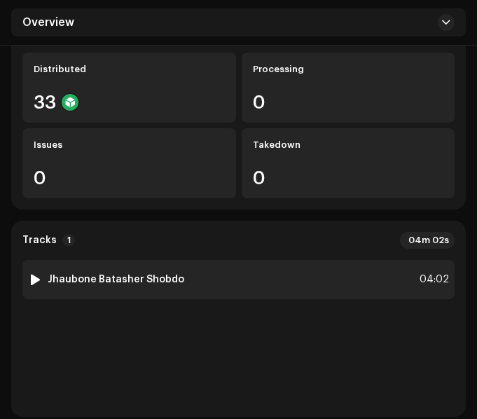
click at [210, 260] on div "1 Jhaubone Batasher Shobdo 04:02" at bounding box center [238, 279] width 433 height 39
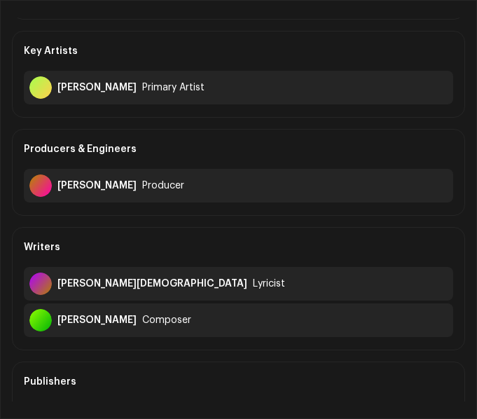
scroll to position [210, 0]
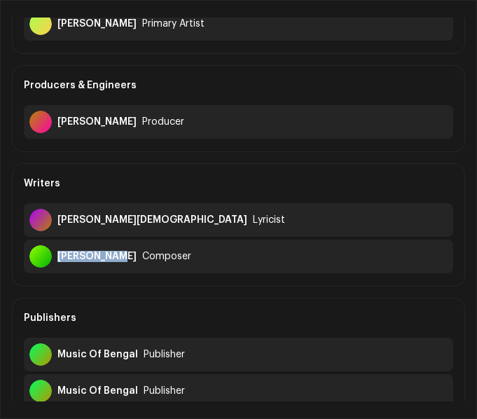
drag, startPoint x: 58, startPoint y: 254, endPoint x: 115, endPoint y: 257, distance: 56.8
click at [115, 257] on div "Farid ahmed" at bounding box center [96, 256] width 79 height 11
copy div "Farid ahmed"
drag, startPoint x: 59, startPoint y: 222, endPoint x: 107, endPoint y: 225, distance: 48.5
click at [107, 225] on div "Hena Islam" at bounding box center [152, 220] width 190 height 11
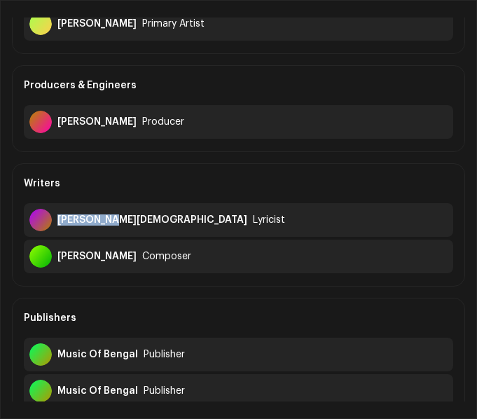
copy div "Hena Islam"
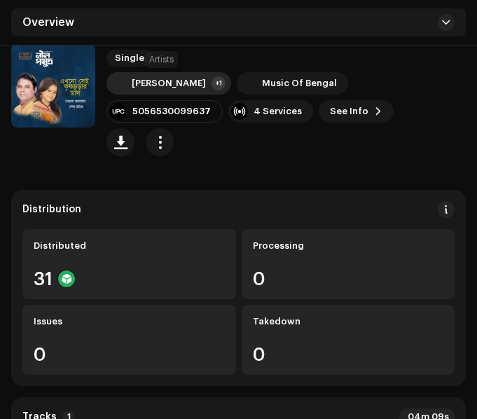
scroll to position [351, 0]
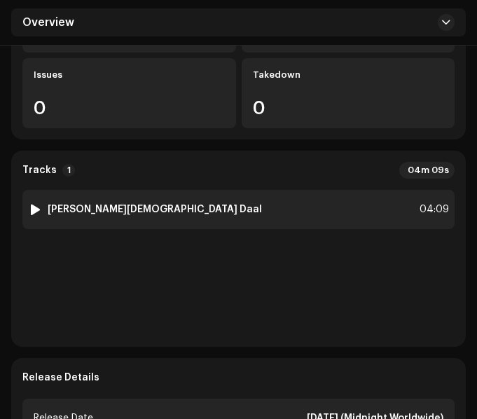
click at [236, 190] on div "1 [PERSON_NAME] Daal 04:09" at bounding box center [238, 209] width 433 height 39
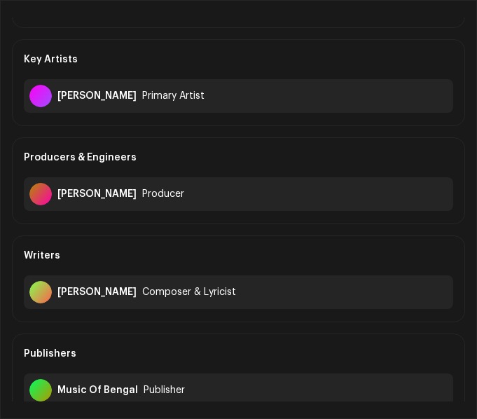
scroll to position [210, 0]
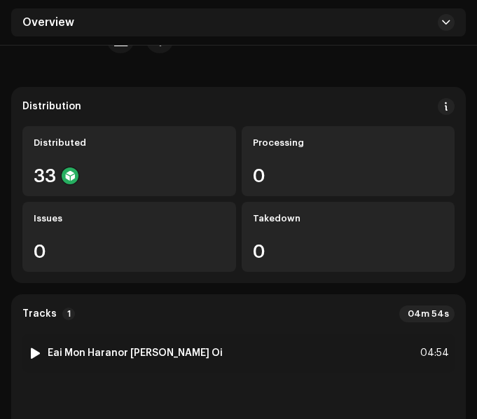
scroll to position [280, 0]
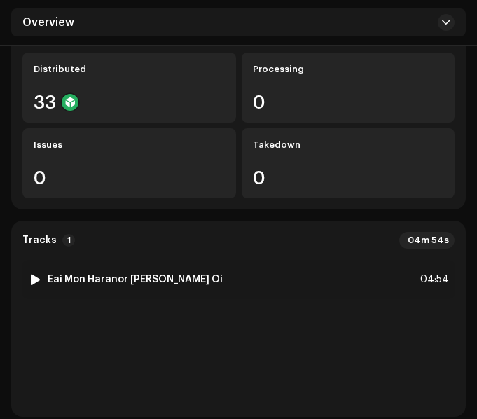
click at [252, 260] on div "1 Eai Mon Haranor [PERSON_NAME] Oi 04:54" at bounding box center [238, 279] width 433 height 39
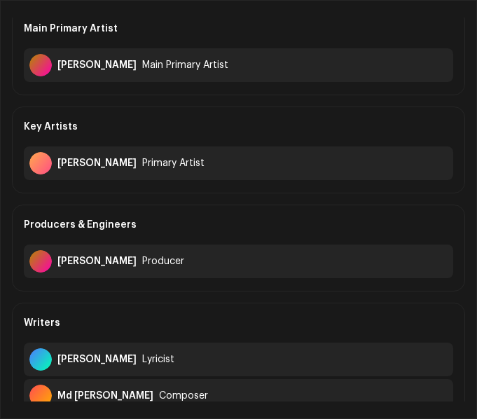
scroll to position [140, 0]
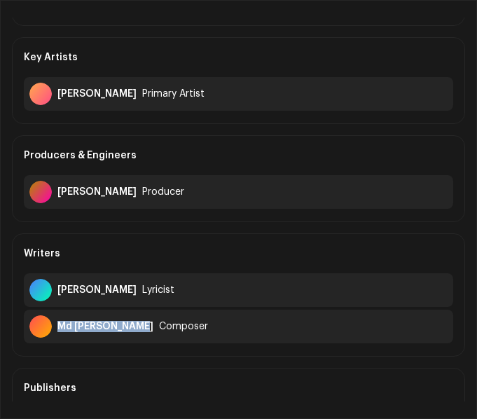
drag, startPoint x: 57, startPoint y: 327, endPoint x: 139, endPoint y: 331, distance: 81.4
click at [139, 331] on div "Md [PERSON_NAME]" at bounding box center [105, 326] width 96 height 11
copy div "Md [PERSON_NAME]"
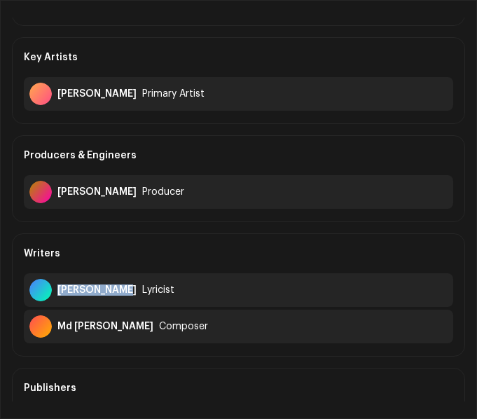
drag, startPoint x: 59, startPoint y: 291, endPoint x: 125, endPoint y: 292, distance: 65.9
click at [125, 292] on div "[PERSON_NAME]" at bounding box center [96, 290] width 79 height 11
copy div "[PERSON_NAME]"
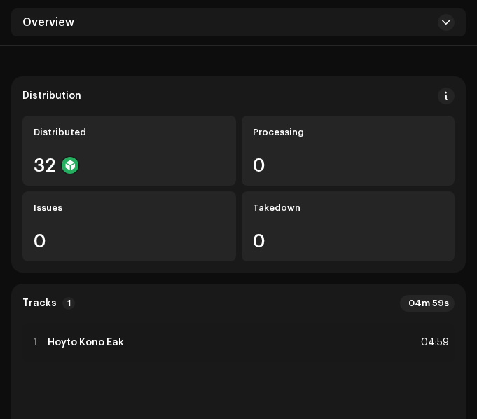
scroll to position [210, 0]
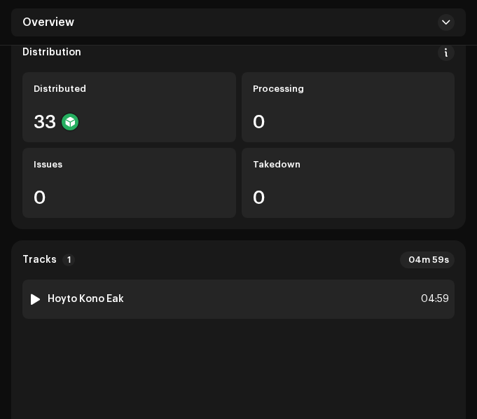
click at [164, 301] on div "1 Hoyto Kono Eak 04:59" at bounding box center [238, 299] width 433 height 39
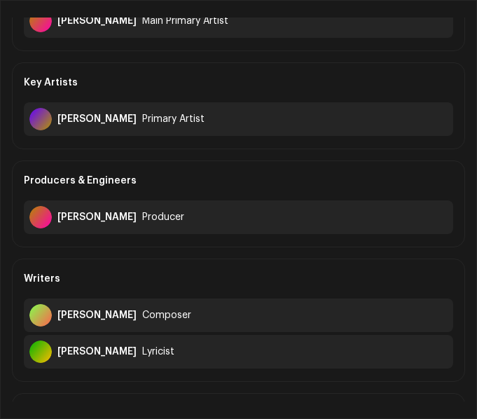
scroll to position [140, 0]
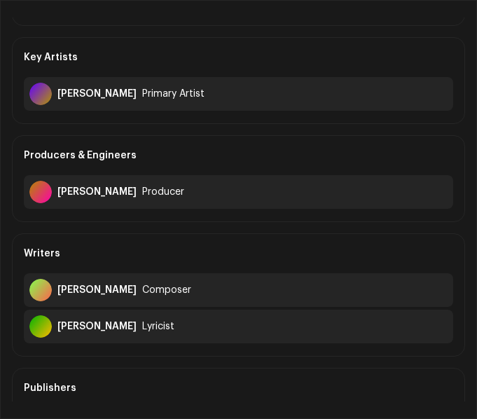
drag, startPoint x: 58, startPoint y: 287, endPoint x: 173, endPoint y: 298, distance: 115.5
click at [173, 298] on div "Ferdous Hossen Bhuiyan Composer" at bounding box center [239, 290] width 430 height 34
copy div "Ferdous Hossen Bhuiyan"
drag, startPoint x: 59, startPoint y: 325, endPoint x: 121, endPoint y: 329, distance: 61.8
click at [121, 329] on div "Nobin Kishore" at bounding box center [96, 326] width 79 height 11
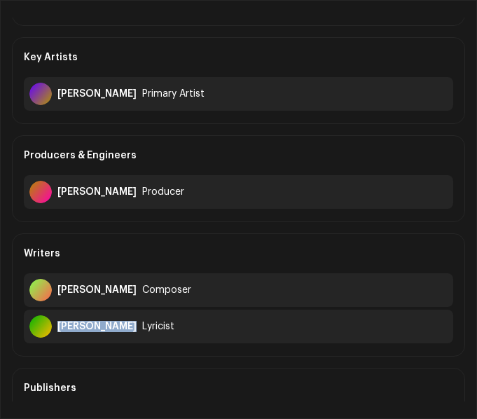
copy div "Nobin Kishore"
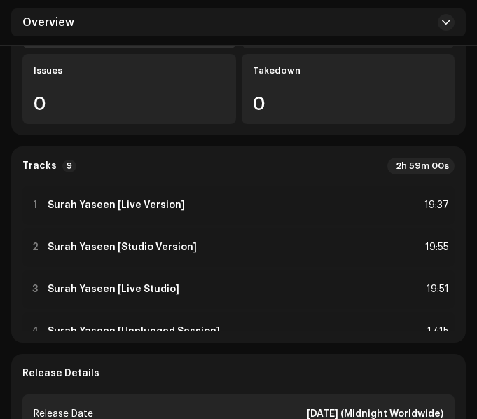
scroll to position [351, 0]
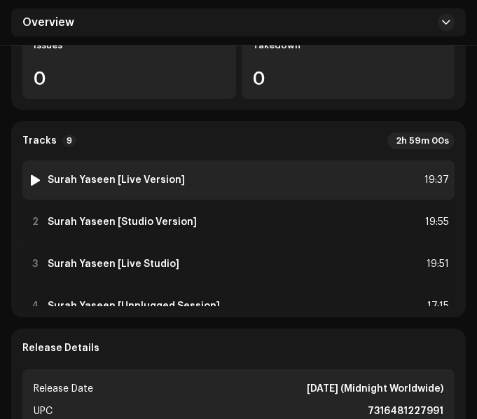
click at [208, 184] on div "1 Surah Yaseen [Live Version] 19:37" at bounding box center [238, 180] width 433 height 39
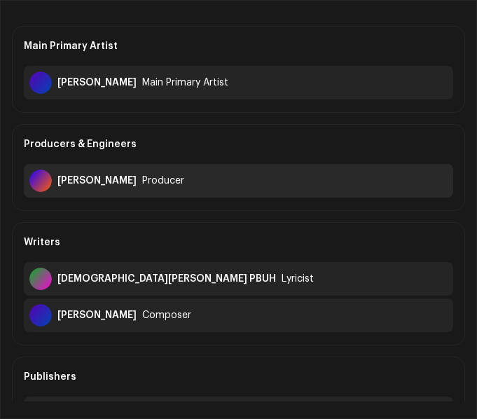
scroll to position [140, 0]
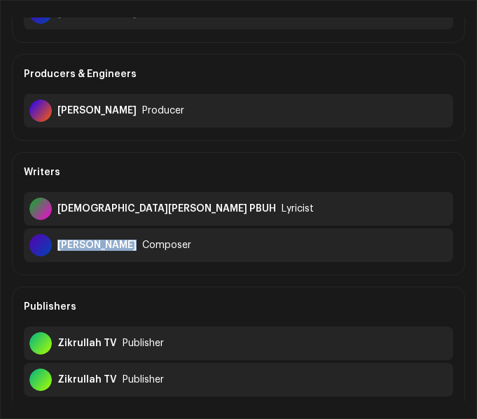
drag, startPoint x: 57, startPoint y: 243, endPoint x: 128, endPoint y: 251, distance: 71.2
click at [128, 251] on div "[PERSON_NAME] Composer" at bounding box center [239, 246] width 430 height 34
copy div "[PERSON_NAME]"
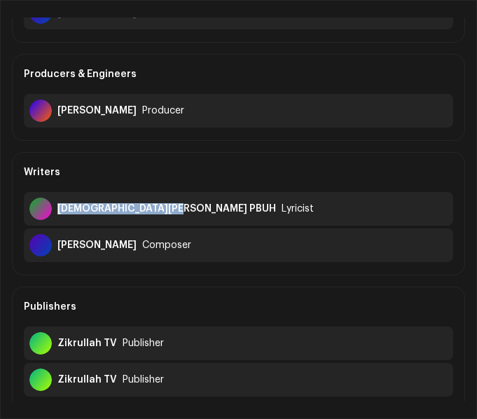
drag, startPoint x: 57, startPoint y: 209, endPoint x: 180, endPoint y: 215, distance: 122.9
click at [180, 215] on div "[DEMOGRAPHIC_DATA][PERSON_NAME] PBUH Lyricist" at bounding box center [239, 209] width 430 height 34
copy div "[DEMOGRAPHIC_DATA][PERSON_NAME] PBUH"
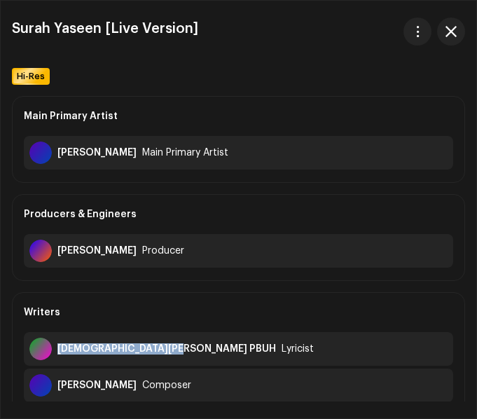
drag, startPoint x: 448, startPoint y: 37, endPoint x: 395, endPoint y: 125, distance: 102.8
click at [448, 37] on button "button" at bounding box center [451, 32] width 28 height 28
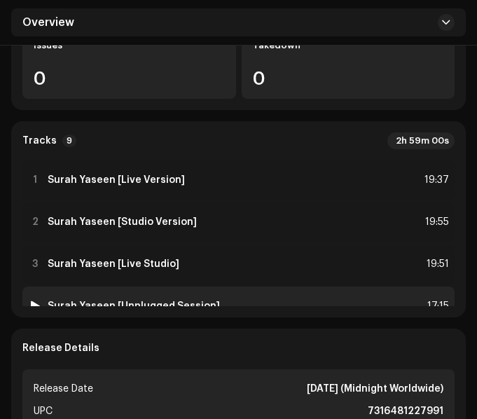
scroll to position [241, 0]
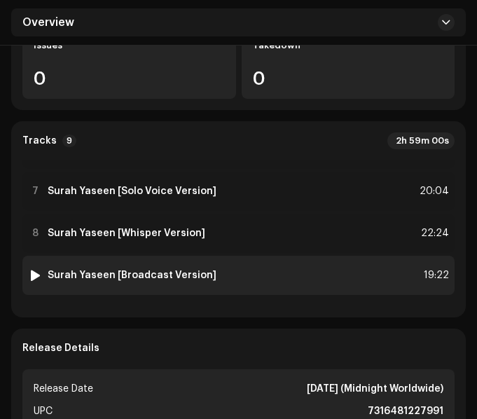
click at [243, 279] on div "9 Surah Yaseen [Broadcast Version] 19:22" at bounding box center [238, 275] width 433 height 39
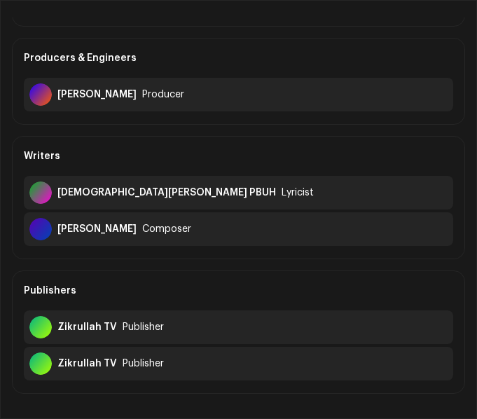
scroll to position [140, 0]
